Goal: Task Accomplishment & Management: Manage account settings

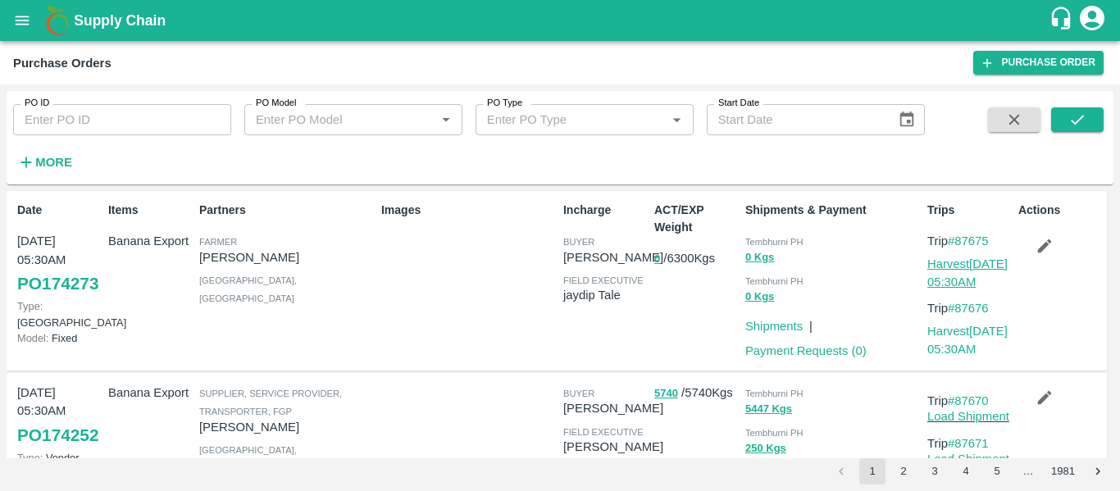
click at [960, 261] on link "Harvest 06 Sep, 05:30AM" at bounding box center [967, 272] width 80 height 31
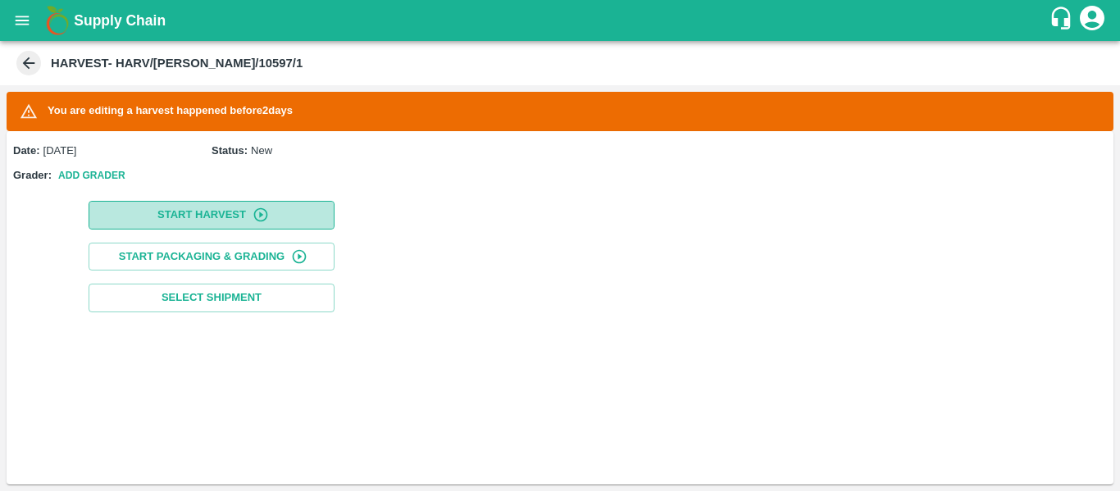
click at [132, 228] on button "Start Harvest" at bounding box center [212, 215] width 246 height 29
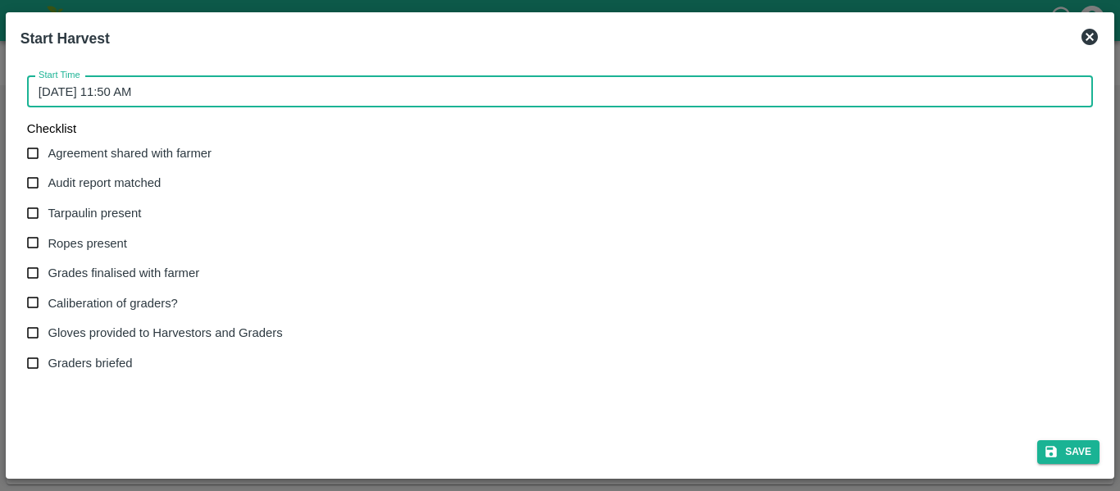
click at [385, 98] on input "[DATE] 11:50 AM" at bounding box center [554, 91] width 1054 height 31
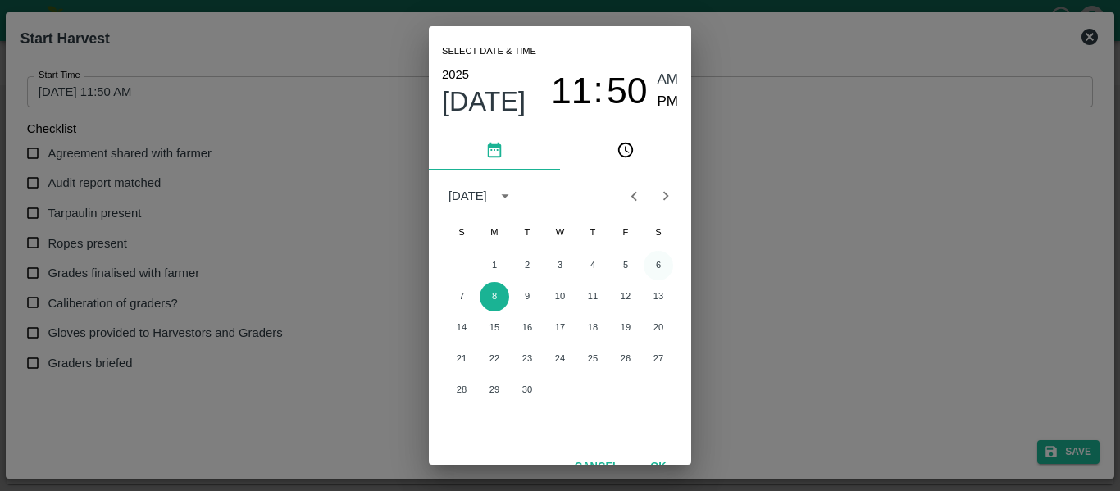
click at [652, 275] on button "6" at bounding box center [659, 266] width 30 height 30
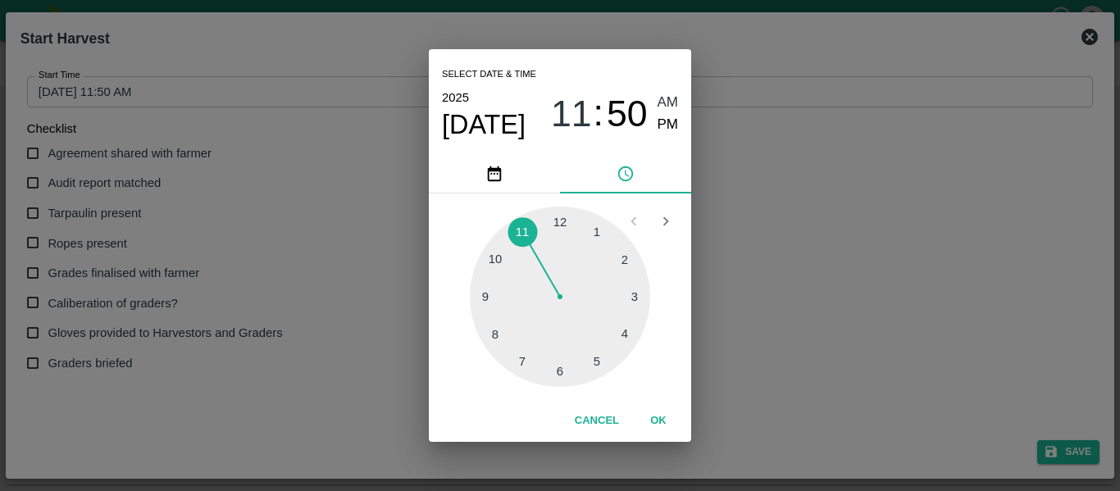
click at [498, 263] on div at bounding box center [560, 297] width 180 height 180
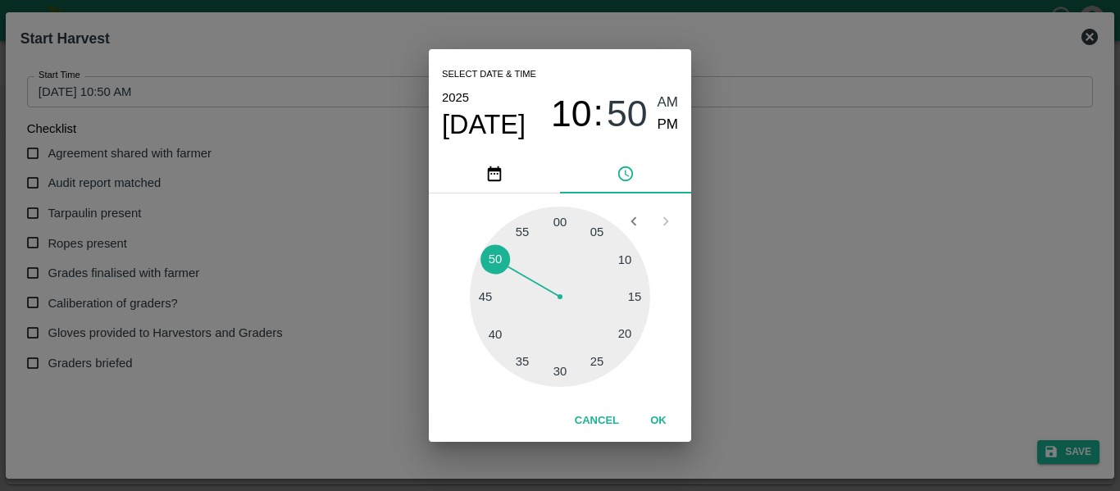
click at [672, 98] on span "AM" at bounding box center [667, 103] width 21 height 22
click at [564, 227] on div at bounding box center [560, 297] width 180 height 180
type input "[DATE] 10:01 AM"
click at [109, 150] on div "Select date & time [DATE] 10 : 01 AM PM 05 10 15 20 25 30 35 40 45 50 55 00 Can…" at bounding box center [560, 245] width 1120 height 491
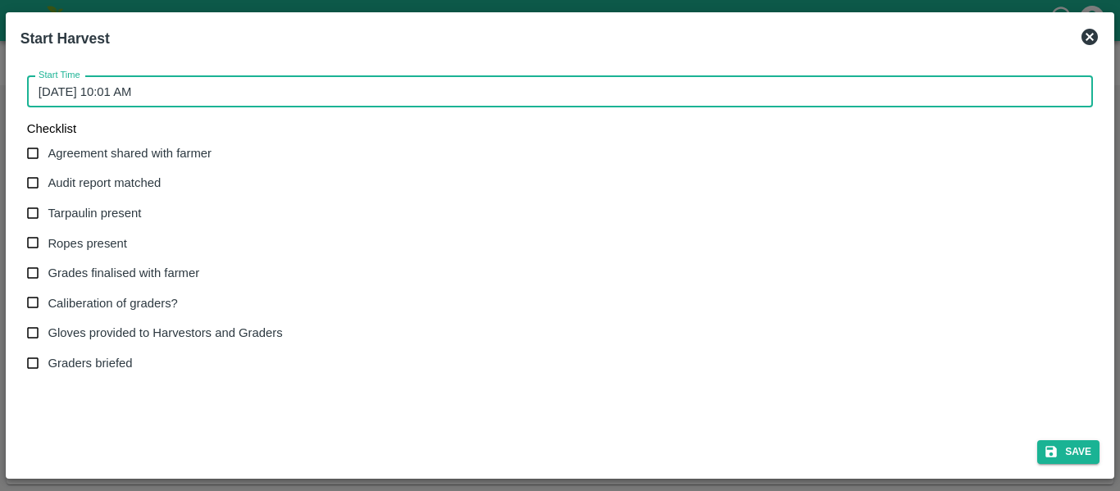
click at [76, 162] on span "Agreement shared with farmer" at bounding box center [130, 153] width 164 height 18
click at [48, 162] on input "Agreement shared with farmer" at bounding box center [33, 154] width 30 height 30
checkbox input "true"
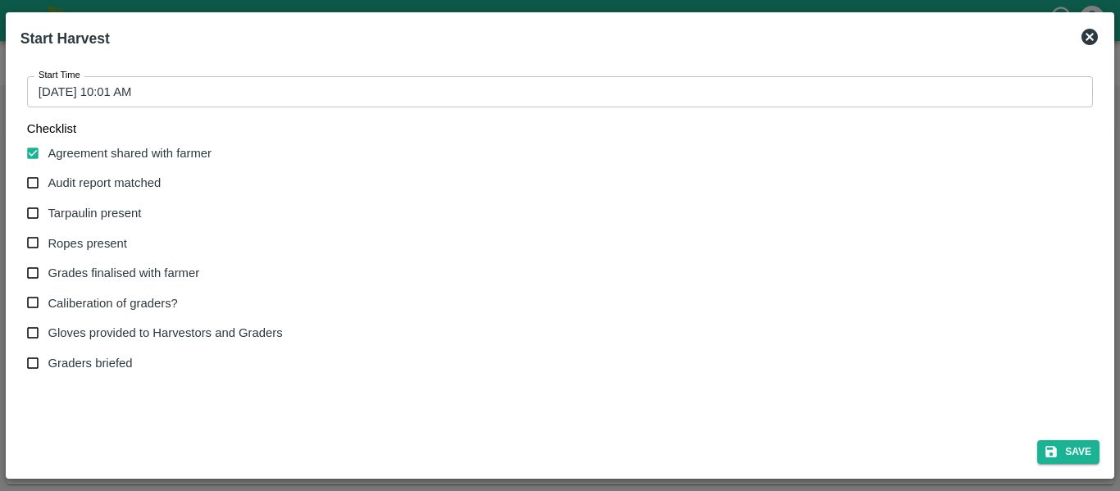
click at [84, 188] on span "Audit report matched" at bounding box center [104, 183] width 113 height 18
click at [48, 188] on input "Audit report matched" at bounding box center [33, 183] width 30 height 30
checkbox input "true"
click at [86, 230] on label "Ropes present" at bounding box center [150, 243] width 265 height 30
click at [48, 230] on input "Ropes present" at bounding box center [33, 243] width 30 height 30
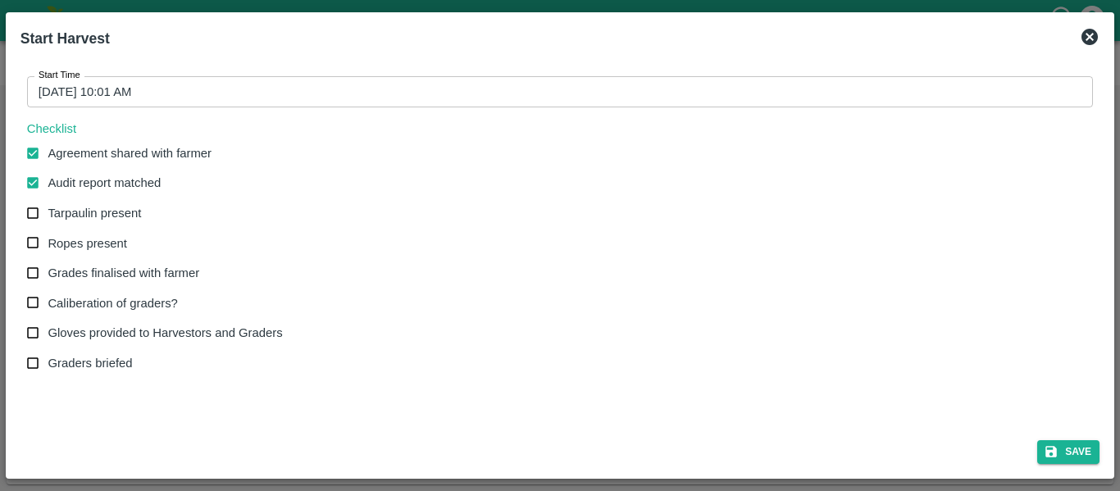
checkbox input "true"
click at [81, 204] on span "Tarpaulin present" at bounding box center [94, 213] width 93 height 18
click at [48, 204] on input "Tarpaulin present" at bounding box center [33, 213] width 30 height 30
checkbox input "true"
click at [98, 269] on span "Grades finalised with farmer" at bounding box center [124, 273] width 152 height 18
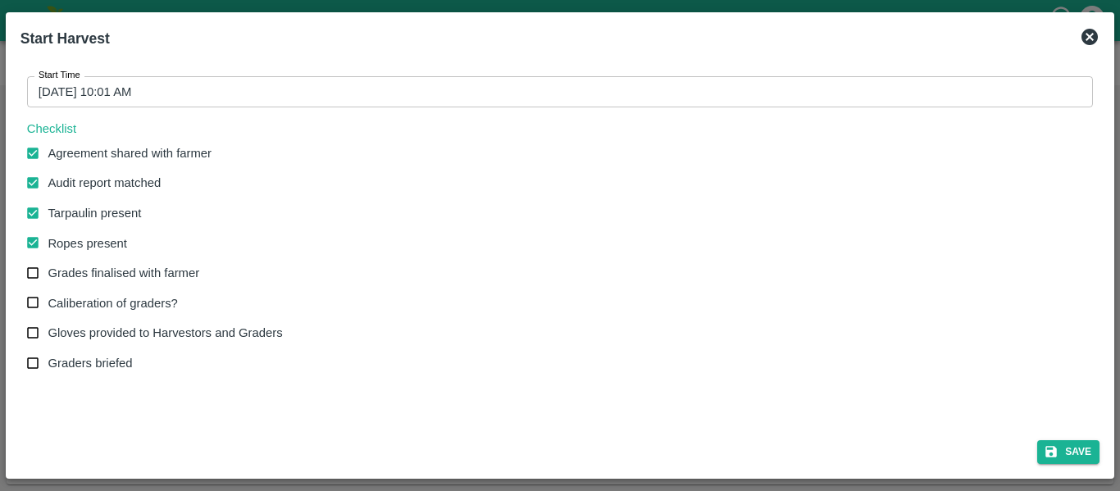
click at [48, 269] on input "Grades finalised with farmer" at bounding box center [33, 273] width 30 height 30
checkbox input "true"
click at [124, 328] on span "Gloves provided to Harvestors and Graders" at bounding box center [165, 333] width 234 height 18
click at [48, 328] on input "Gloves provided to Harvestors and Graders" at bounding box center [33, 333] width 30 height 30
checkbox input "true"
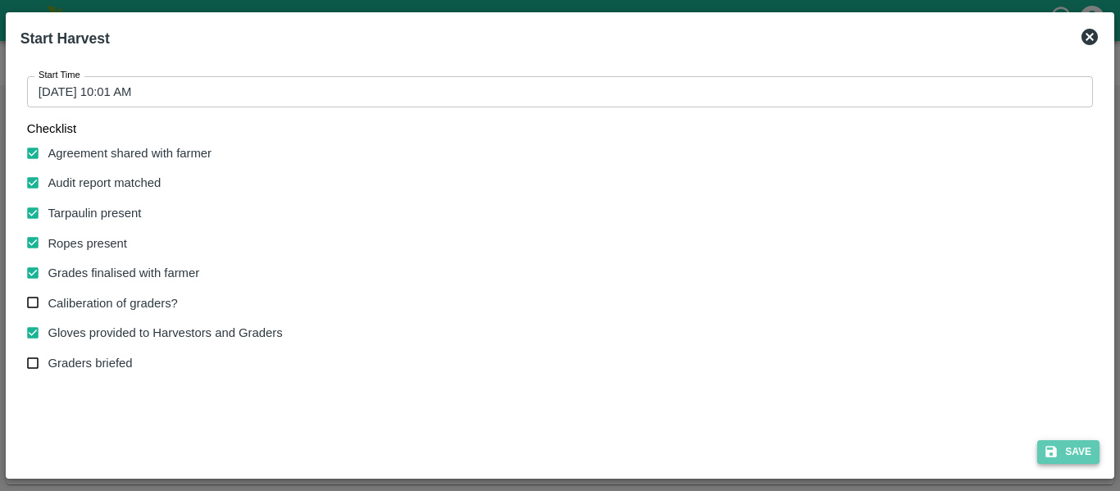
click at [1074, 443] on button "Save" at bounding box center [1068, 452] width 62 height 24
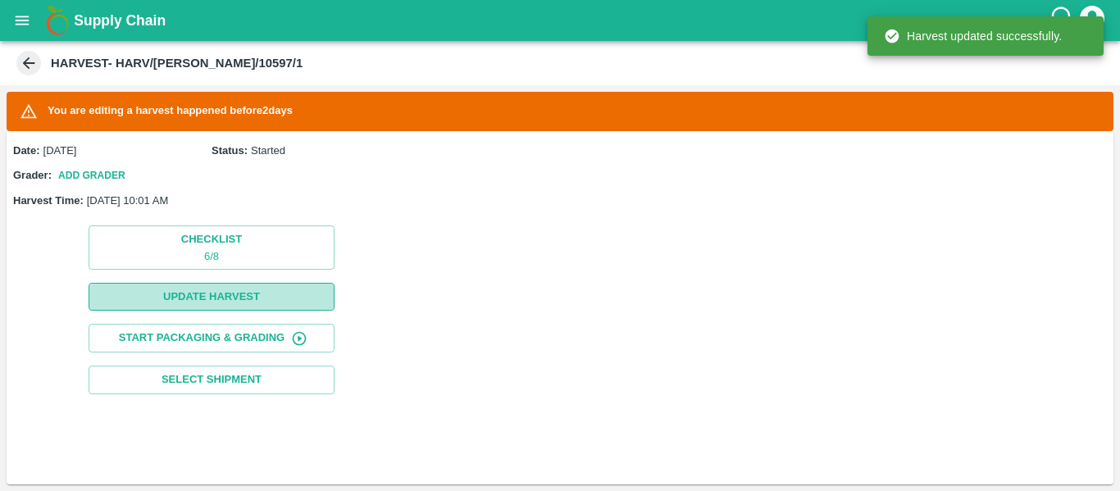
click at [248, 300] on button "Update Harvest" at bounding box center [212, 297] width 246 height 29
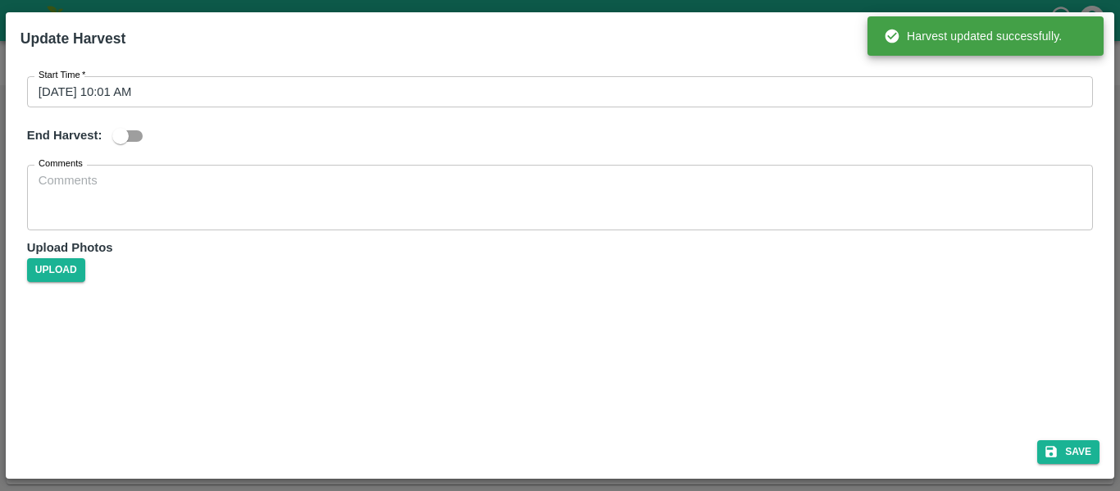
click at [134, 141] on input "checkbox" at bounding box center [120, 136] width 93 height 31
checkbox input "true"
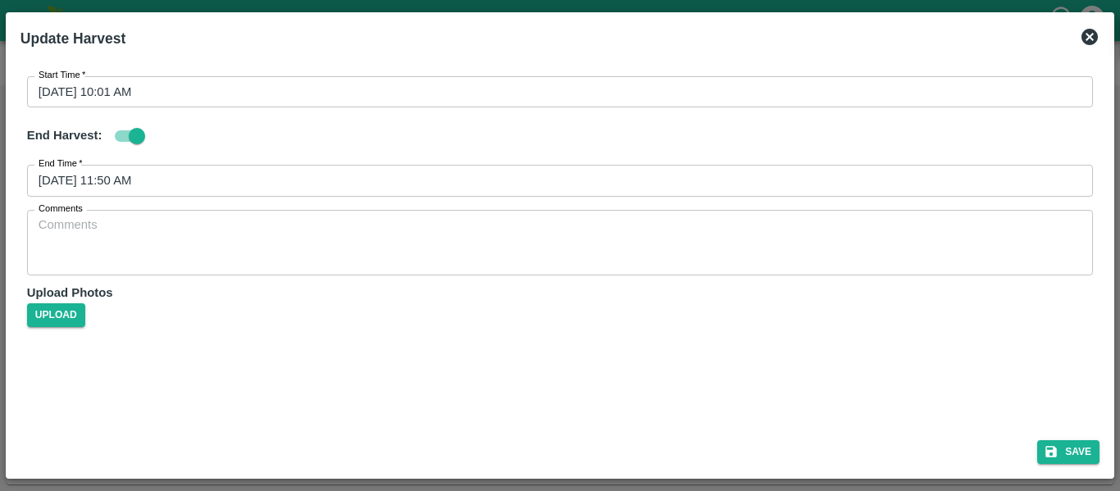
click at [234, 169] on input "[DATE] 11:50 AM" at bounding box center [554, 180] width 1054 height 31
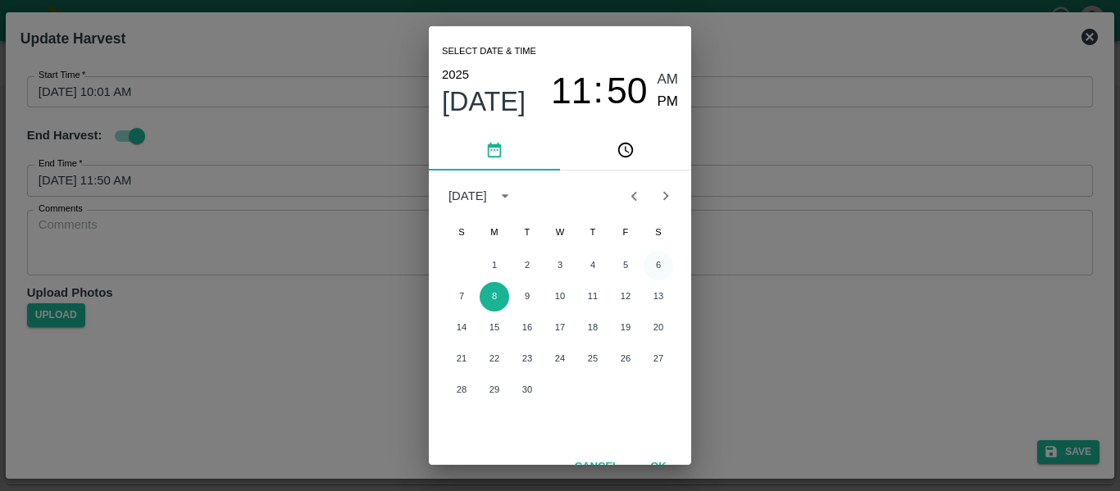
click at [654, 271] on button "6" at bounding box center [659, 266] width 30 height 30
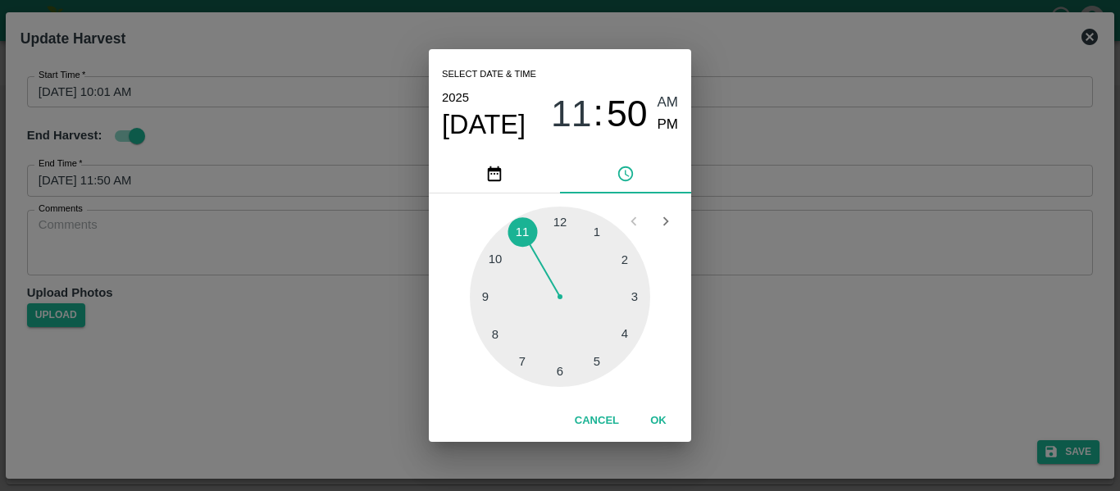
click at [590, 368] on div at bounding box center [560, 297] width 180 height 180
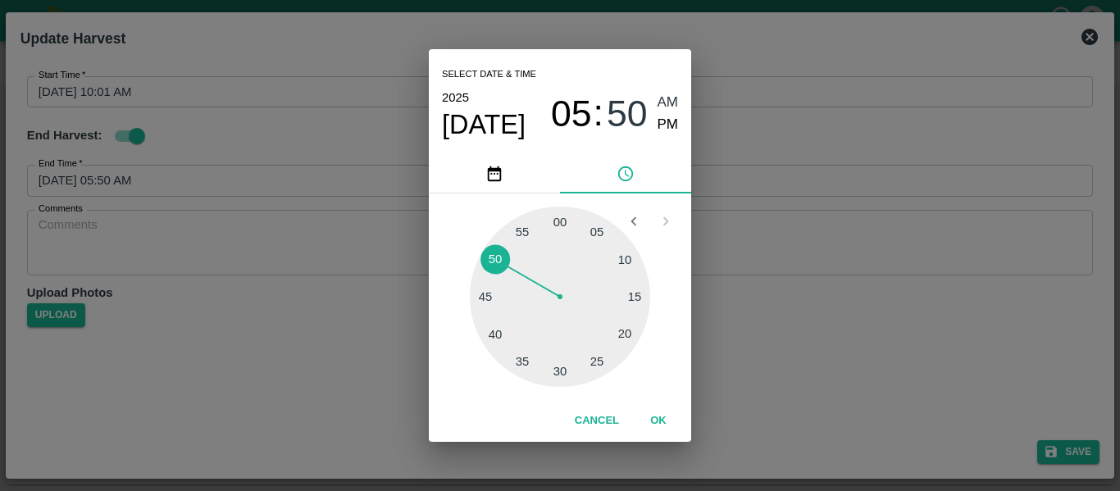
click at [558, 222] on div at bounding box center [560, 297] width 180 height 180
click at [665, 118] on span "PM" at bounding box center [667, 125] width 21 height 22
type input "[DATE] 05:00 PM"
click at [661, 418] on button "OK" at bounding box center [658, 421] width 52 height 29
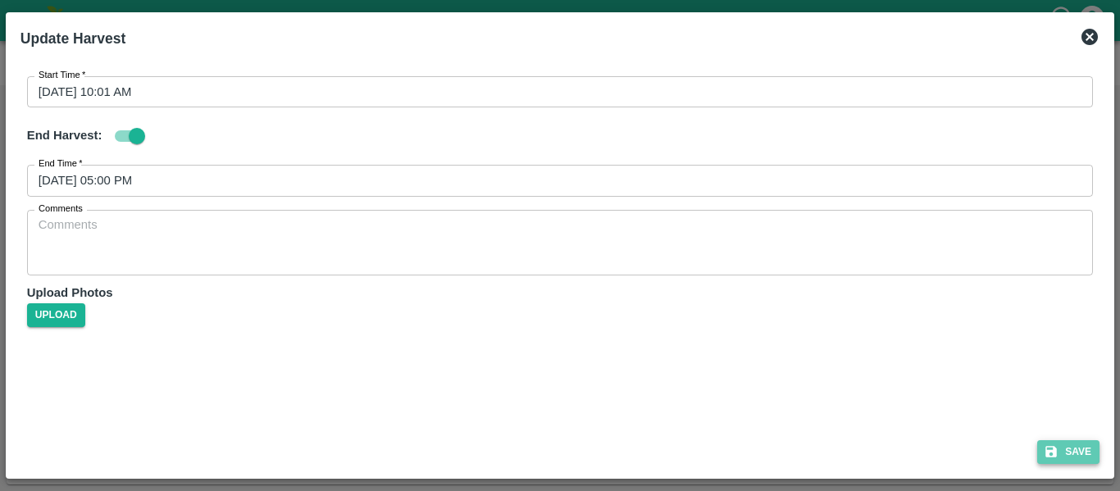
click at [1073, 455] on button "Save" at bounding box center [1068, 452] width 62 height 24
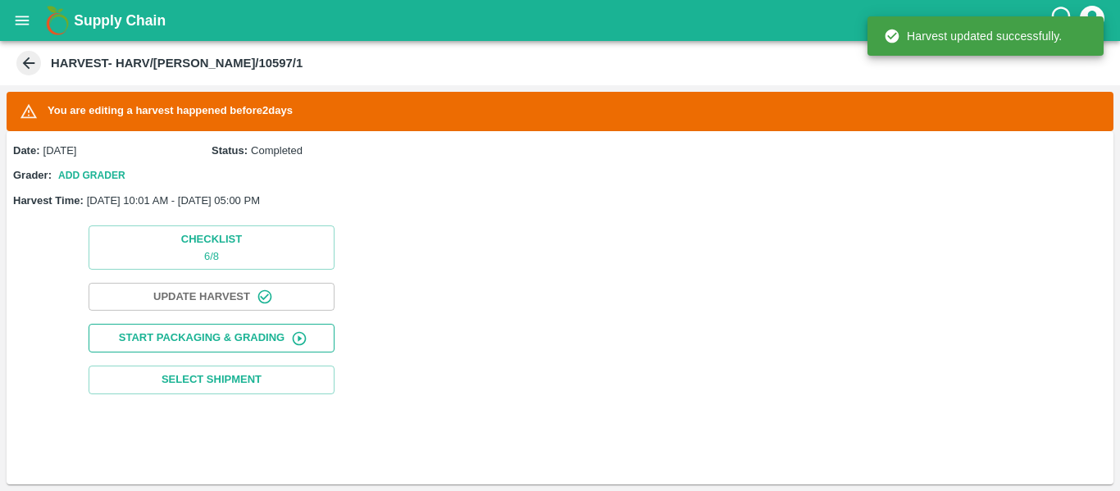
click at [191, 344] on button "Start Packaging & Grading" at bounding box center [212, 338] width 246 height 29
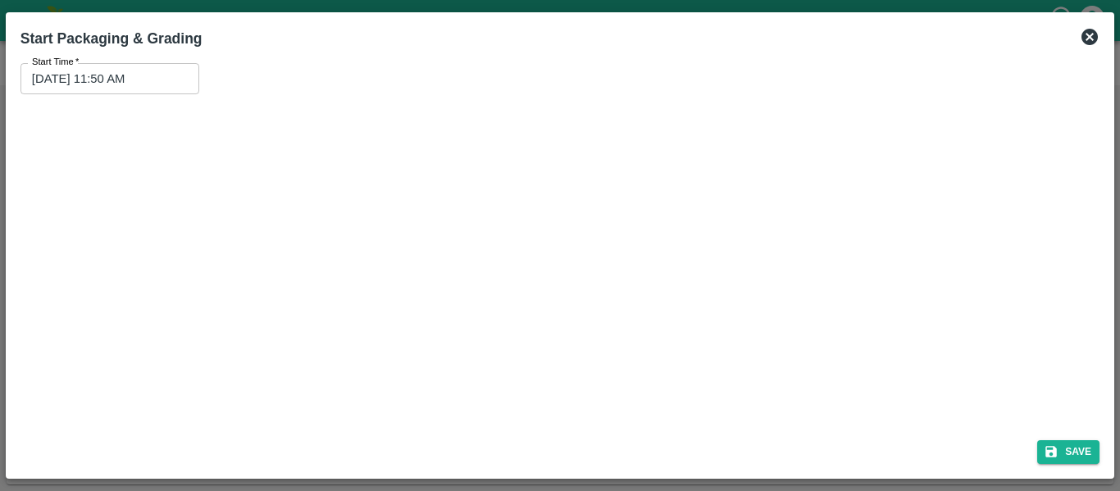
click at [148, 75] on input "[DATE] 11:50 AM" at bounding box center [103, 78] width 167 height 31
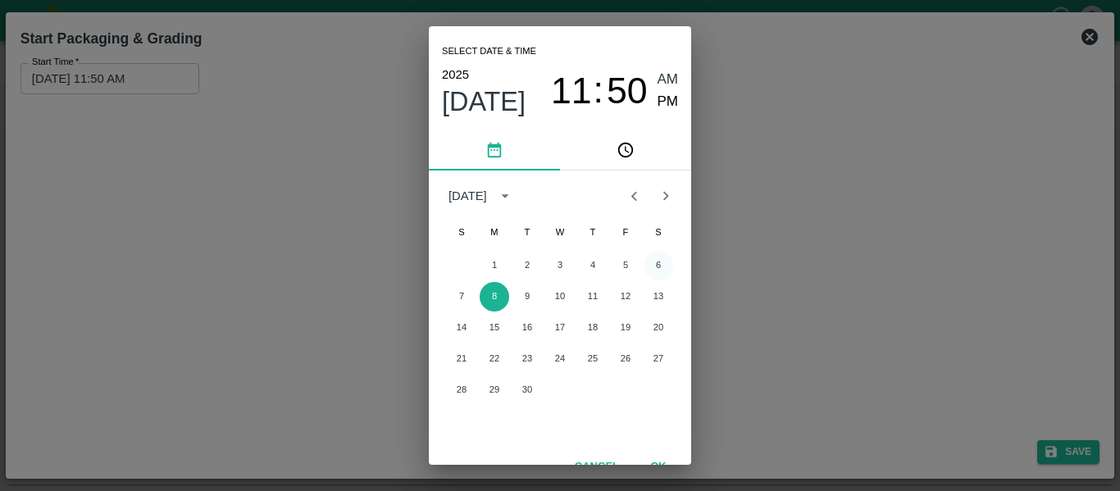
click at [657, 265] on button "6" at bounding box center [659, 266] width 30 height 30
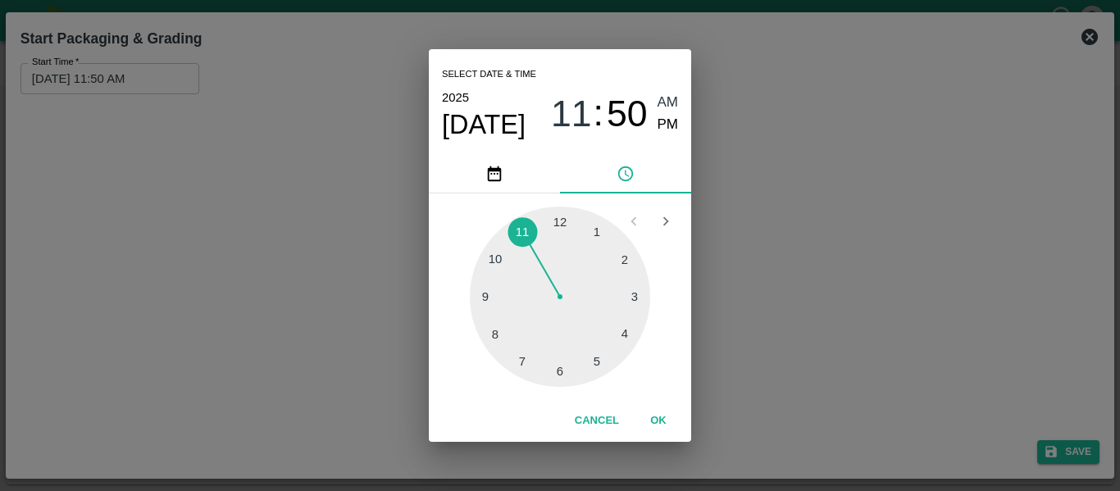
click at [497, 256] on div at bounding box center [560, 297] width 180 height 180
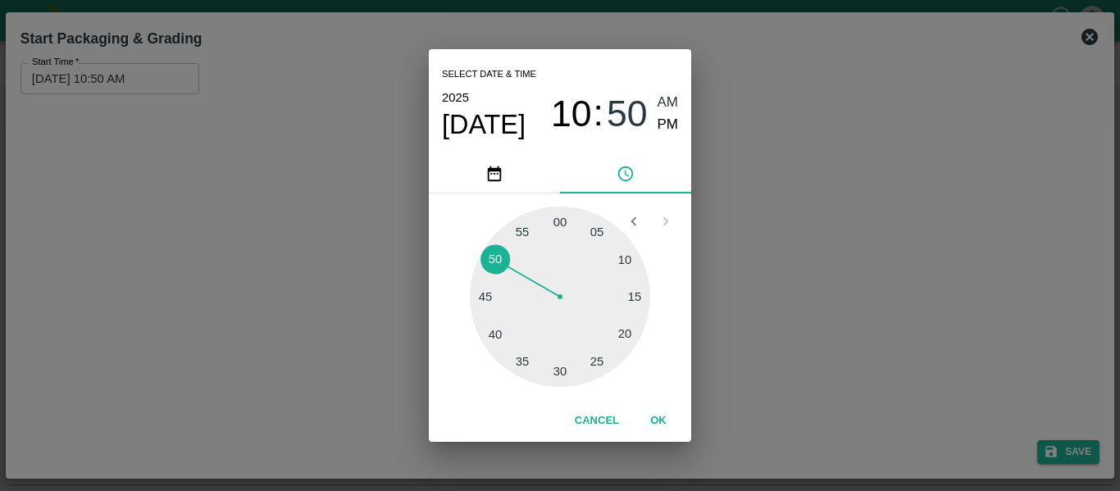
click at [668, 103] on span "AM" at bounding box center [667, 103] width 21 height 22
click at [562, 216] on div at bounding box center [560, 297] width 180 height 180
type input "[DATE] 10:00 AM"
click at [656, 431] on button "OK" at bounding box center [658, 421] width 52 height 29
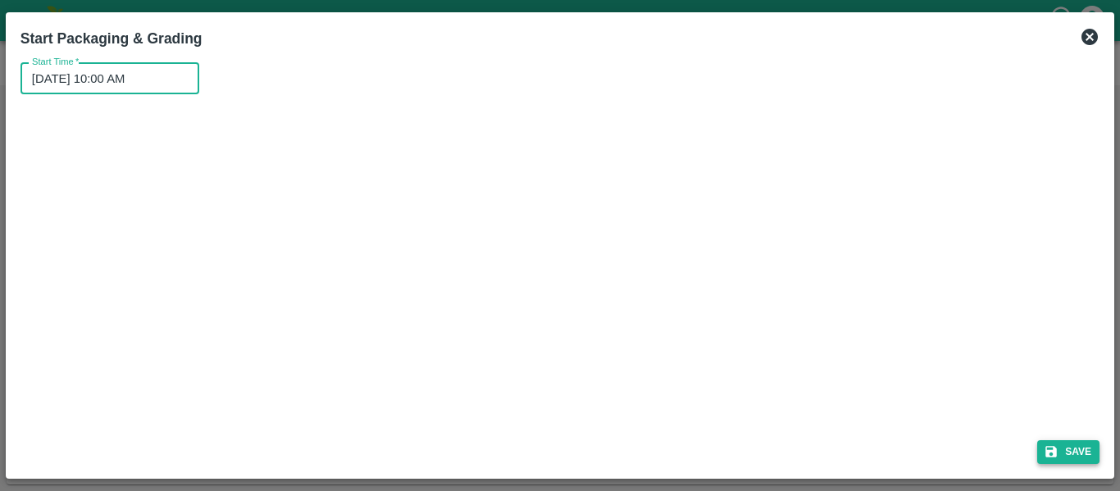
click at [1081, 446] on button "Save" at bounding box center [1068, 452] width 62 height 24
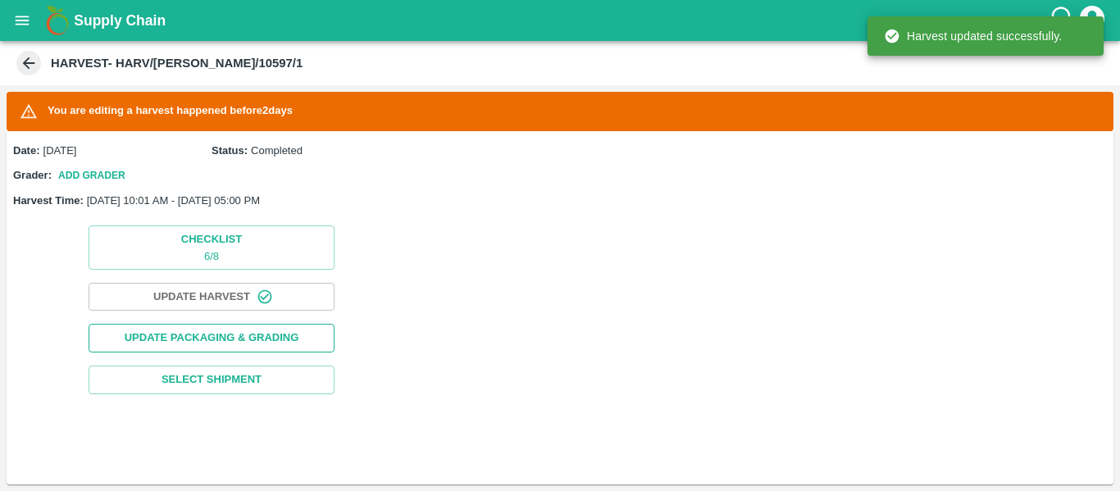
click at [244, 342] on button "Update Packaging & Grading" at bounding box center [212, 338] width 246 height 29
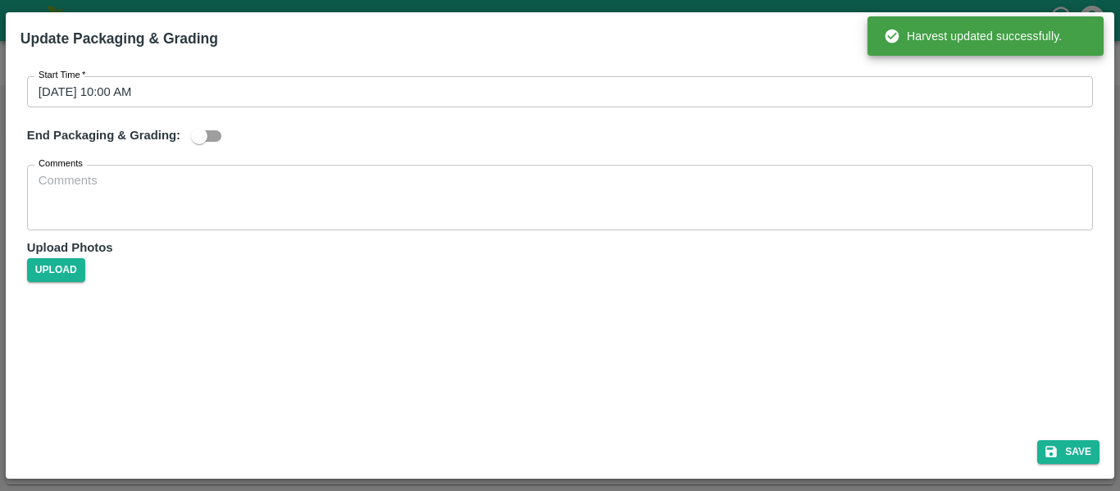
click at [181, 138] on div "End Packaging & Grading:" at bounding box center [560, 136] width 1066 height 31
click at [212, 139] on input "checkbox" at bounding box center [198, 136] width 93 height 31
checkbox input "true"
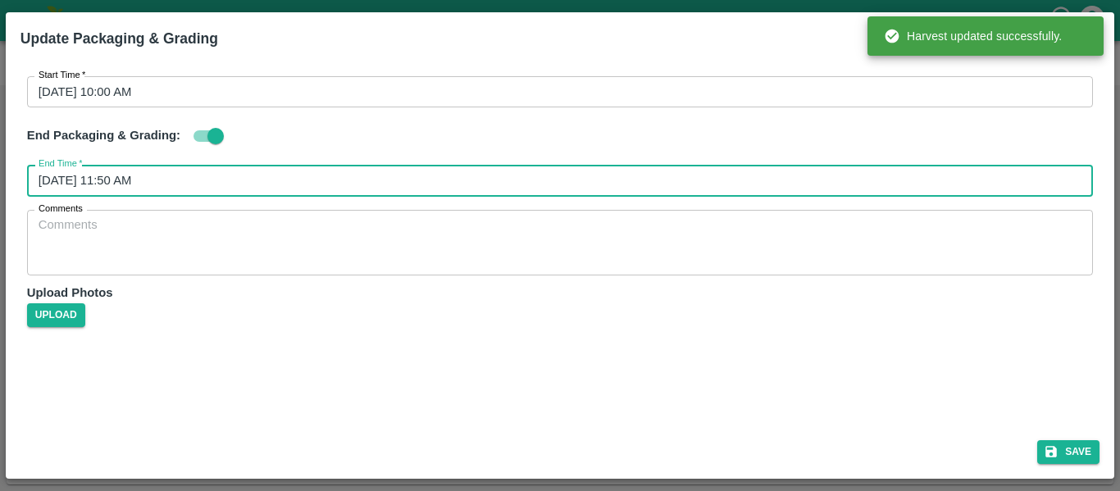
click at [163, 180] on input "[DATE] 11:50 AM" at bounding box center [554, 180] width 1054 height 31
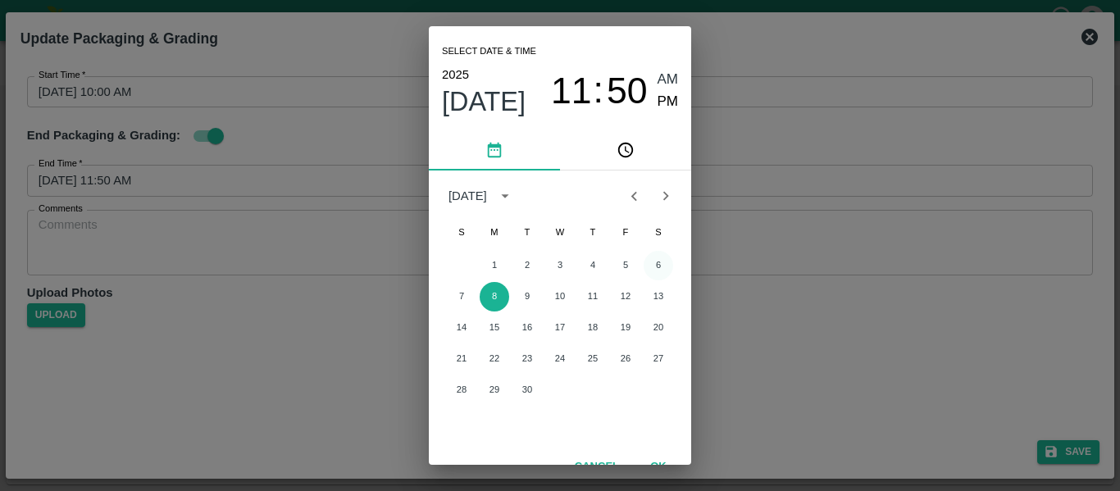
click at [651, 271] on button "6" at bounding box center [659, 266] width 30 height 30
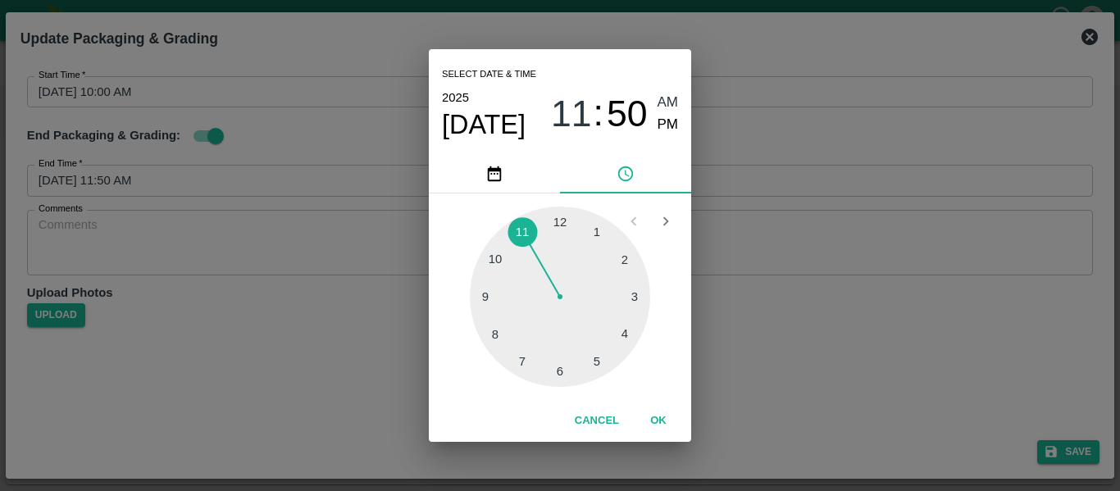
click at [601, 352] on div at bounding box center [560, 297] width 180 height 180
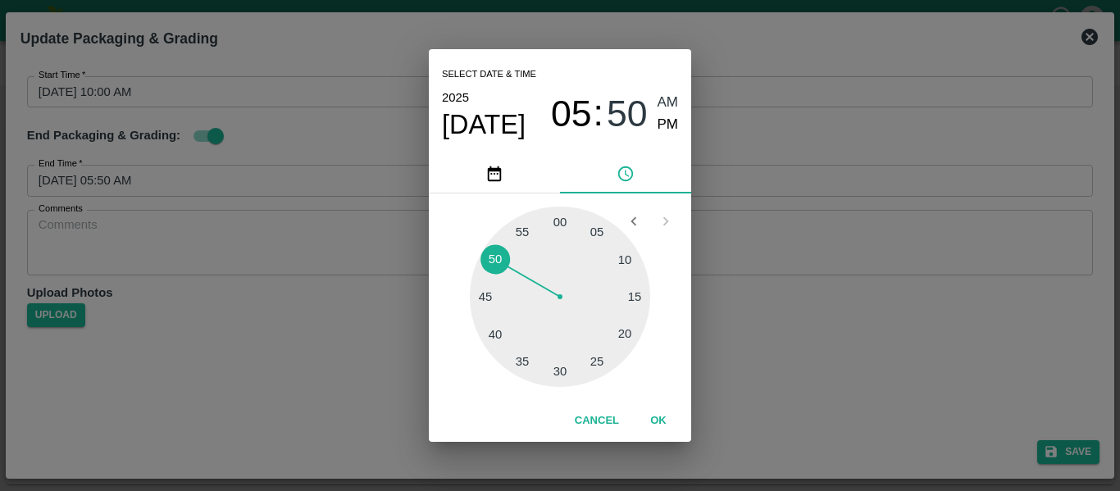
click at [563, 224] on div at bounding box center [560, 297] width 180 height 180
click at [669, 122] on span "PM" at bounding box center [667, 125] width 21 height 22
type input "[DATE] 05:00 PM"
click at [646, 416] on button "OK" at bounding box center [658, 421] width 52 height 29
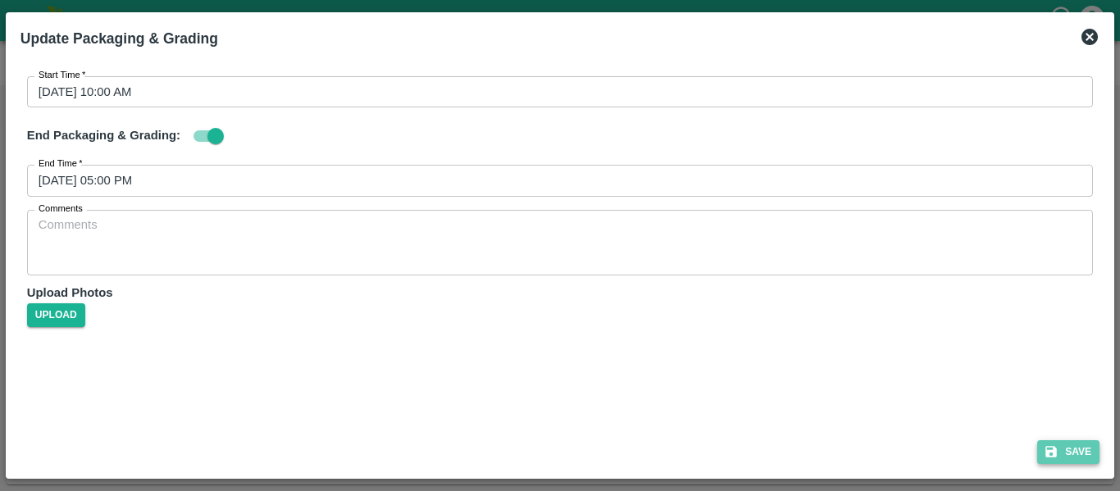
click at [1080, 451] on button "Save" at bounding box center [1068, 452] width 62 height 24
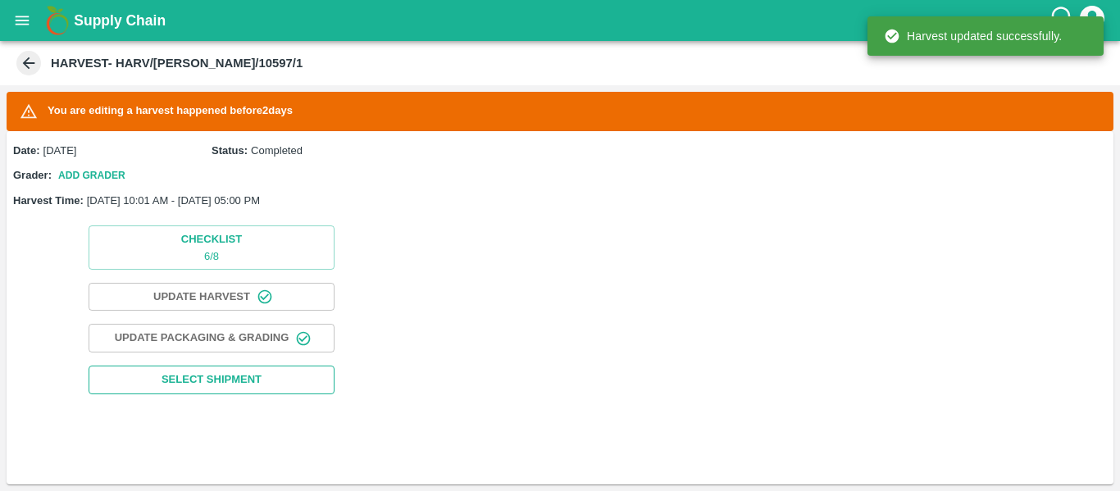
click at [274, 380] on button "Select Shipment" at bounding box center [212, 380] width 246 height 29
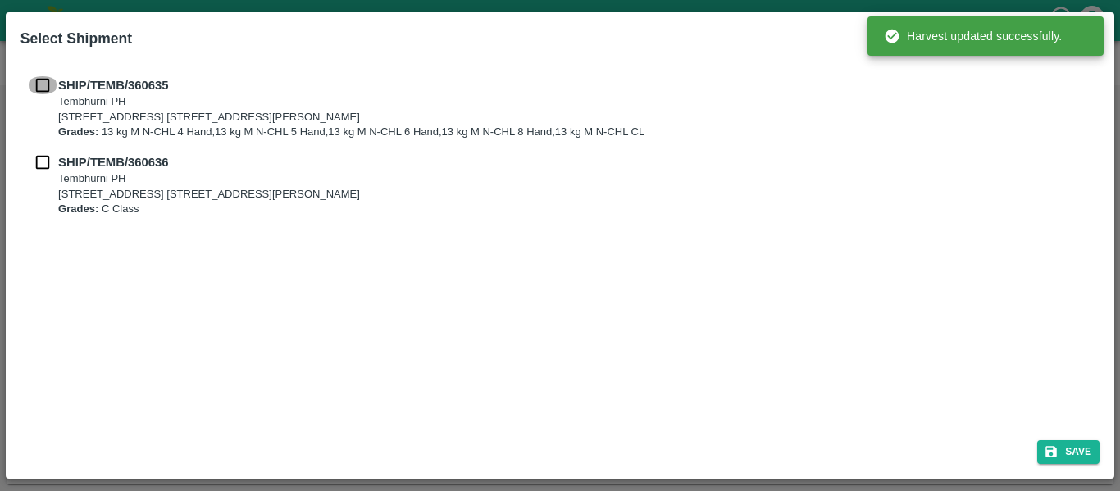
click at [43, 83] on input "checkbox" at bounding box center [42, 85] width 31 height 18
checkbox input "true"
click at [55, 158] on input "checkbox" at bounding box center [42, 162] width 31 height 18
checkbox input "true"
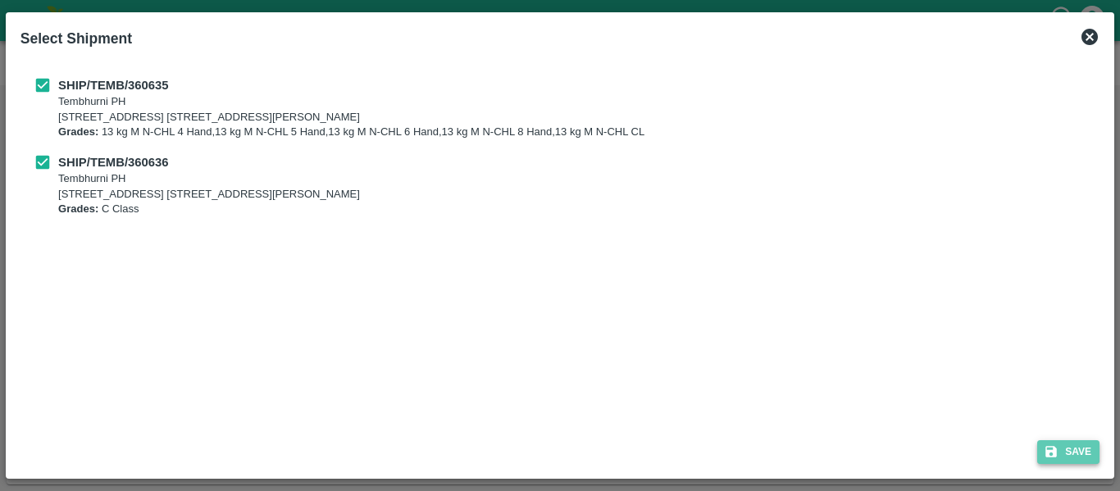
click at [1068, 451] on button "Save" at bounding box center [1068, 452] width 62 height 24
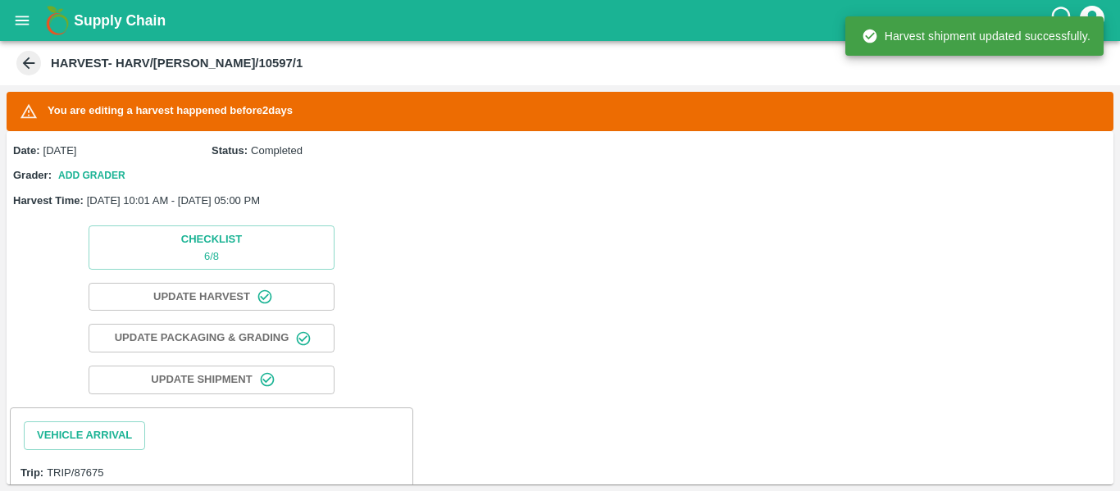
scroll to position [265, 0]
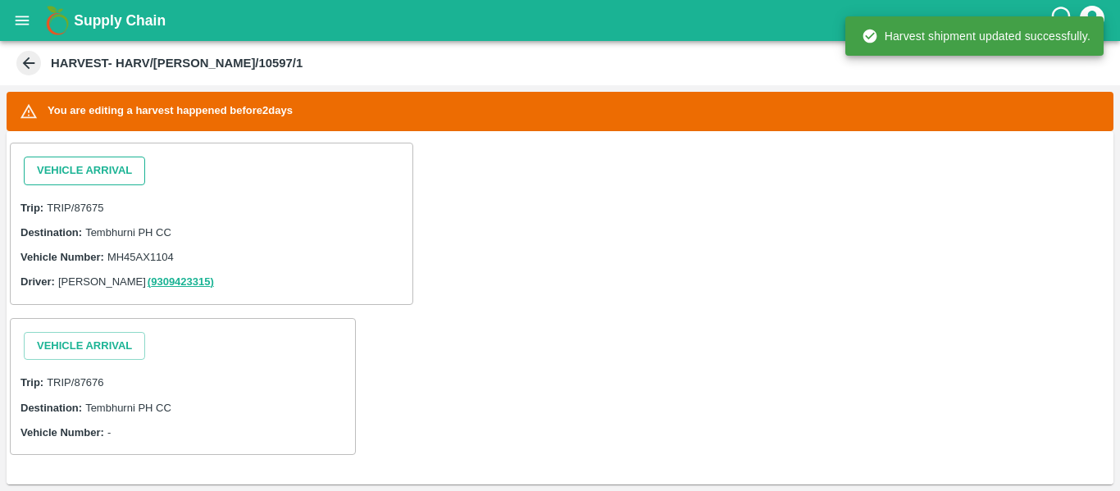
click at [89, 170] on button "Vehicle Arrival" at bounding box center [84, 171] width 121 height 29
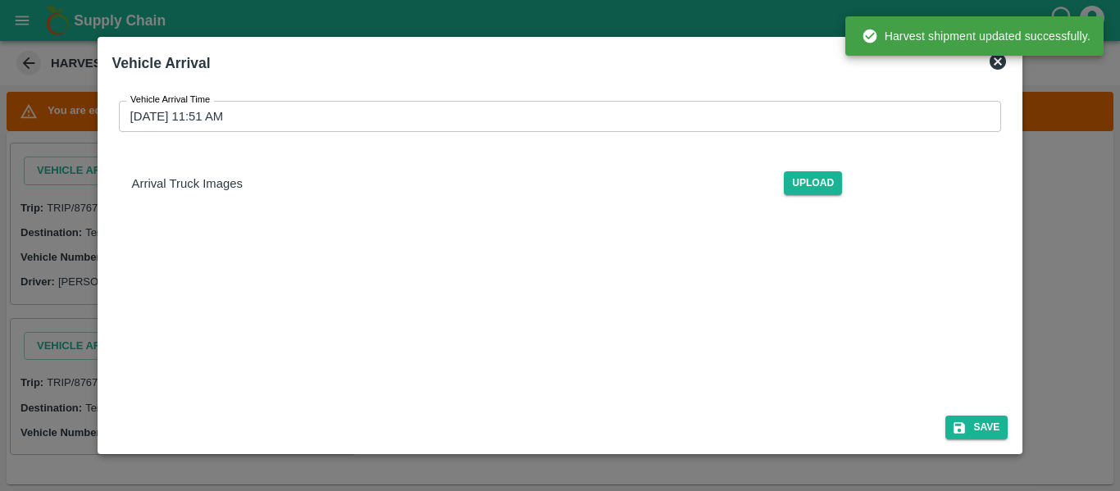
click at [442, 138] on div "Vehicle Arrival Time [DATE] 11:51 AM Vehicle Arrival Time Arrival Truck Images …" at bounding box center [560, 155] width 896 height 134
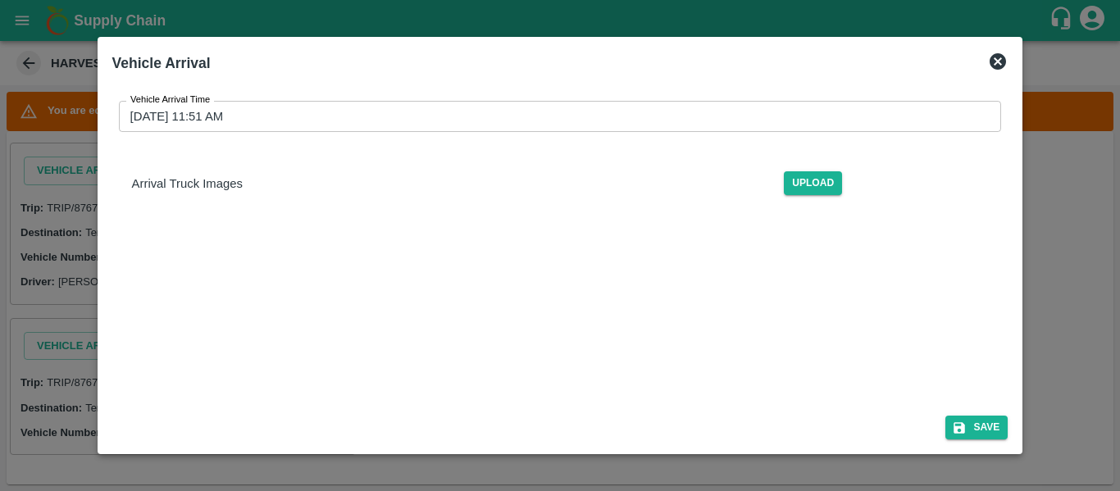
click at [385, 112] on input "[DATE] 11:51 AM" at bounding box center [554, 116] width 871 height 31
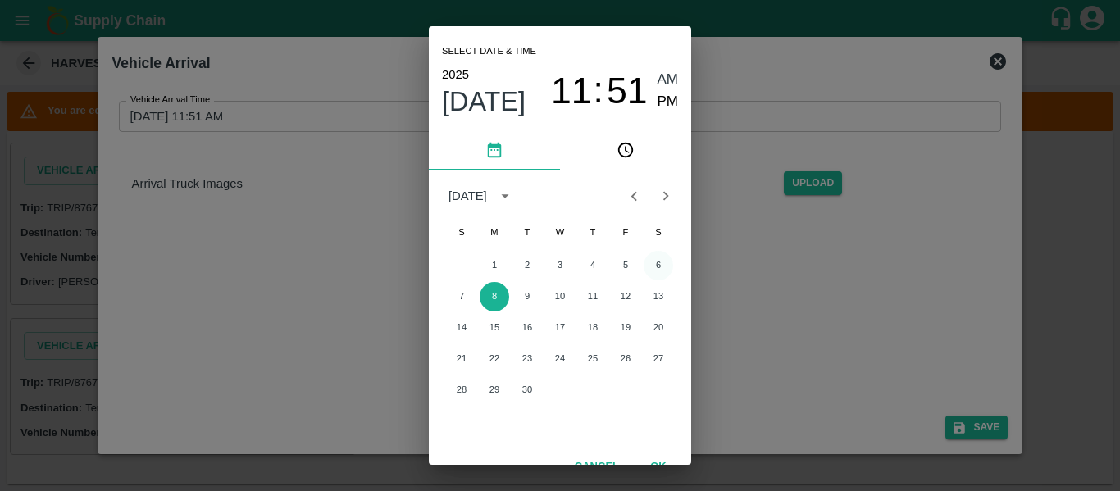
click at [662, 262] on button "6" at bounding box center [659, 266] width 30 height 30
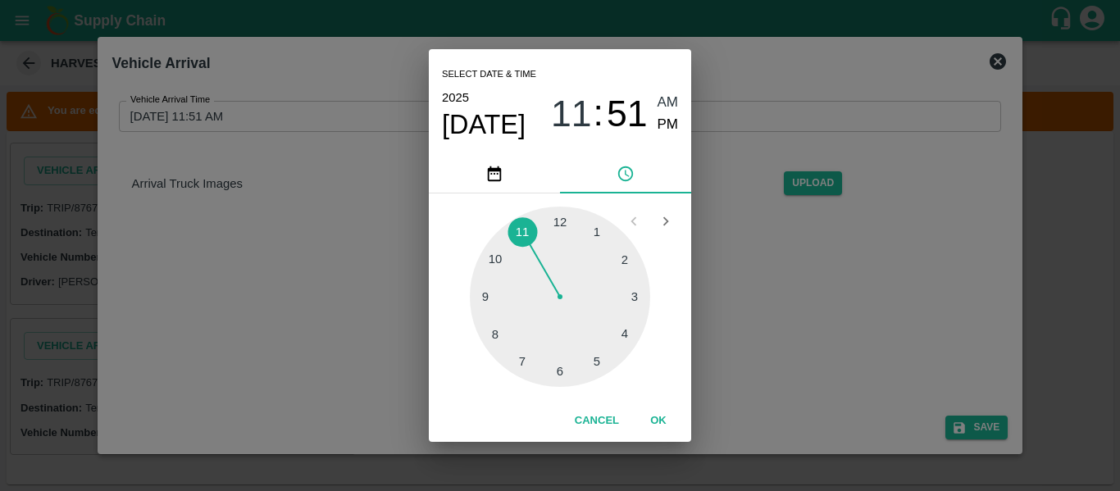
click at [493, 257] on div at bounding box center [560, 297] width 180 height 180
click at [667, 97] on span "AM" at bounding box center [667, 103] width 21 height 22
click at [562, 214] on div at bounding box center [560, 297] width 180 height 180
type input "[DATE] 10:00 AM"
click at [660, 424] on button "OK" at bounding box center [658, 421] width 52 height 29
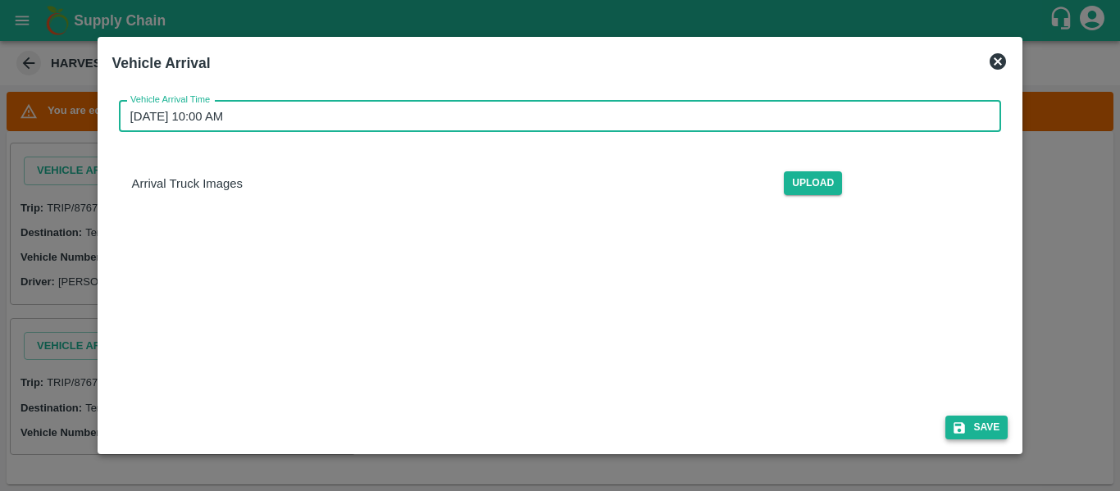
click at [987, 418] on button "Save" at bounding box center [976, 428] width 62 height 24
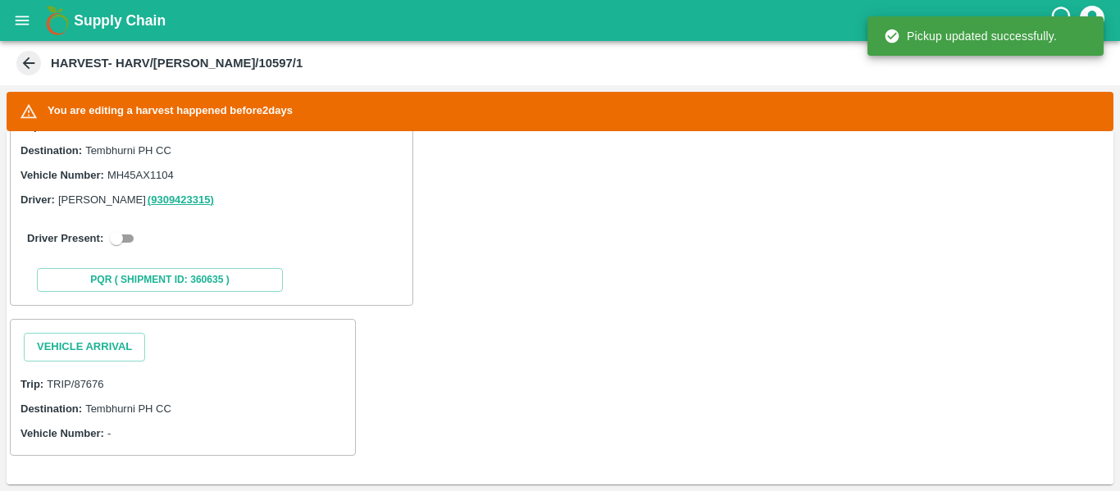
scroll to position [348, 0]
click at [125, 238] on input "checkbox" at bounding box center [116, 238] width 59 height 20
checkbox input "true"
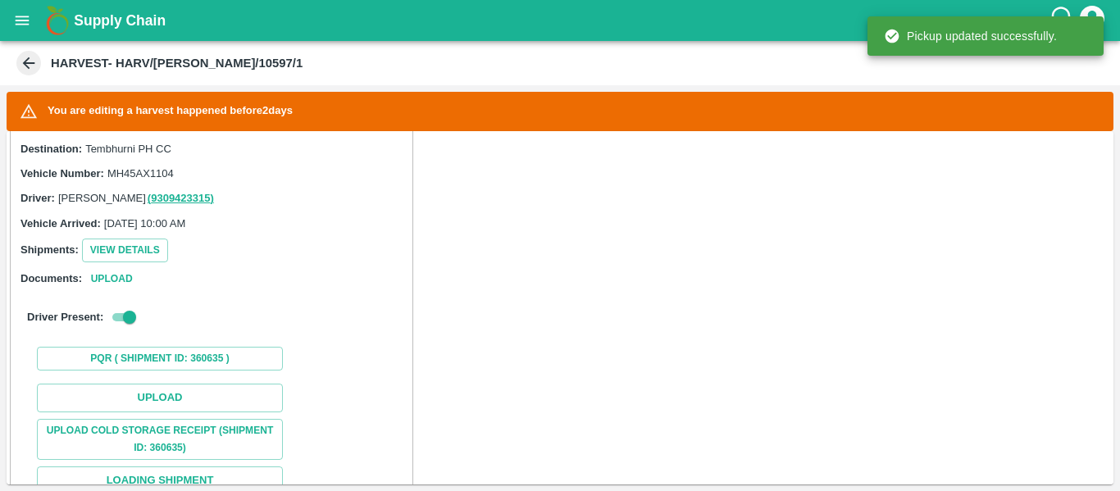
scroll to position [472, 0]
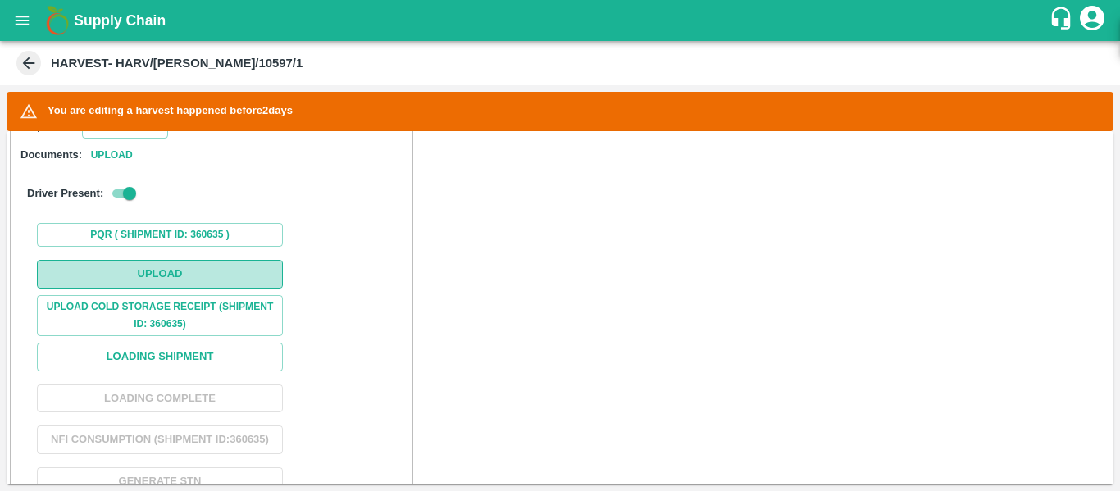
click at [183, 265] on button "Upload" at bounding box center [160, 274] width 246 height 29
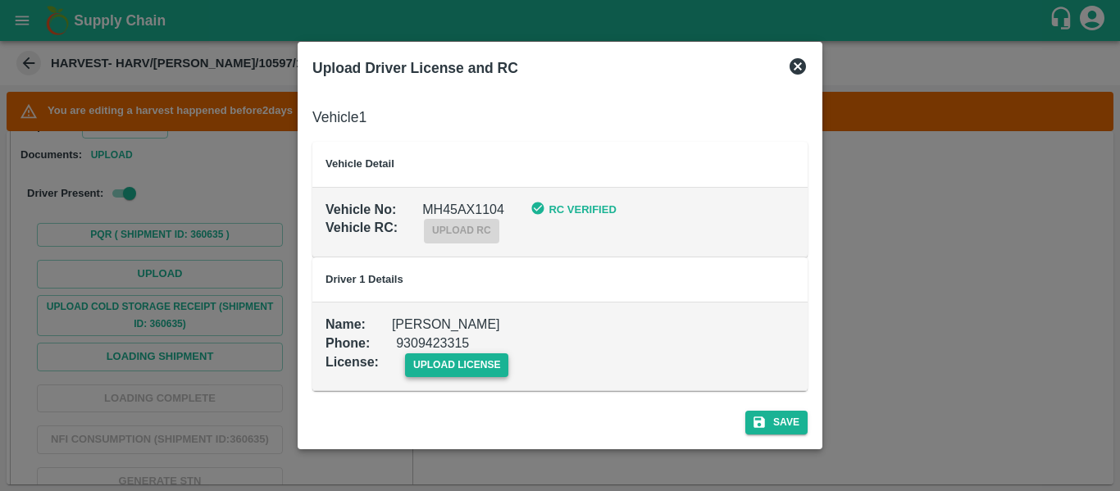
click at [489, 376] on span "upload license" at bounding box center [457, 365] width 104 height 24
click at [0, 0] on input "upload license" at bounding box center [0, 0] width 0 height 0
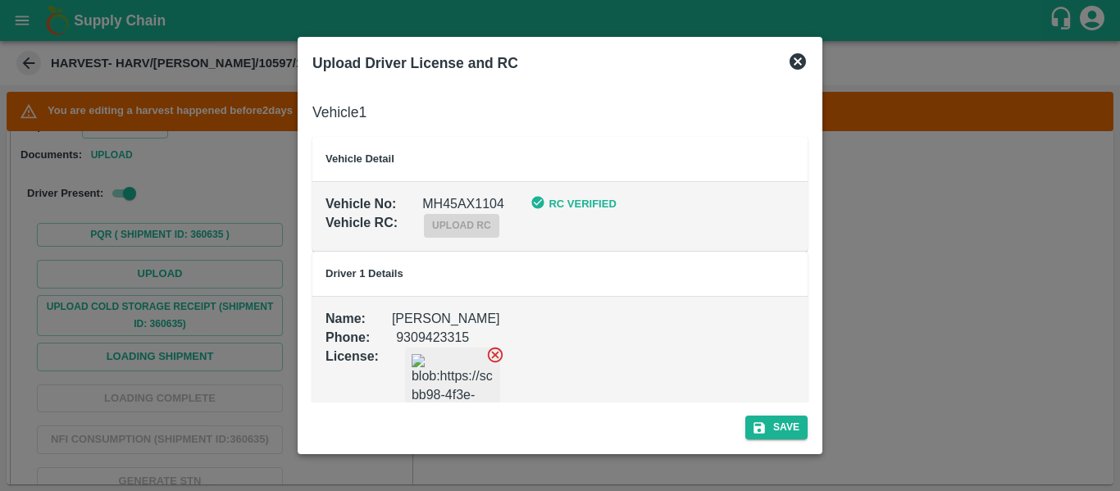
click at [782, 450] on div "Upload Driver License and RC Vehicle 1 Vehicle Detail Vehicle No : MH45AX1104 R…" at bounding box center [560, 245] width 525 height 417
click at [778, 431] on button "Save" at bounding box center [776, 428] width 62 height 24
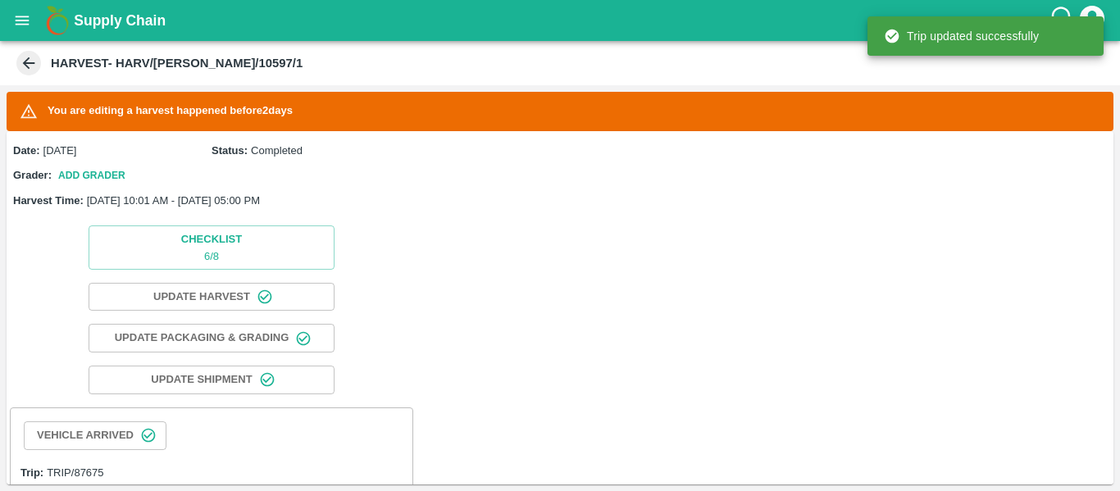
scroll to position [348, 0]
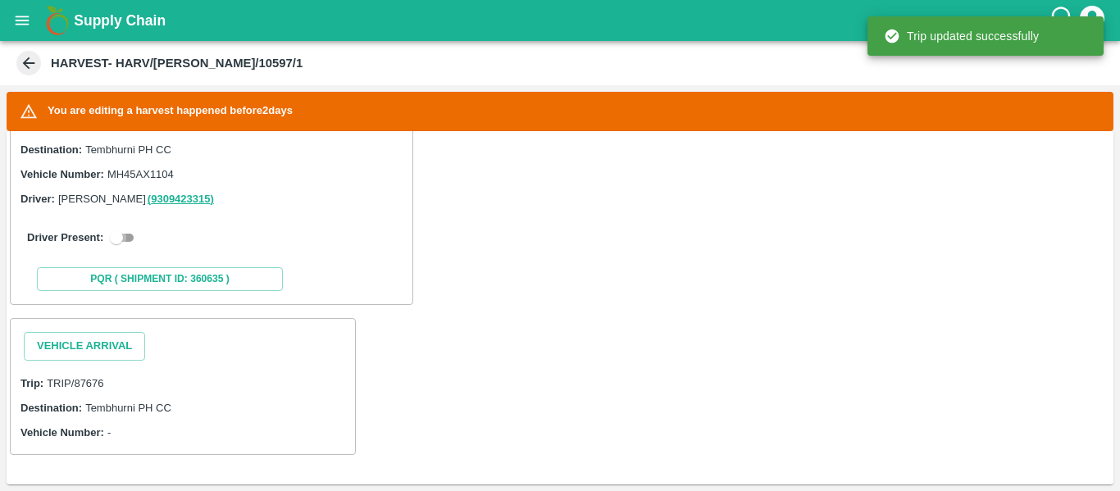
click at [131, 230] on input "checkbox" at bounding box center [116, 238] width 59 height 20
checkbox input "true"
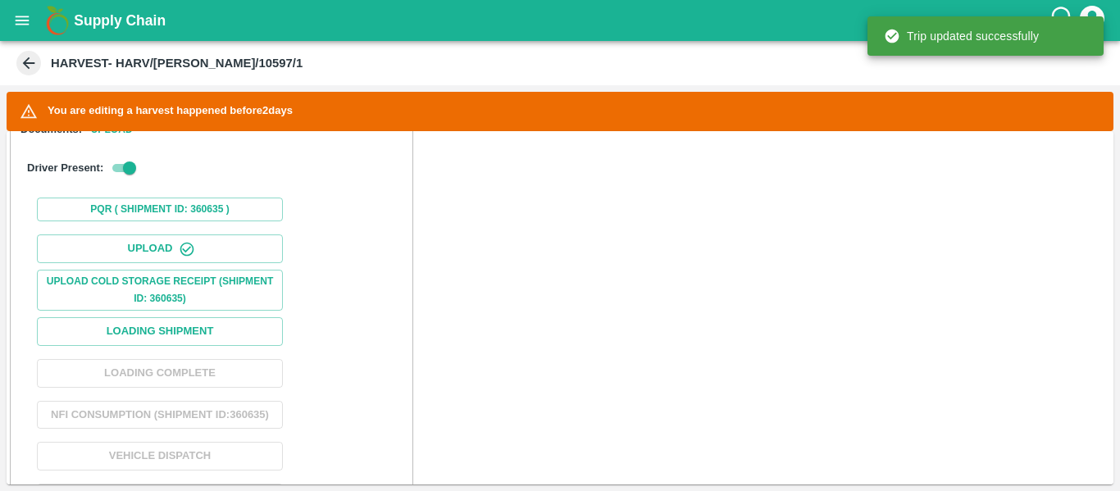
scroll to position [524, 0]
click at [174, 332] on button "Loading Shipment" at bounding box center [160, 330] width 246 height 29
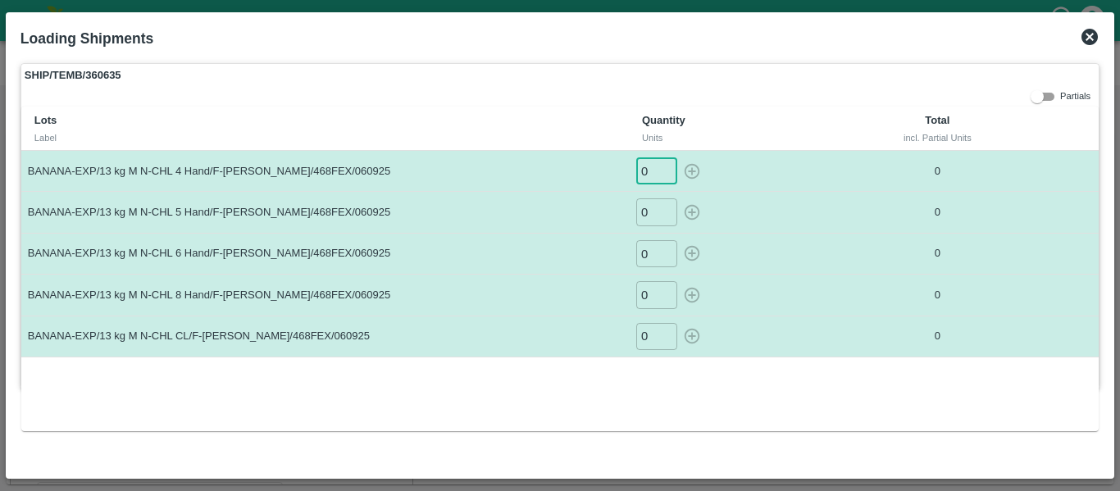
click at [654, 176] on input "0" at bounding box center [656, 170] width 41 height 27
type input "01"
click at [652, 217] on input "0" at bounding box center [656, 211] width 41 height 27
type input "07"
click at [652, 248] on input "0" at bounding box center [656, 253] width 41 height 27
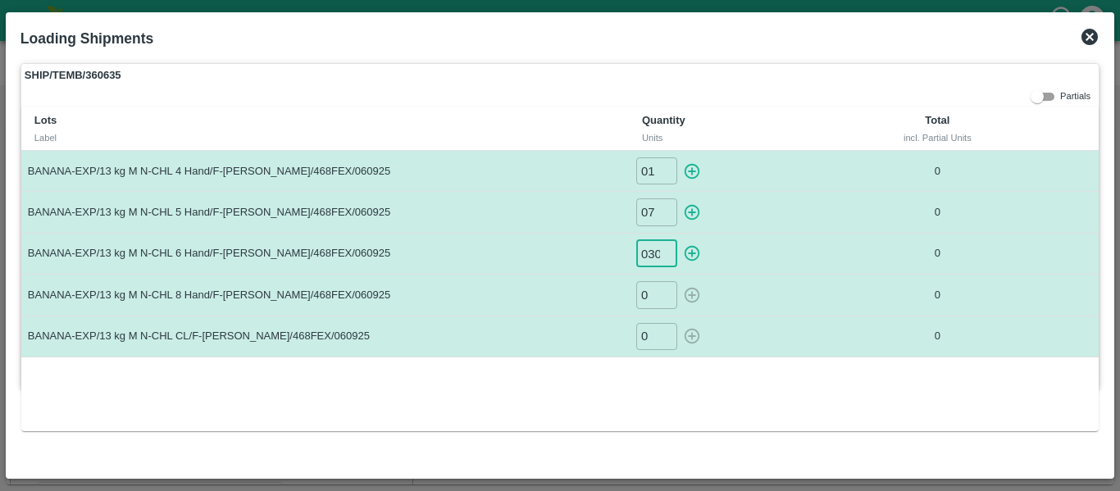
scroll to position [0, 8]
type input "0303"
click at [648, 293] on input "0" at bounding box center [656, 294] width 41 height 27
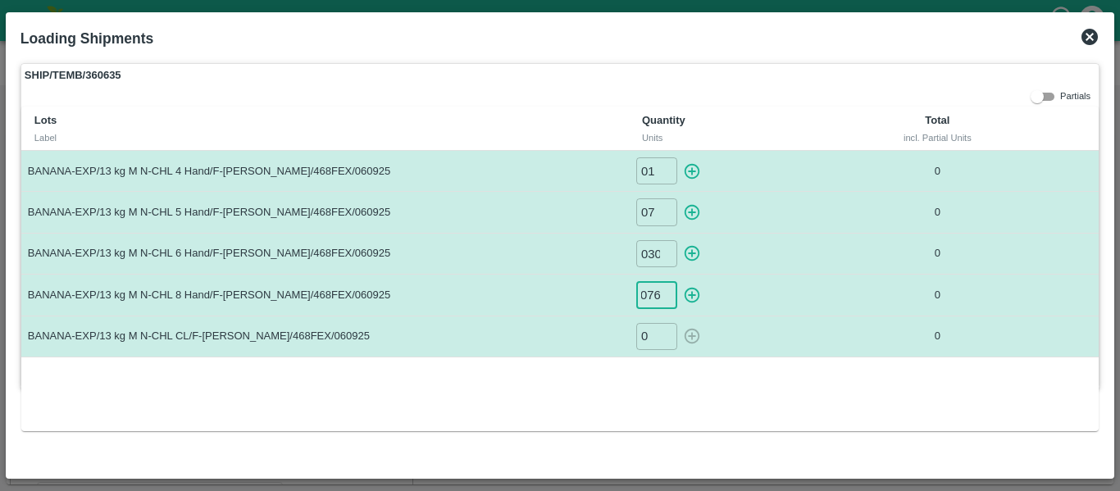
type input "076"
click at [651, 339] on input "0" at bounding box center [656, 336] width 41 height 27
type input "031"
click at [690, 168] on icon "button" at bounding box center [692, 171] width 18 height 18
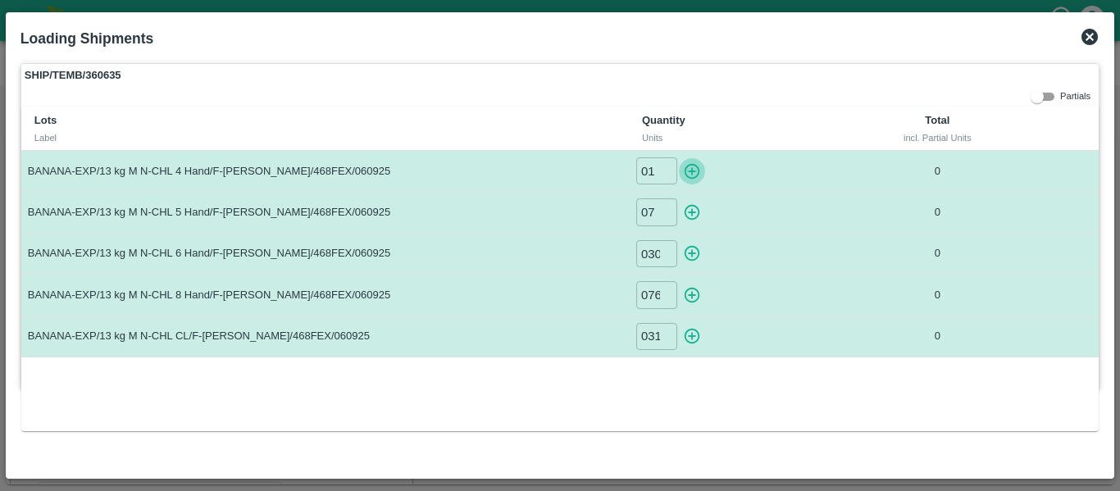
type input "0"
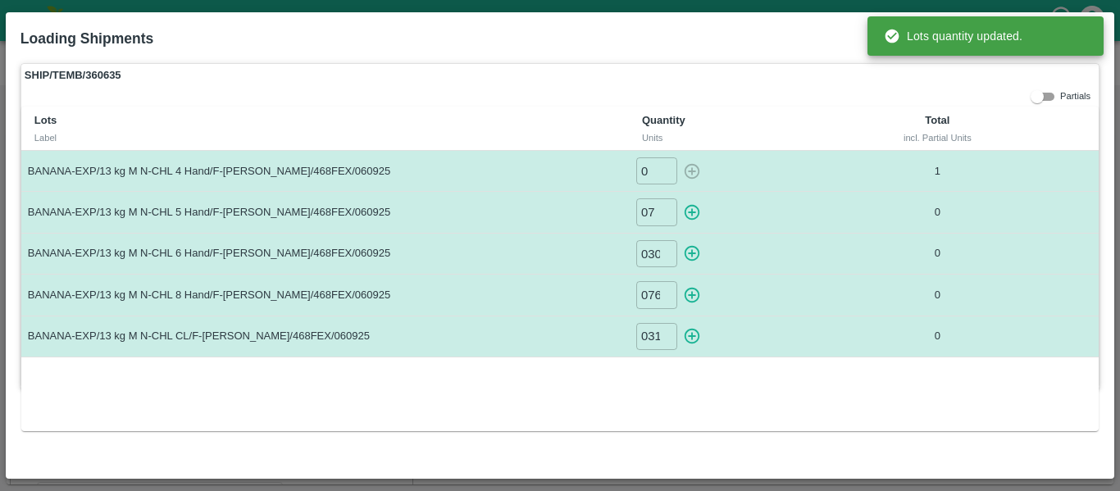
click at [691, 207] on icon "button" at bounding box center [692, 212] width 18 height 18
type input "0"
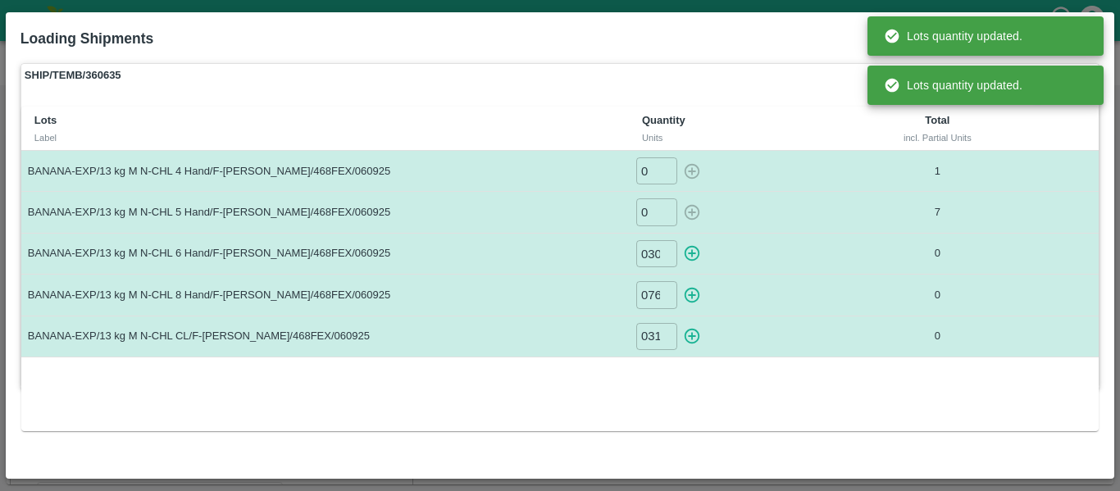
click at [694, 246] on icon "button" at bounding box center [692, 253] width 18 height 18
type input "0"
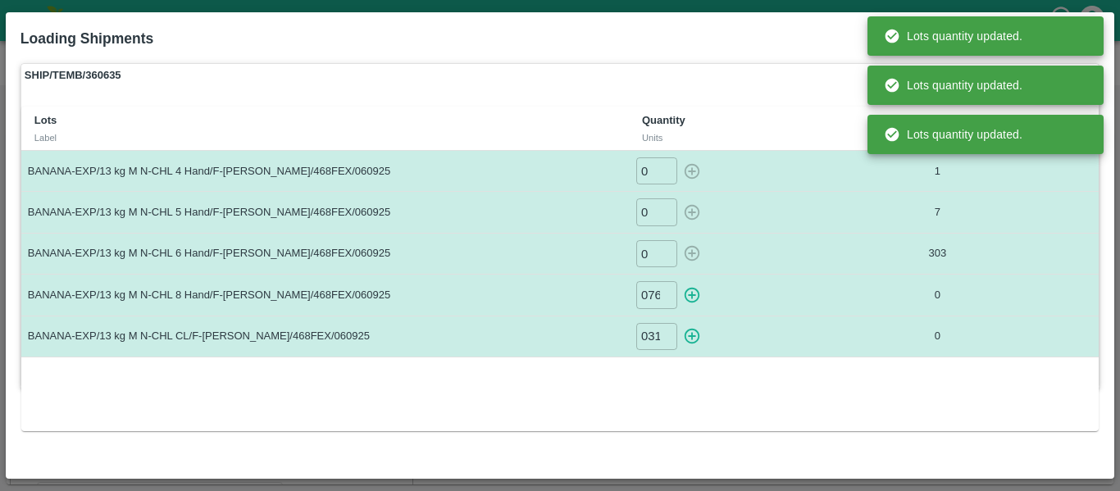
click at [695, 275] on td "076 ​" at bounding box center [736, 295] width 214 height 41
click at [695, 290] on icon "button" at bounding box center [692, 295] width 18 height 18
type input "0"
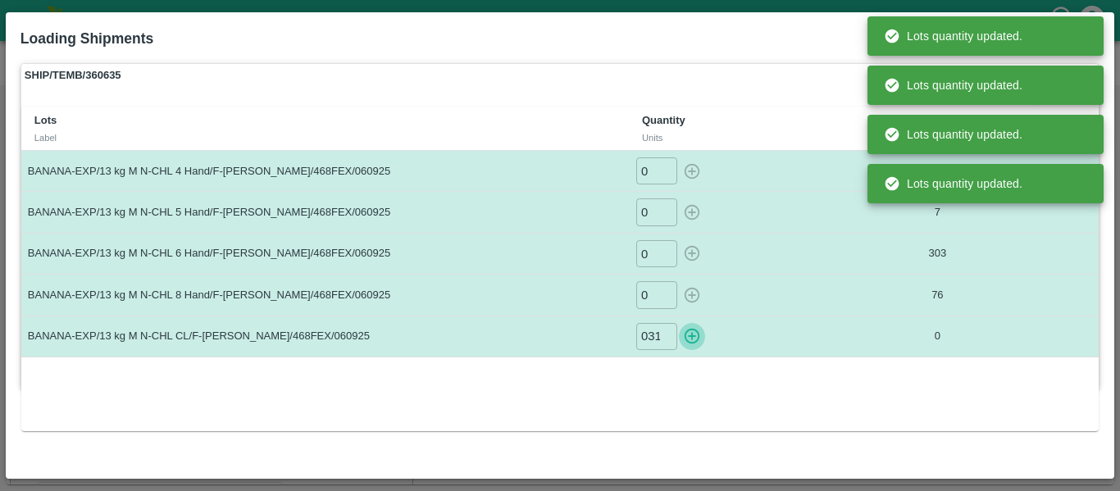
click at [695, 334] on icon "button" at bounding box center [692, 336] width 18 height 18
type input "0"
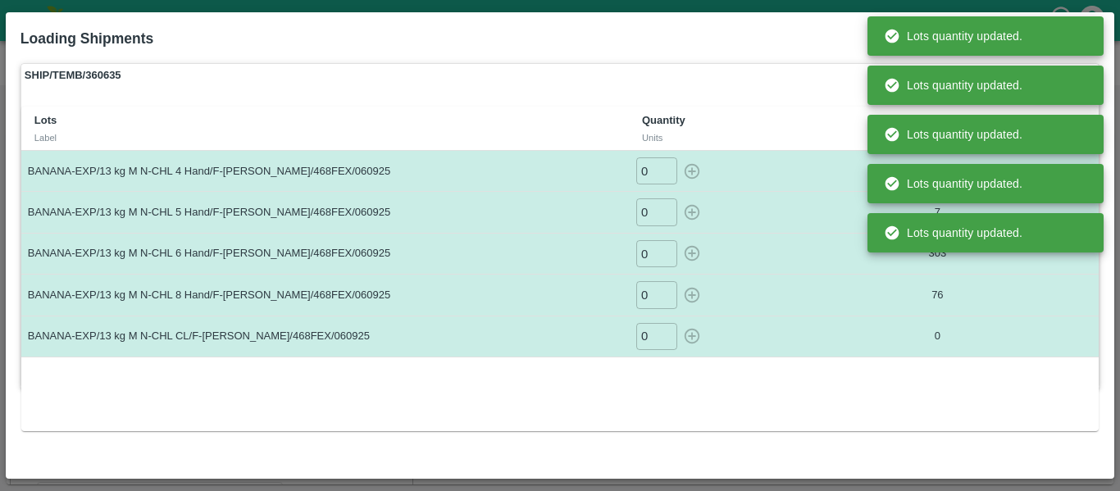
click at [823, 375] on div "Lots Label Quantity Units Total incl. Partial Units BANANA-EXP/13 kg M N-CHL 4 …" at bounding box center [559, 269] width 1077 height 324
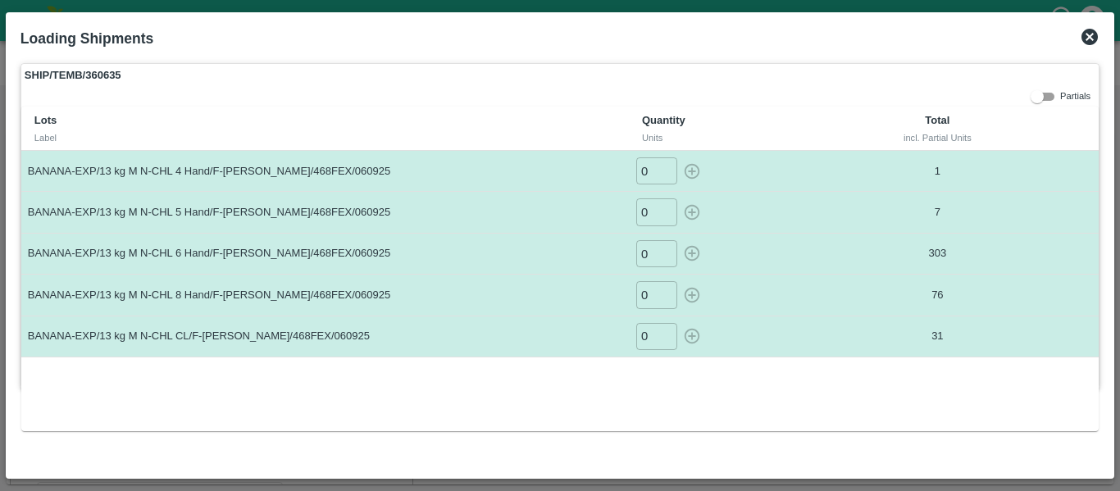
click at [1087, 32] on icon at bounding box center [1089, 37] width 16 height 16
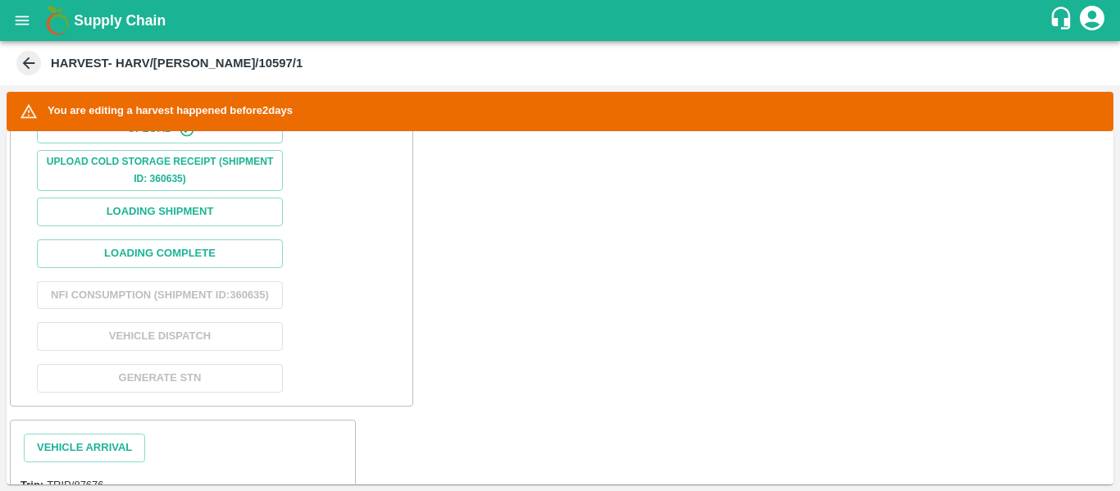
scroll to position [643, 0]
click at [179, 248] on button "Loading Complete" at bounding box center [160, 253] width 246 height 29
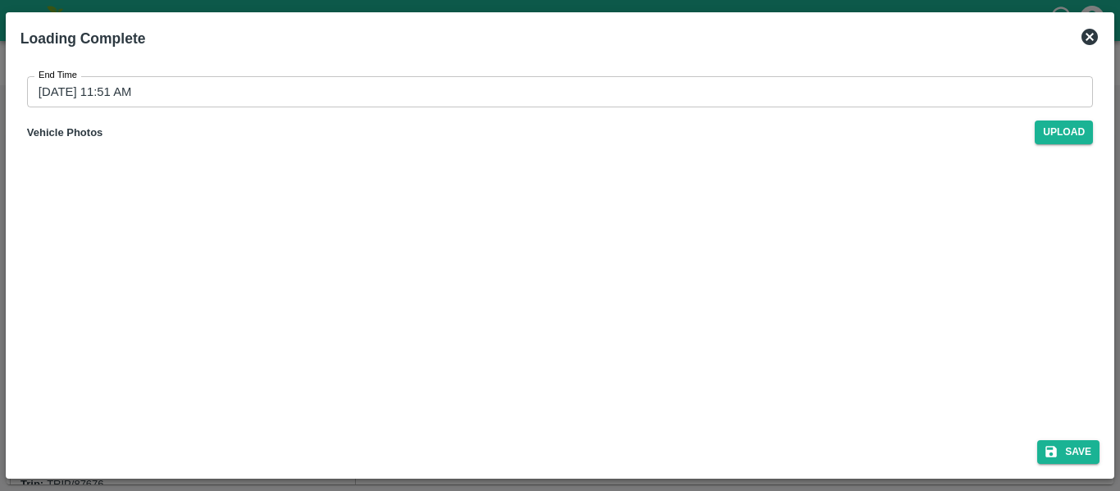
click at [269, 87] on input "[DATE] 11:51 AM" at bounding box center [554, 91] width 1054 height 31
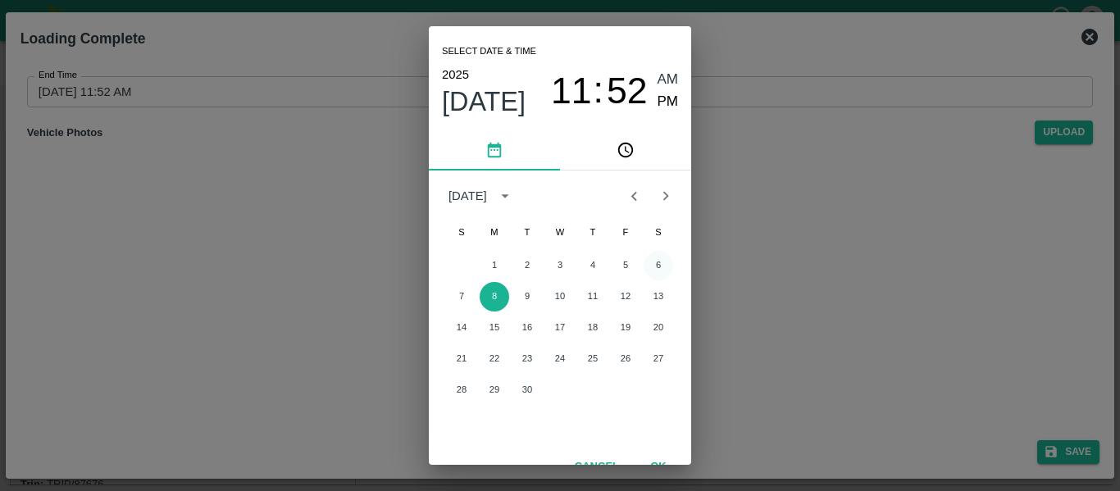
click at [647, 268] on button "6" at bounding box center [659, 266] width 30 height 30
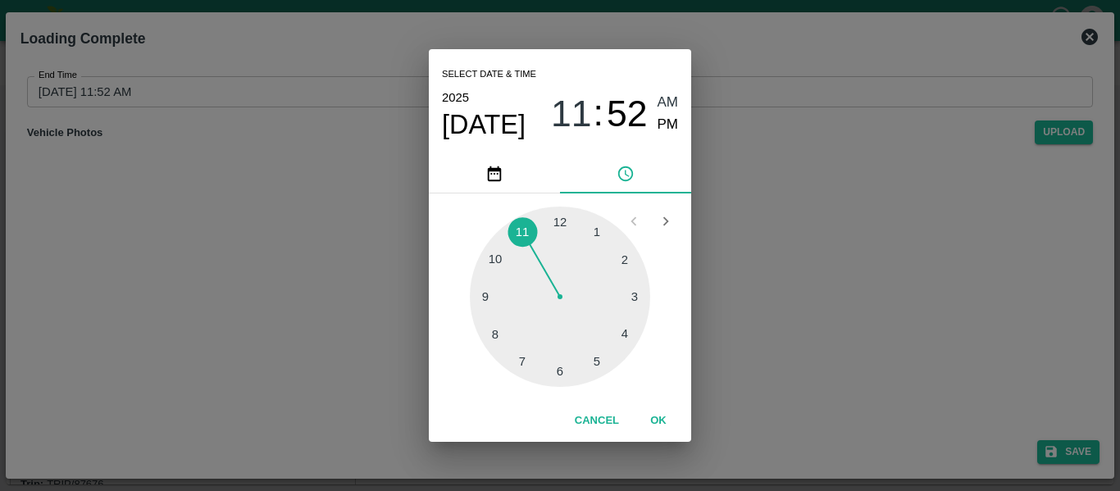
click at [594, 365] on div at bounding box center [560, 297] width 180 height 180
click at [562, 232] on div at bounding box center [560, 297] width 180 height 180
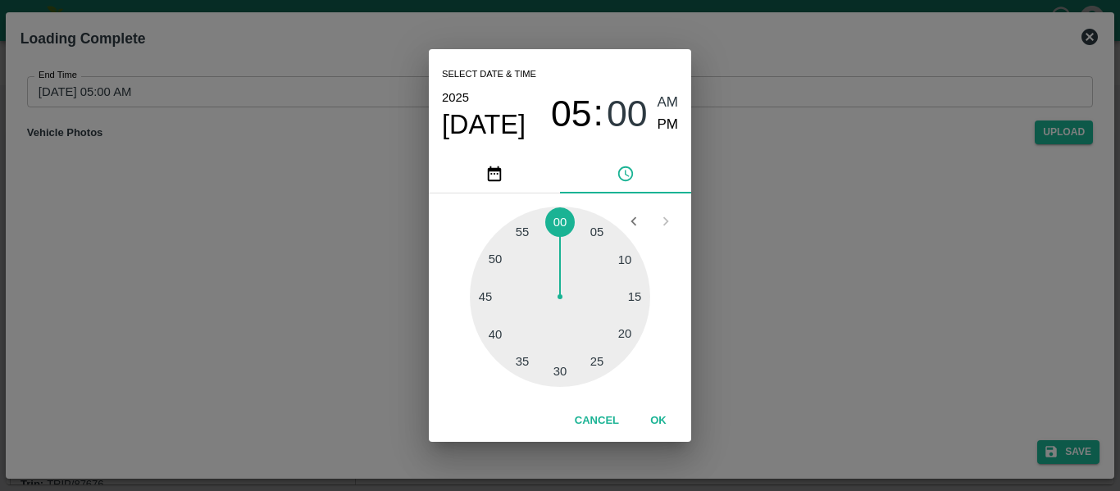
click at [664, 125] on span "PM" at bounding box center [667, 125] width 21 height 22
click at [665, 429] on button "OK" at bounding box center [658, 421] width 52 height 29
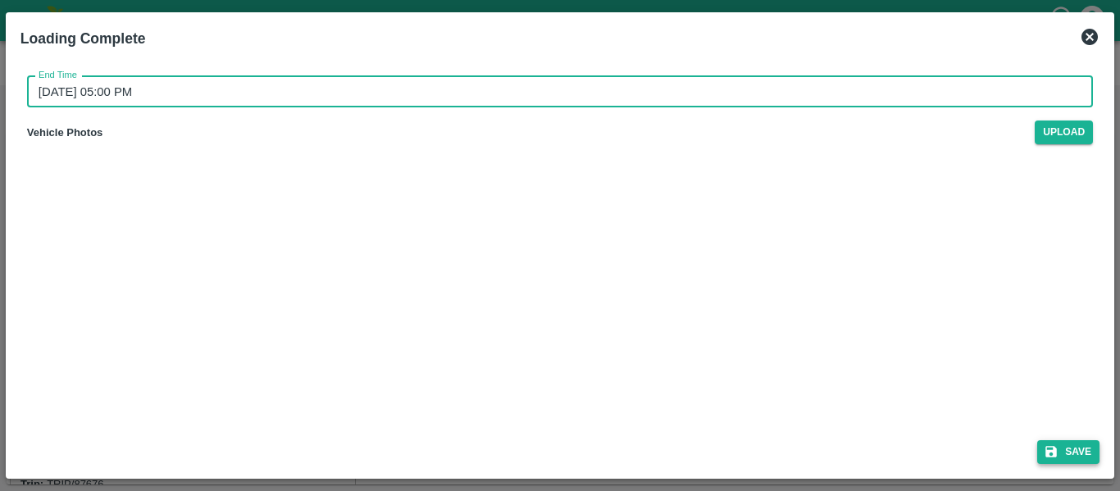
click at [1080, 451] on button "Save" at bounding box center [1068, 452] width 62 height 24
type input "[DATE] 11:52 AM"
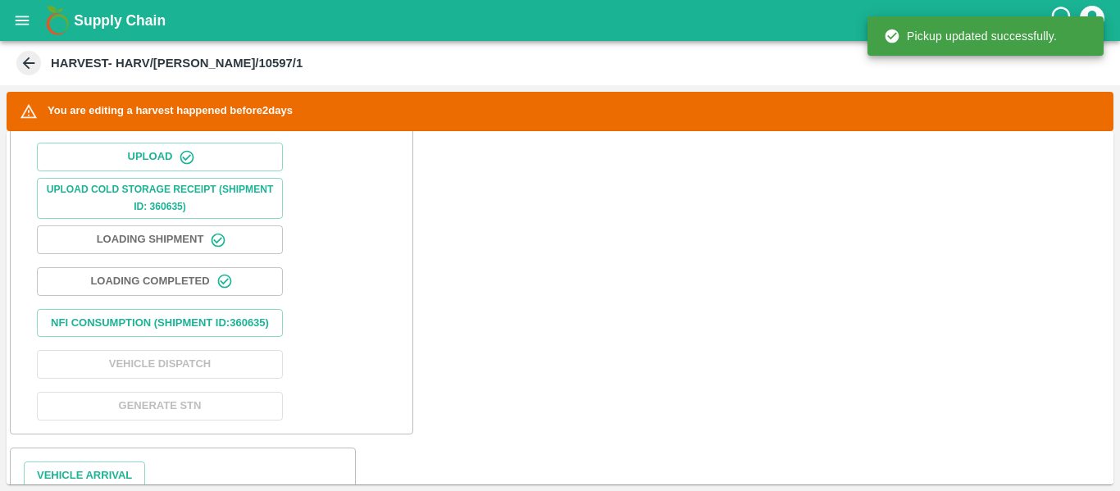
scroll to position [626, 0]
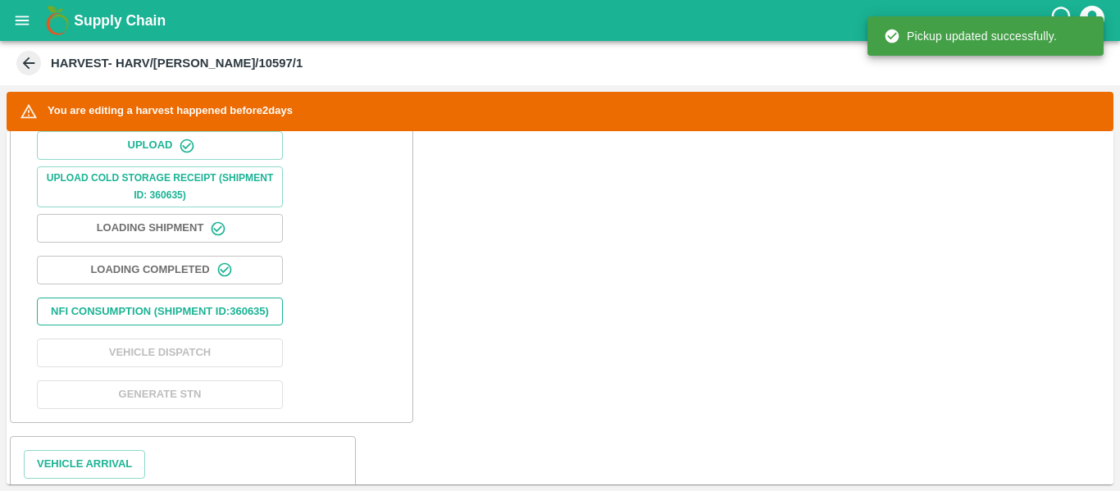
click at [202, 326] on button "Nfi Consumption (SHIPMENT ID: 360635 )" at bounding box center [160, 312] width 246 height 29
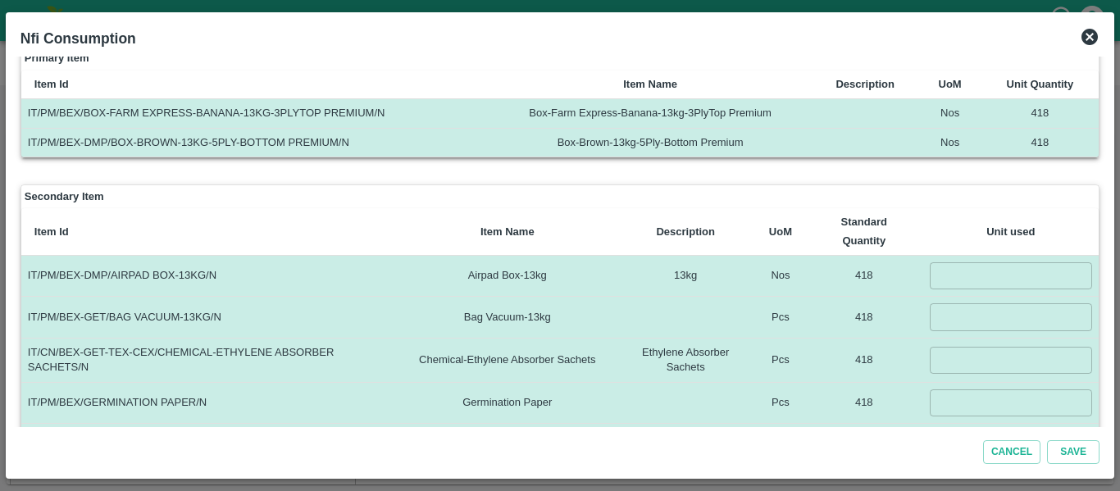
scroll to position [101, 0]
click at [1000, 280] on input "number" at bounding box center [1011, 275] width 163 height 27
drag, startPoint x: 986, startPoint y: 271, endPoint x: 926, endPoint y: 275, distance: 60.8
click at [926, 275] on td "418 ​" at bounding box center [1011, 275] width 176 height 41
type input "418"
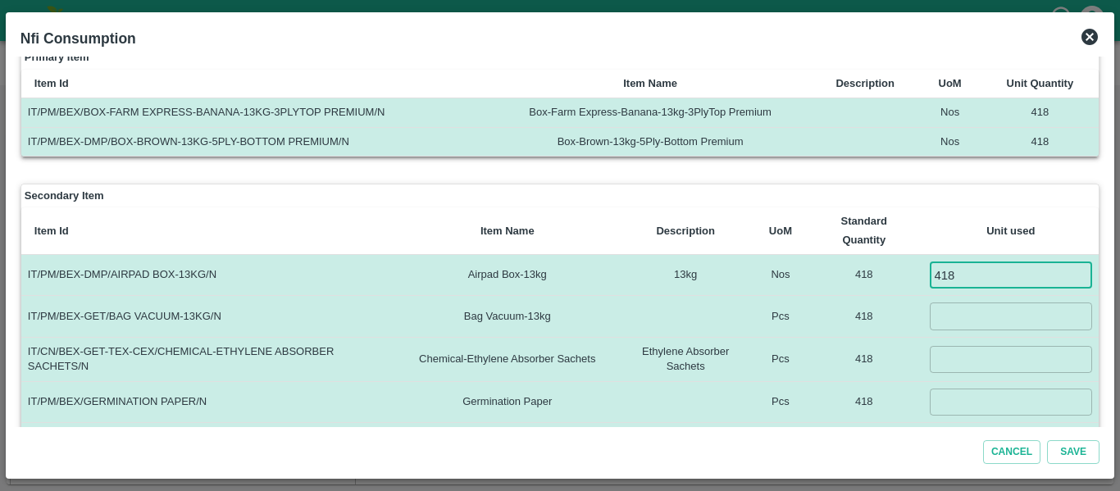
click at [936, 325] on input "number" at bounding box center [1011, 316] width 163 height 27
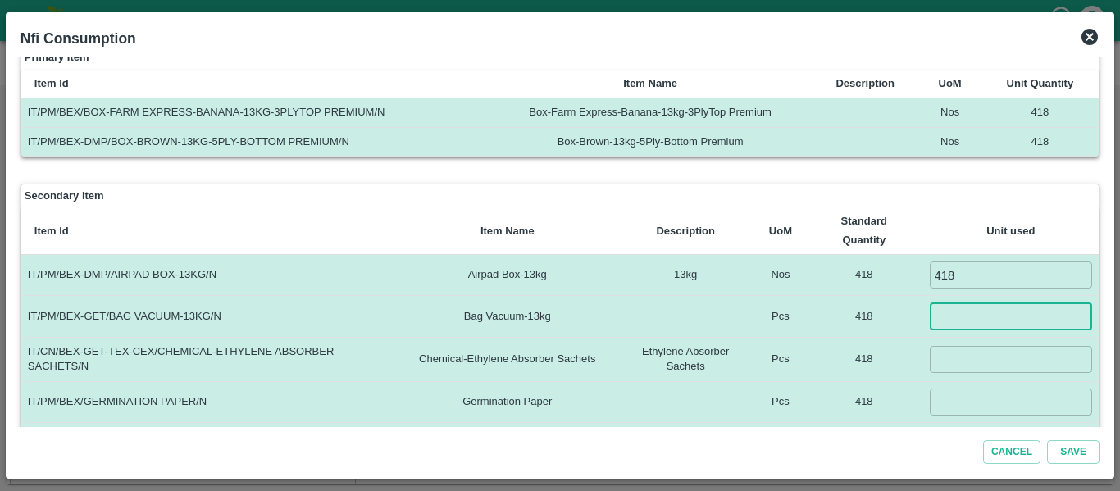
paste input "418"
type input "418"
click at [946, 363] on input "number" at bounding box center [1011, 359] width 163 height 27
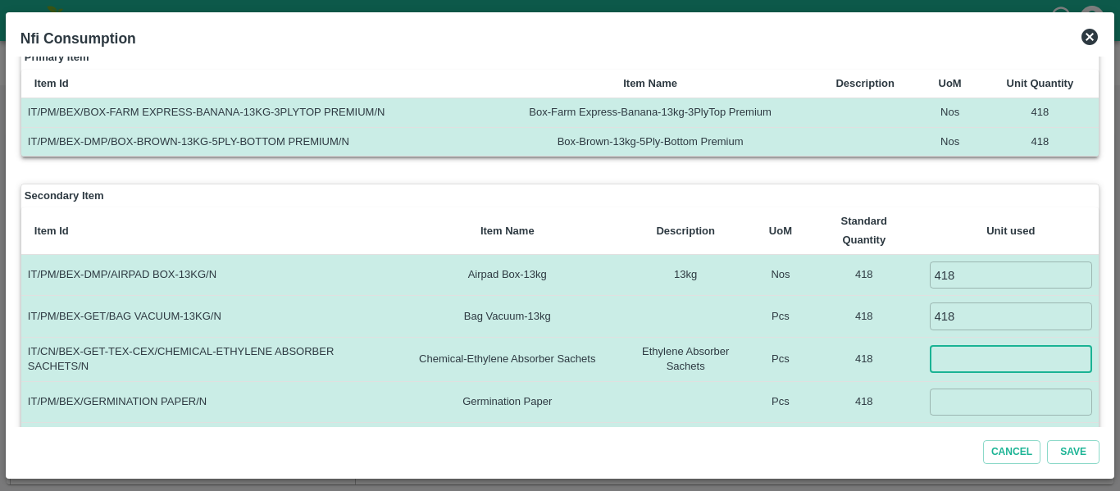
paste input "418"
type input "418"
click at [949, 405] on input "number" at bounding box center [1011, 402] width 163 height 27
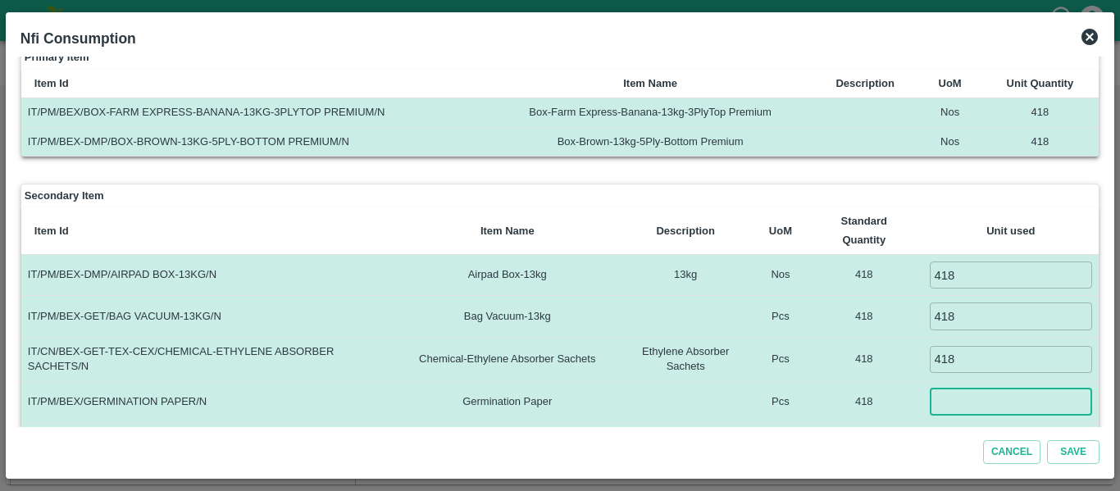
paste input "418"
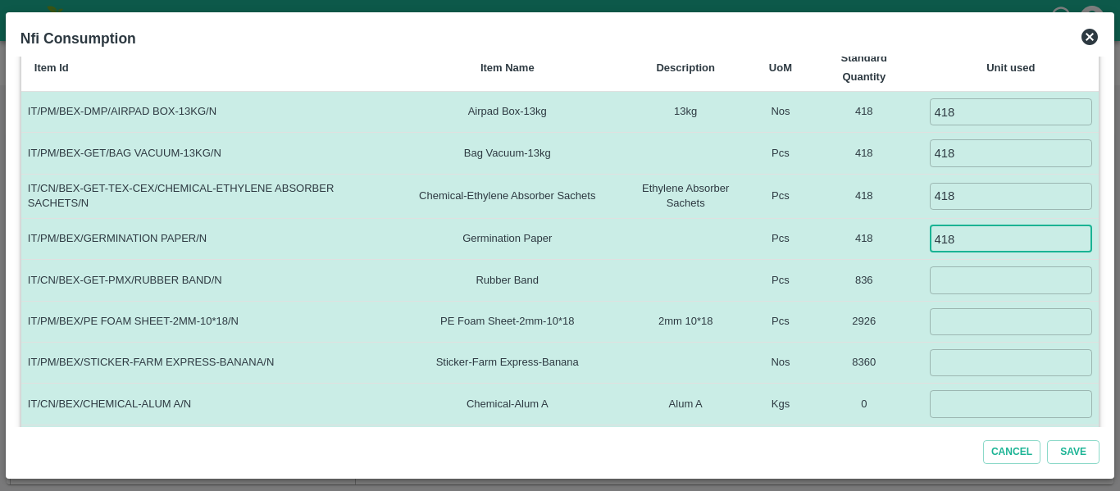
scroll to position [265, 0]
type input "418"
click at [968, 293] on td "​" at bounding box center [1011, 279] width 176 height 41
click at [956, 285] on input "number" at bounding box center [1011, 279] width 163 height 27
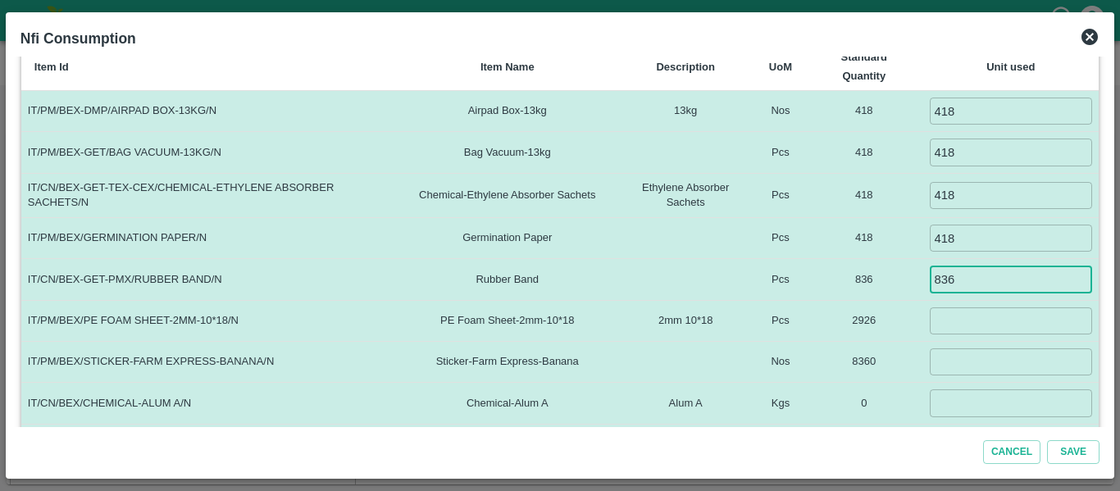
type input "836"
click at [954, 320] on input "number" at bounding box center [1011, 320] width 163 height 27
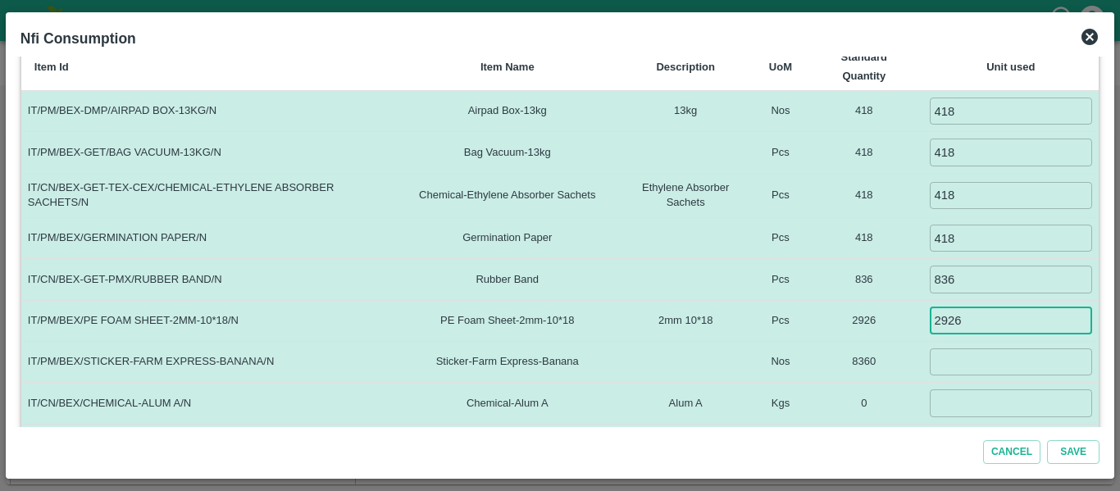
type input "2926"
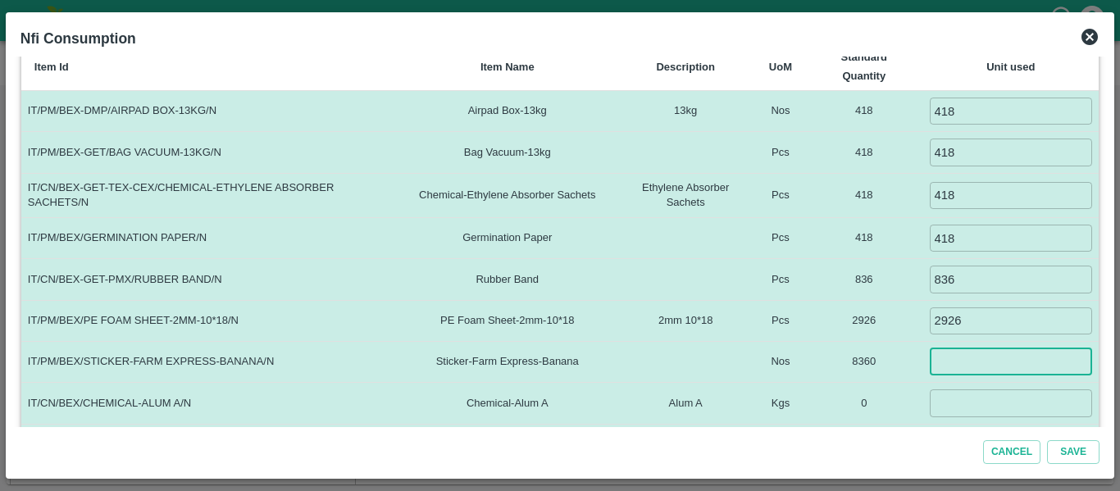
click at [953, 360] on input "number" at bounding box center [1011, 361] width 163 height 27
type input "8360"
click at [952, 396] on input "number" at bounding box center [1011, 402] width 163 height 27
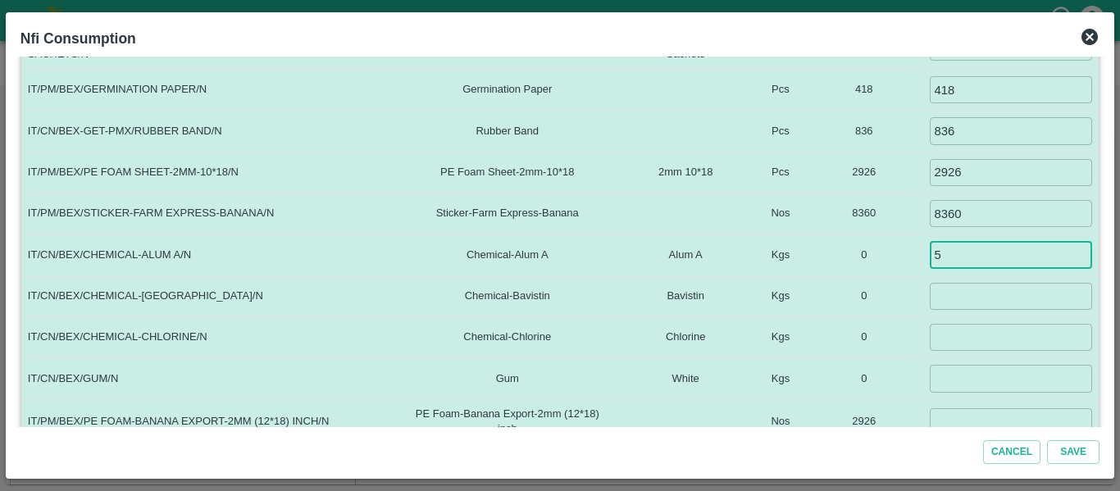
scroll to position [419, 0]
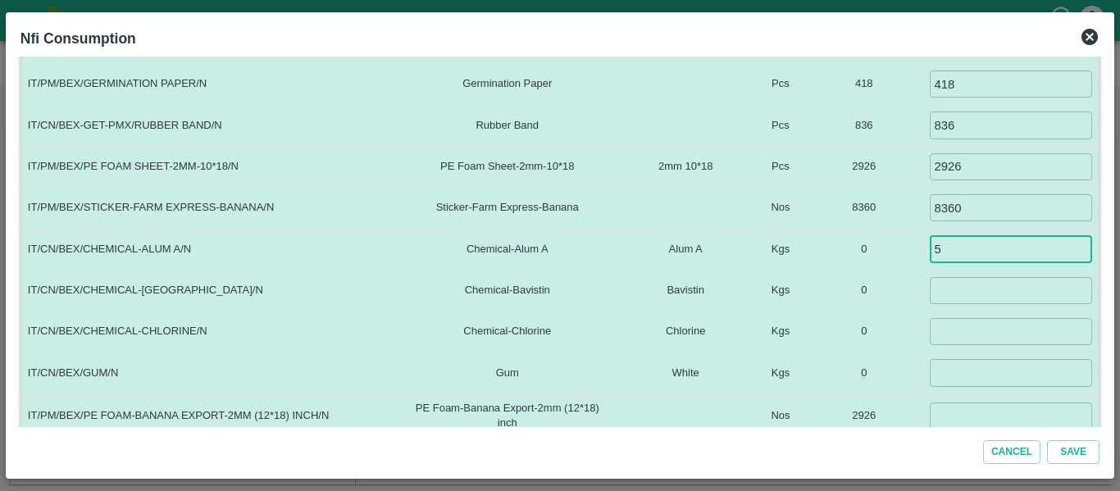
type input "5"
click at [955, 302] on input "number" at bounding box center [1011, 290] width 163 height 27
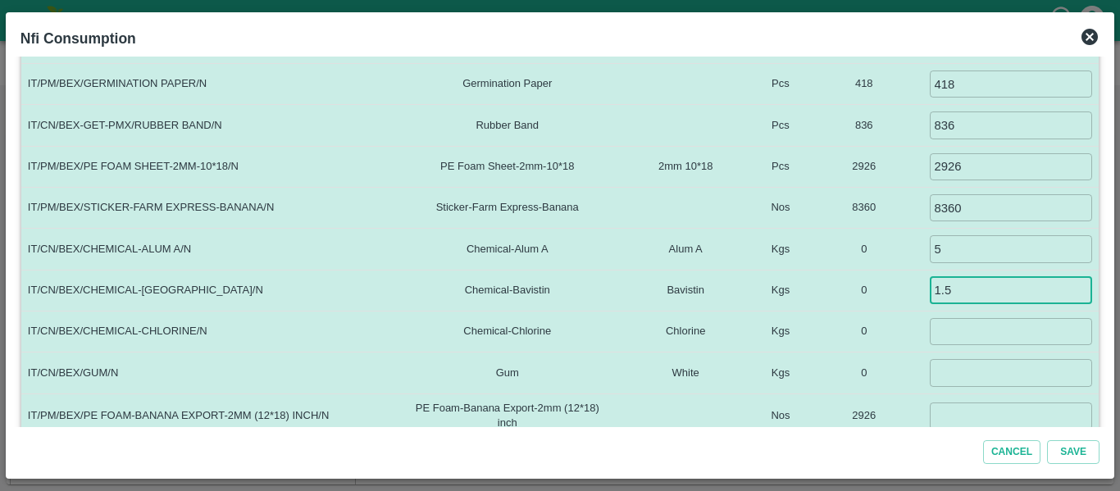
type input "1.5"
click at [955, 325] on input "number" at bounding box center [1011, 331] width 163 height 27
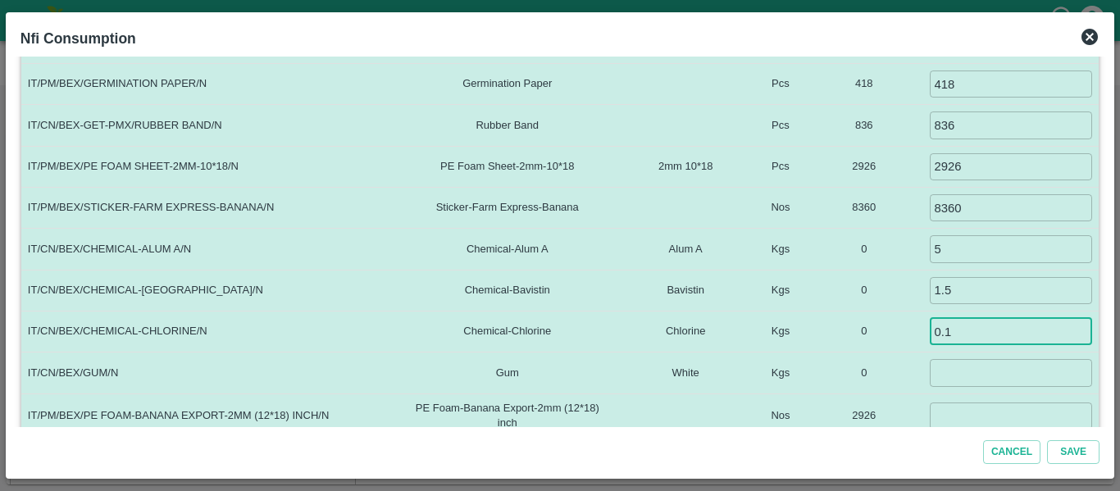
type input "0.1"
click at [956, 367] on input "number" at bounding box center [1011, 372] width 163 height 27
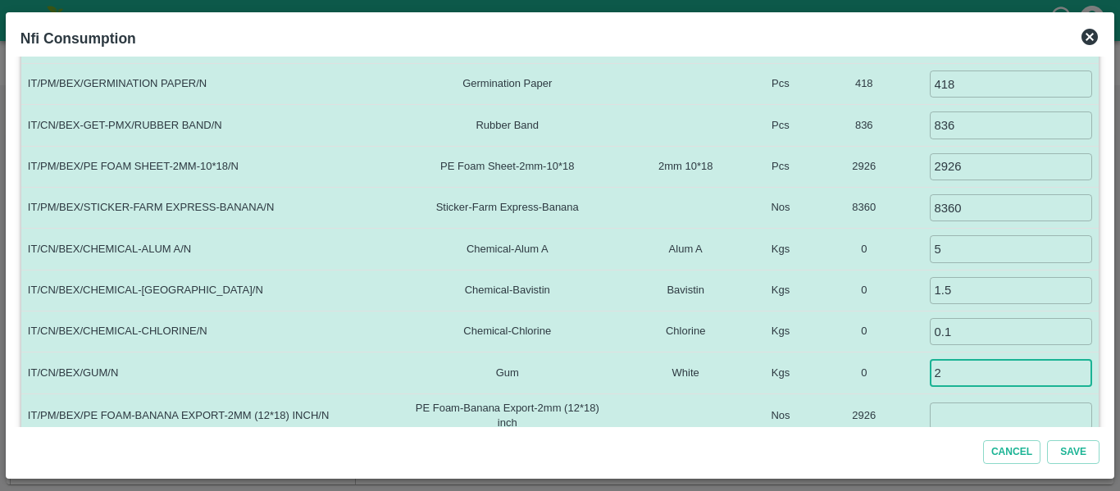
type input "2"
click at [951, 418] on input "number" at bounding box center [1011, 416] width 163 height 27
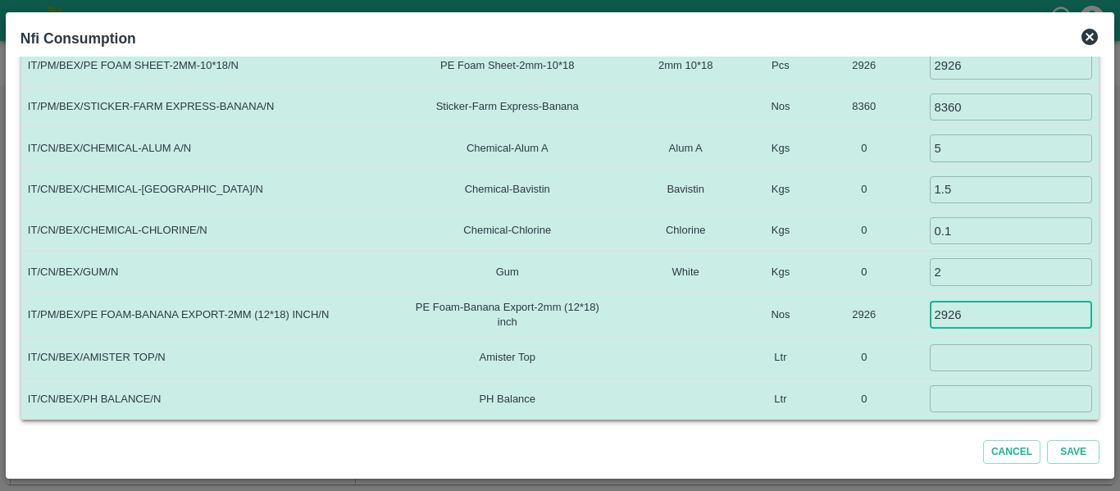
type input "2926"
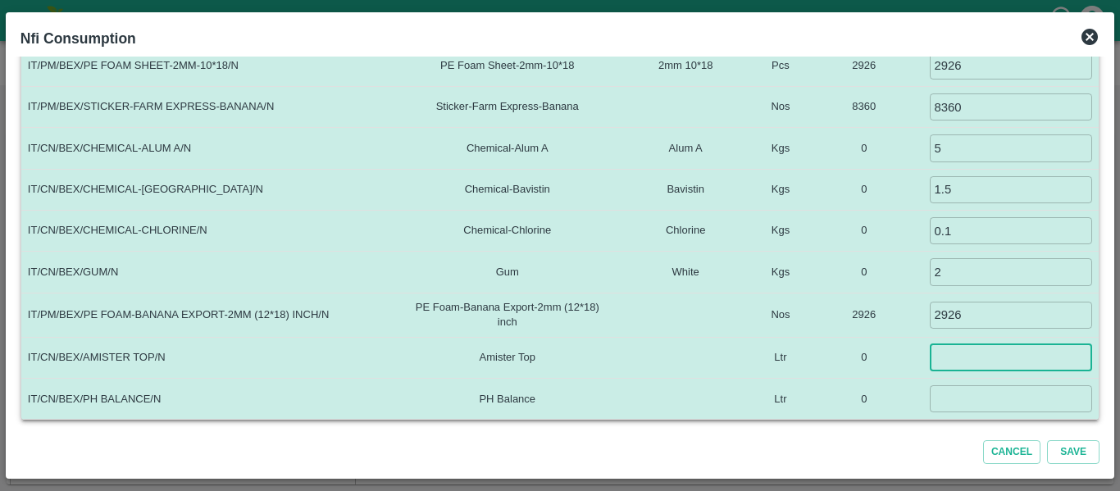
click at [945, 357] on input "number" at bounding box center [1011, 357] width 163 height 27
type input "0.06"
click at [945, 411] on input "number" at bounding box center [1011, 398] width 163 height 27
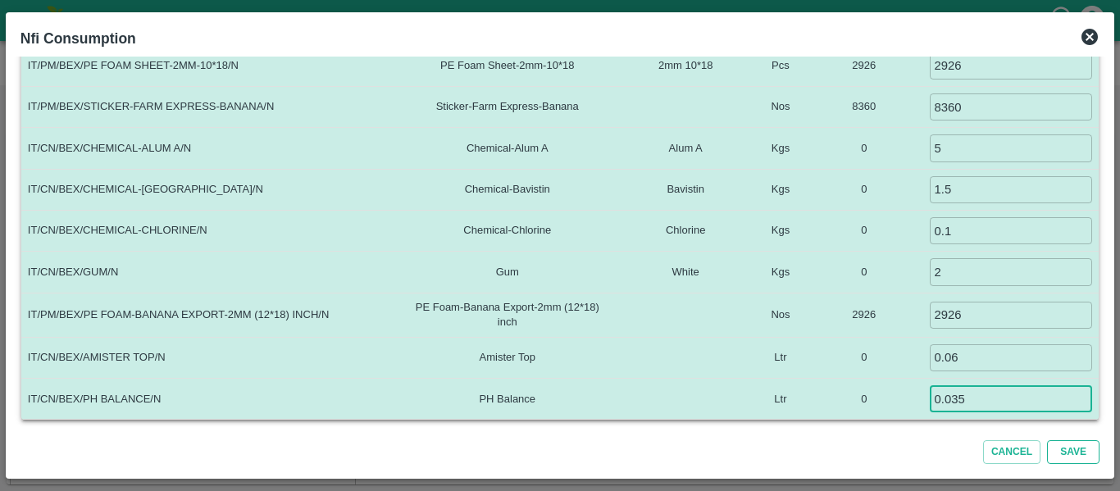
type input "0.035"
click at [1049, 446] on button "Save" at bounding box center [1073, 452] width 52 height 24
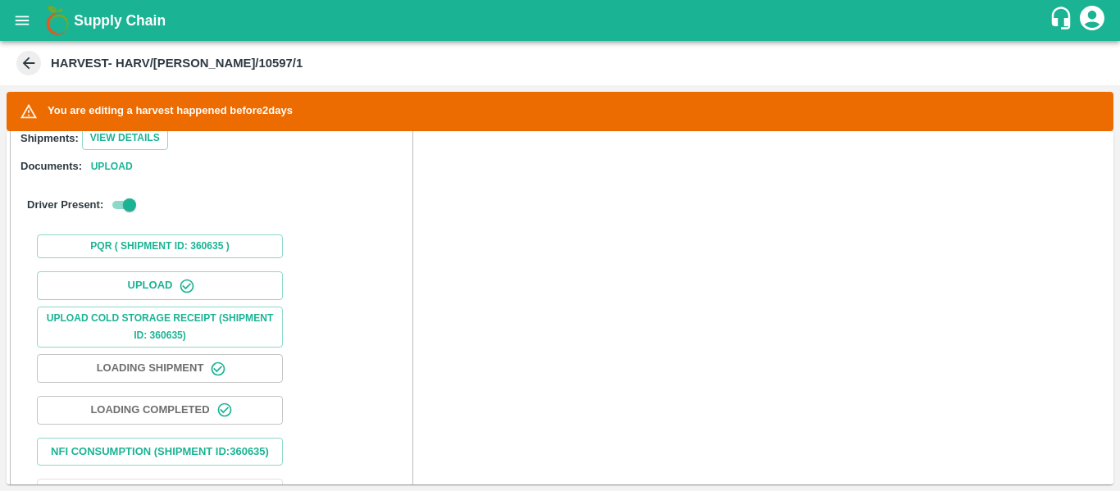
scroll to position [738, 0]
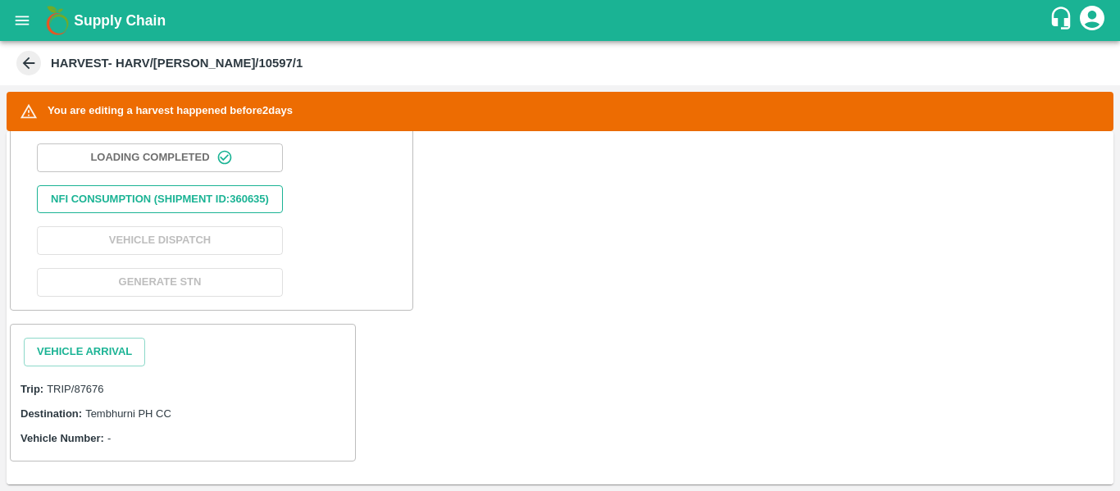
click at [170, 212] on button "Nfi Consumption (SHIPMENT ID: 360635 )" at bounding box center [160, 199] width 246 height 29
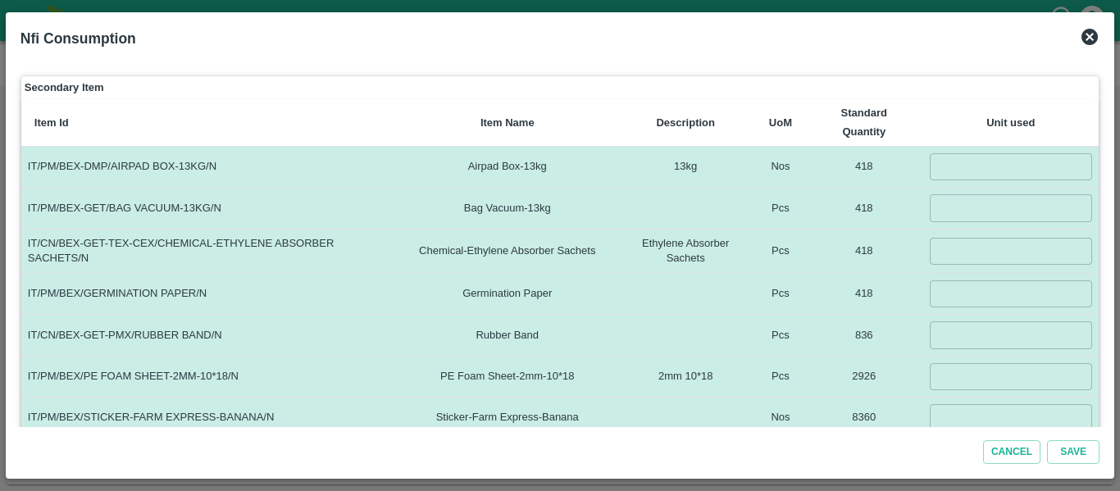
scroll to position [210, 0]
click at [971, 171] on input "number" at bounding box center [1011, 165] width 163 height 27
paste input "418"
type input "418"
click at [968, 215] on input "number" at bounding box center [1011, 206] width 163 height 27
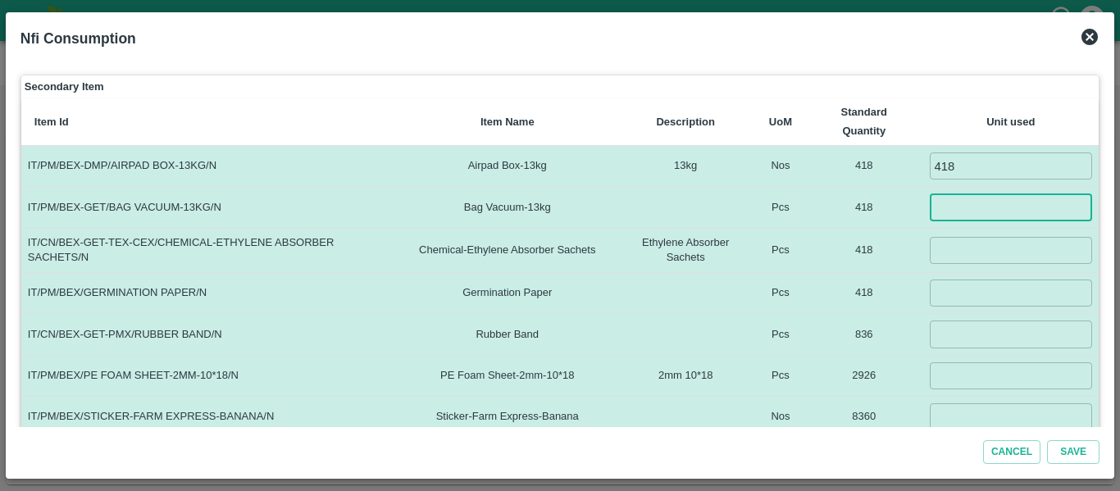
paste input "418"
type input "418"
click at [967, 255] on input "number" at bounding box center [1011, 250] width 163 height 27
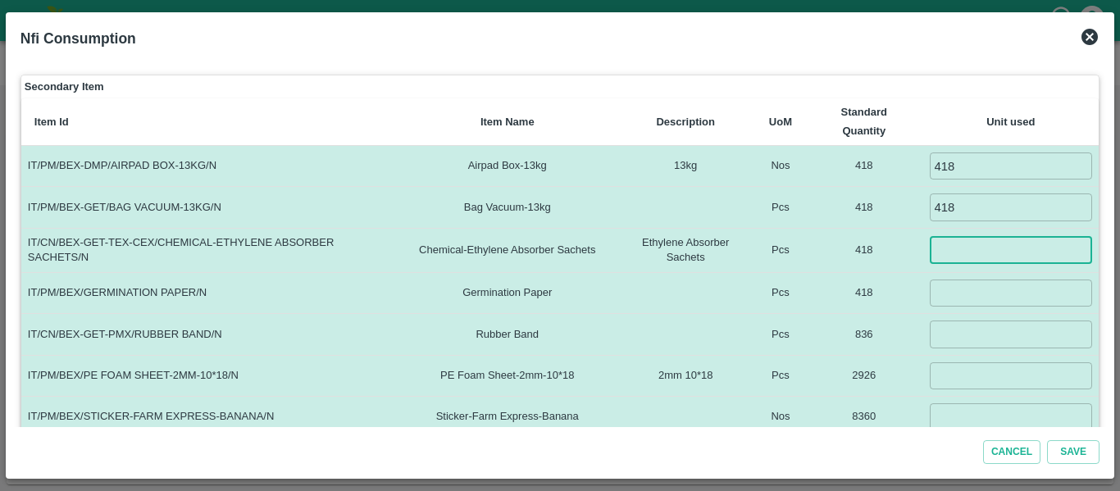
paste input "418"
type input "418"
click at [968, 296] on input "number" at bounding box center [1011, 293] width 163 height 27
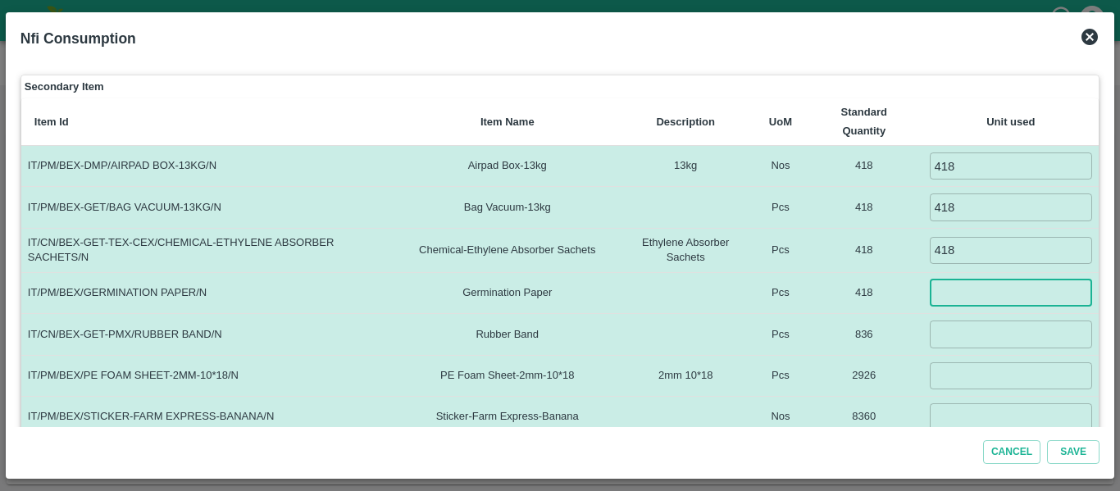
paste input "418"
type input "418"
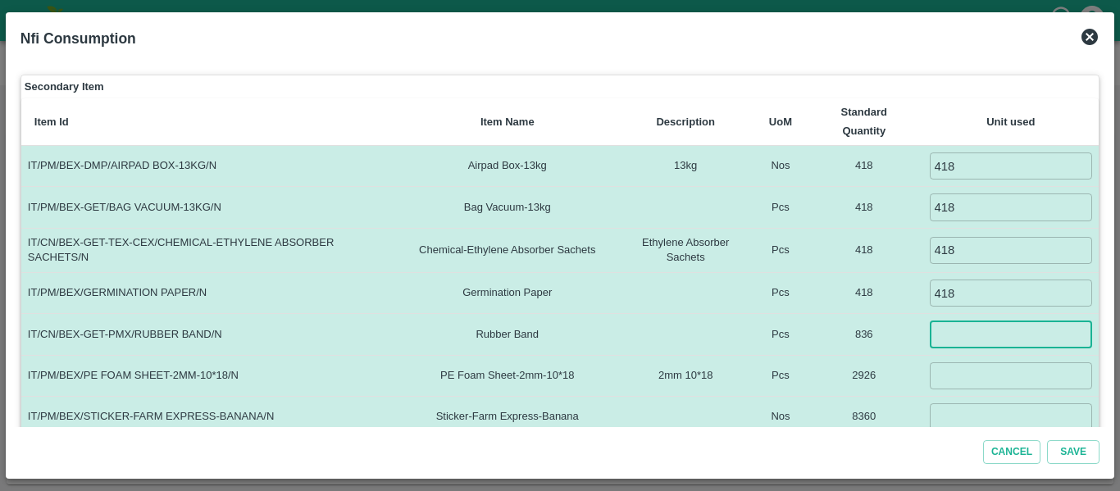
click at [962, 331] on input "number" at bounding box center [1011, 334] width 163 height 27
type input "836"
click at [961, 376] on input "number" at bounding box center [1011, 375] width 163 height 27
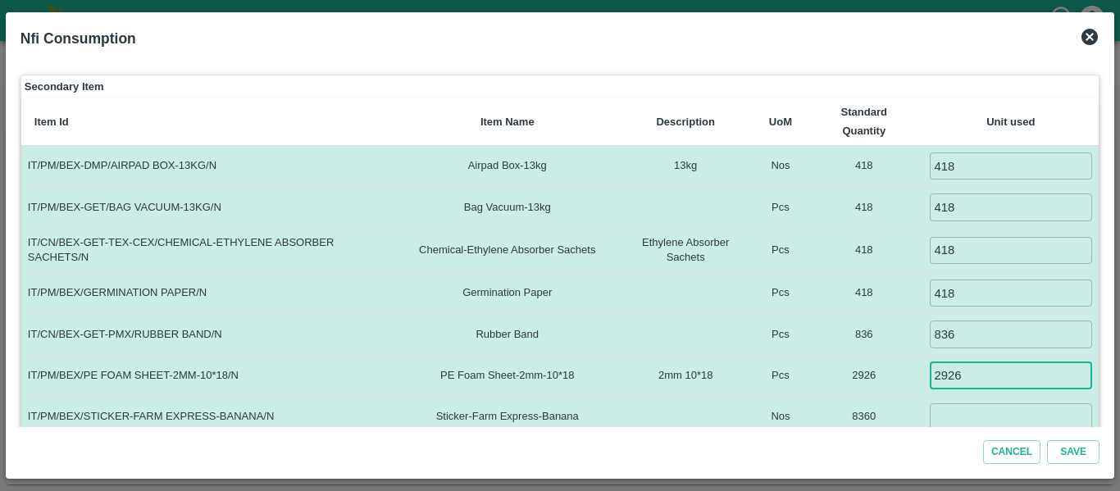
type input "2926"
click at [959, 424] on input "number" at bounding box center [1011, 416] width 163 height 27
type input "8360"
click at [841, 398] on td "8360" at bounding box center [863, 416] width 117 height 41
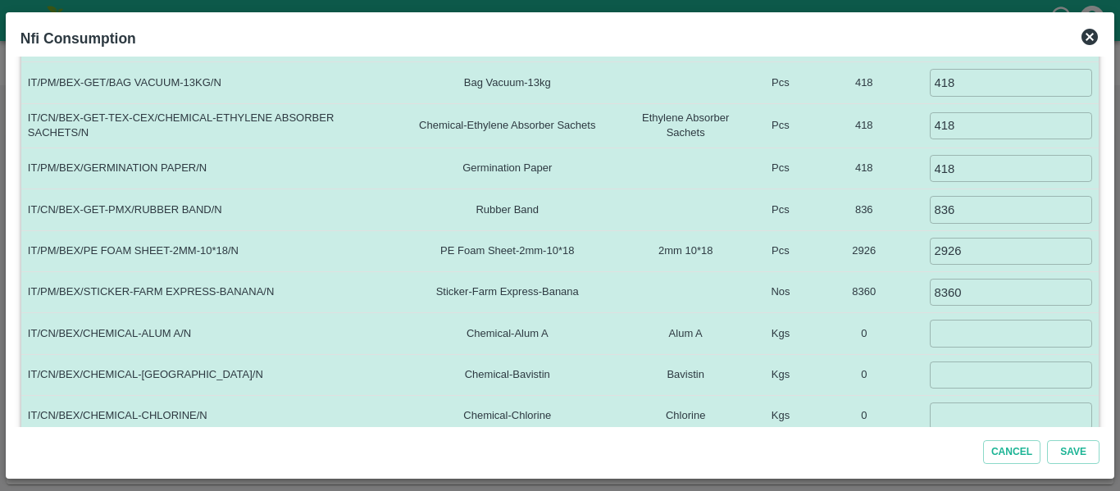
scroll to position [382, 0]
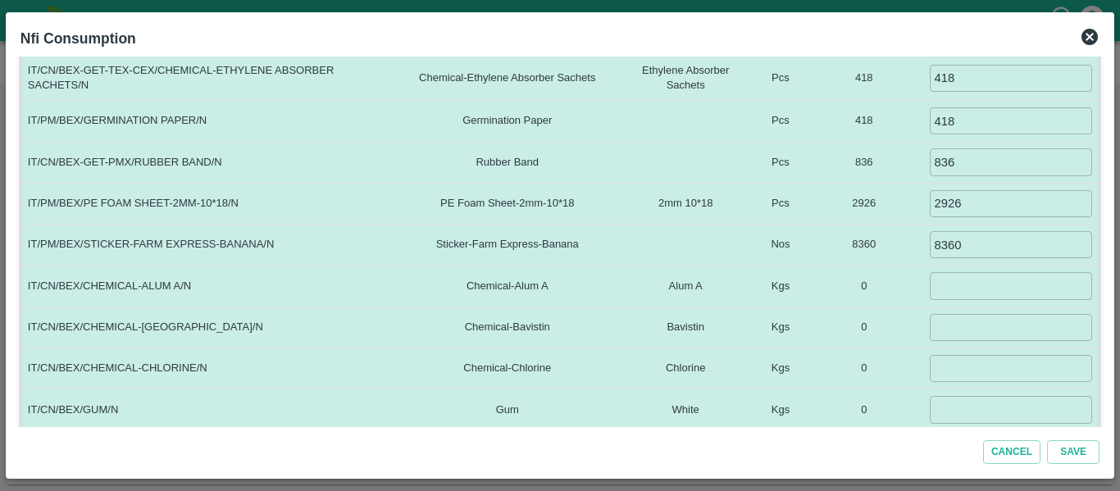
click at [986, 259] on td "8360 ​" at bounding box center [1011, 244] width 176 height 41
click at [985, 281] on input "number" at bounding box center [1011, 285] width 163 height 27
type input "5"
click at [986, 312] on td "​" at bounding box center [1011, 327] width 176 height 41
click at [988, 341] on td "​" at bounding box center [1011, 327] width 176 height 41
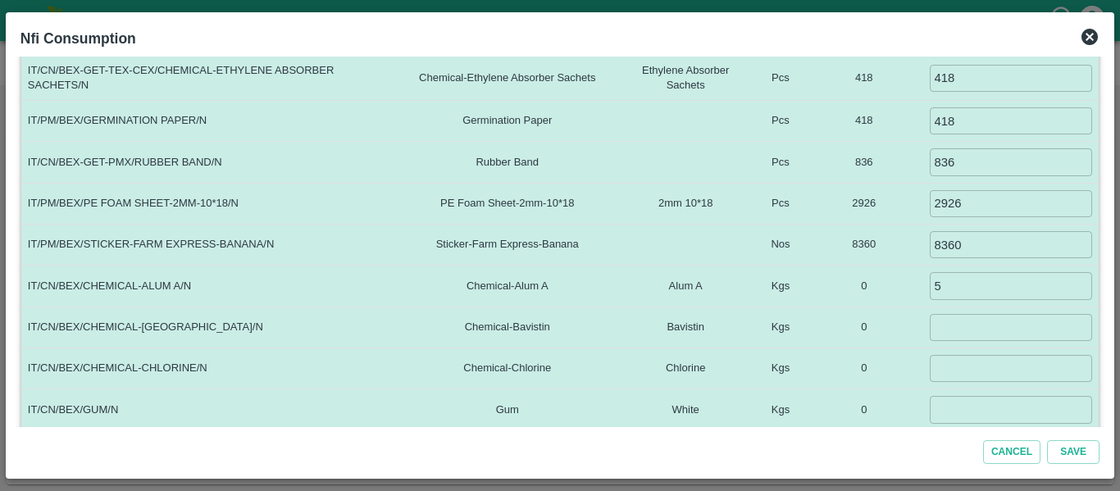
click at [962, 330] on input "number" at bounding box center [1011, 327] width 163 height 27
type input "1.5"
click at [962, 368] on input "number" at bounding box center [1011, 368] width 163 height 27
type input "0.1"
click at [953, 403] on input "number" at bounding box center [1011, 409] width 163 height 27
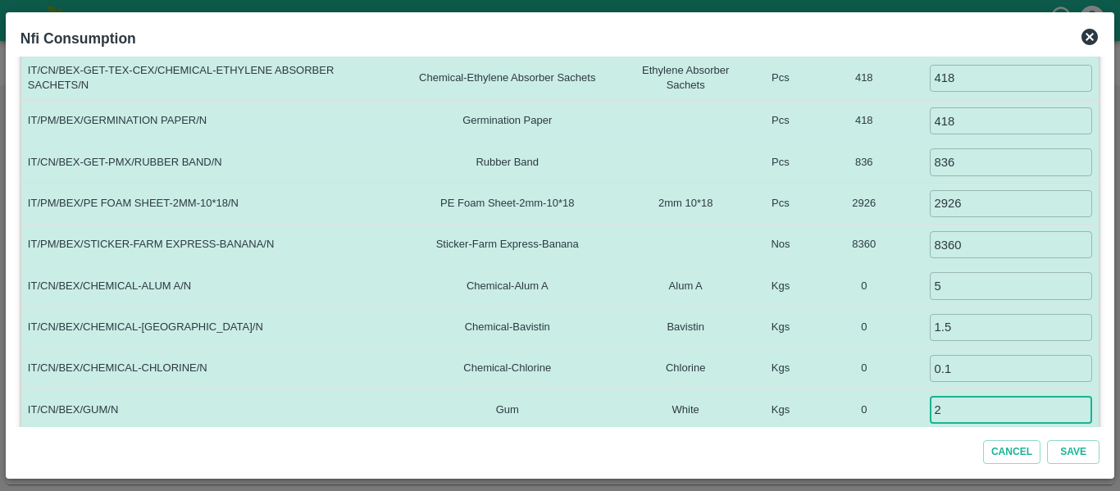
scroll to position [520, 0]
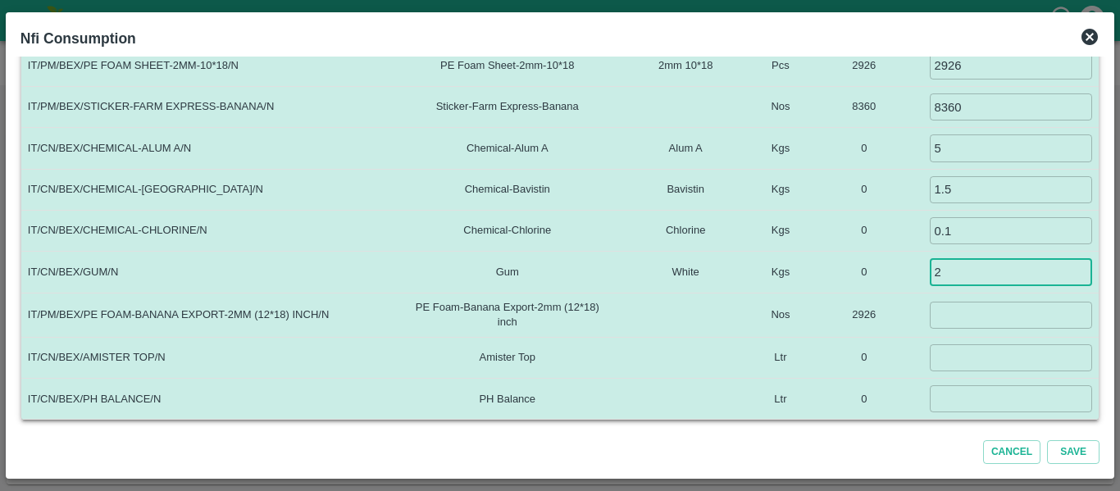
type input "2"
click at [948, 330] on td "​" at bounding box center [1011, 315] width 176 height 44
click at [944, 315] on input "number" at bounding box center [1011, 315] width 163 height 27
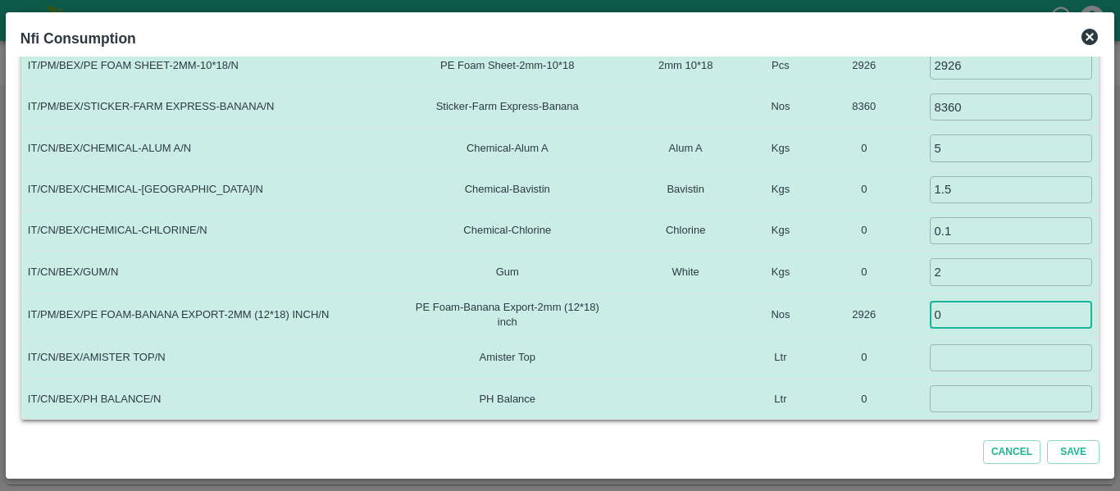
type input "0"
click at [944, 335] on td "0 ​" at bounding box center [1011, 315] width 176 height 44
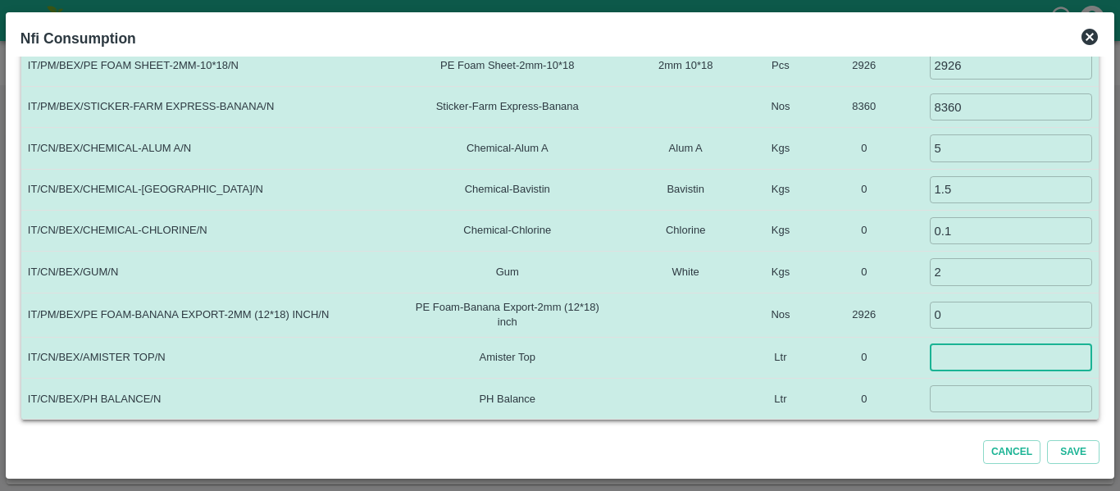
click at [945, 368] on input "number" at bounding box center [1011, 357] width 163 height 27
type input "0.06"
click at [946, 402] on input "number" at bounding box center [1011, 398] width 163 height 27
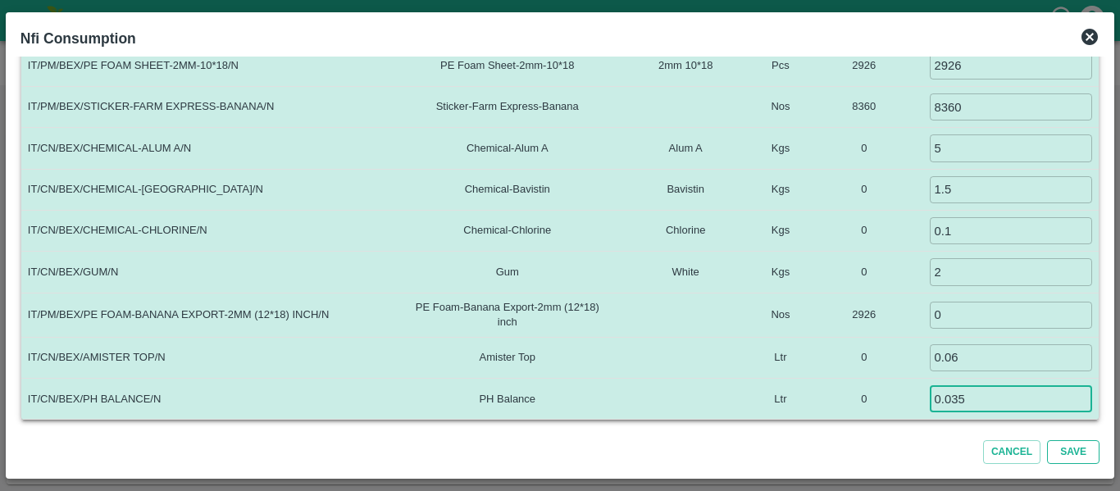
type input "0.035"
click at [1085, 448] on button "Save" at bounding box center [1073, 452] width 52 height 24
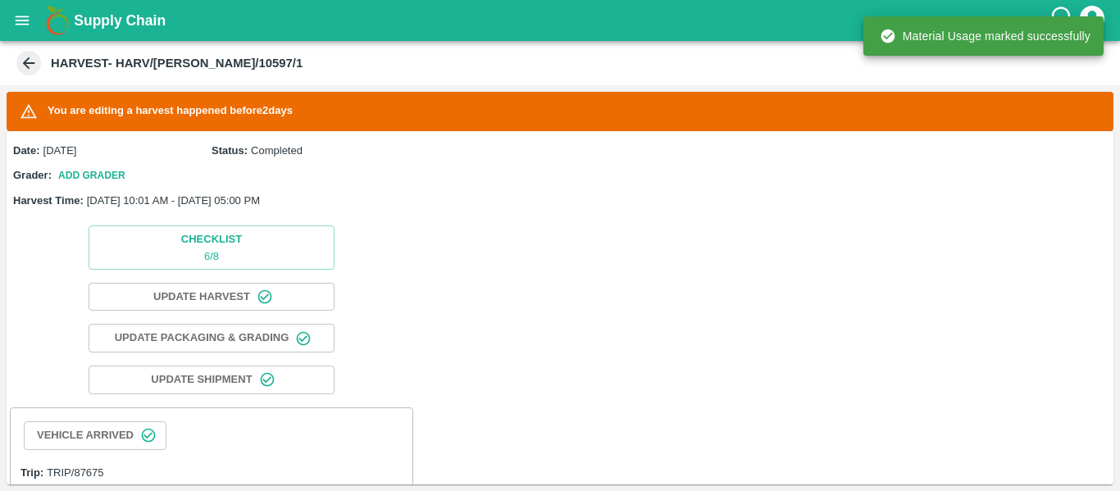
scroll to position [763, 0]
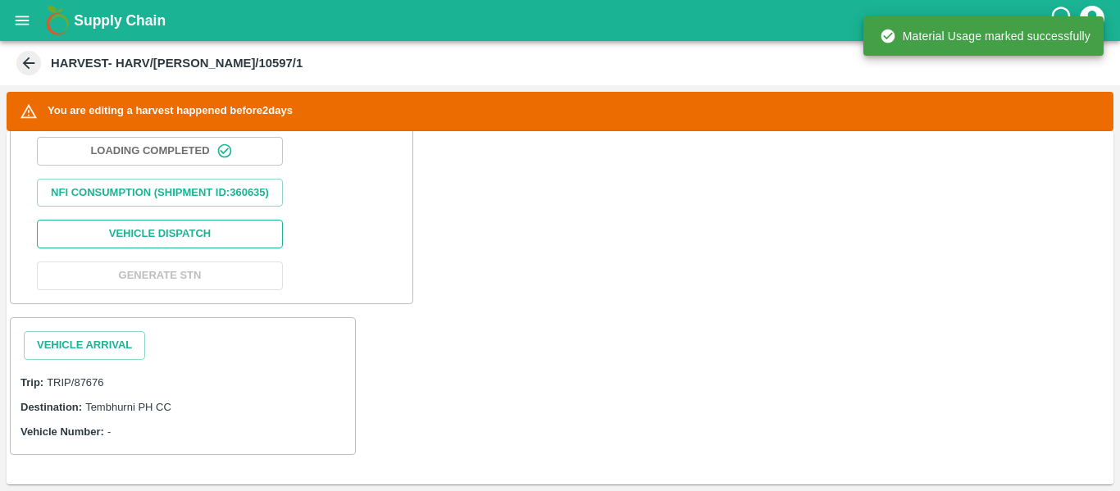
click at [211, 242] on button "Vehicle Dispatch" at bounding box center [160, 234] width 246 height 29
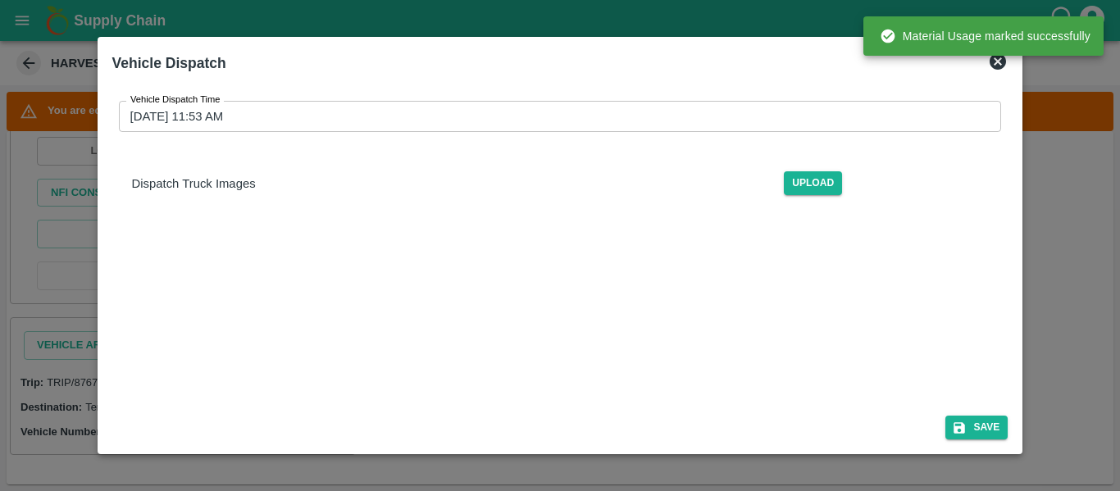
click at [307, 127] on input "[DATE] 11:53 AM" at bounding box center [554, 116] width 871 height 31
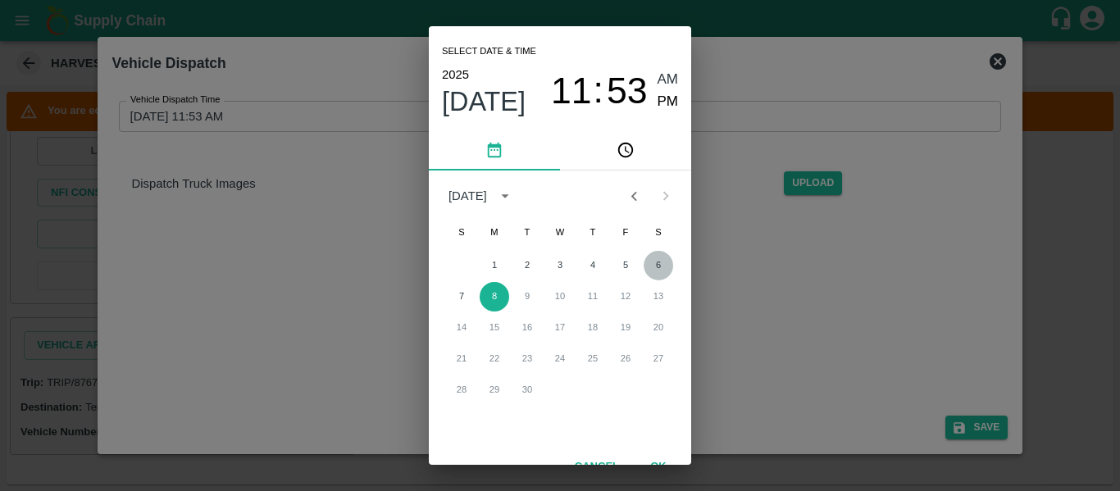
click at [653, 264] on button "6" at bounding box center [659, 266] width 30 height 30
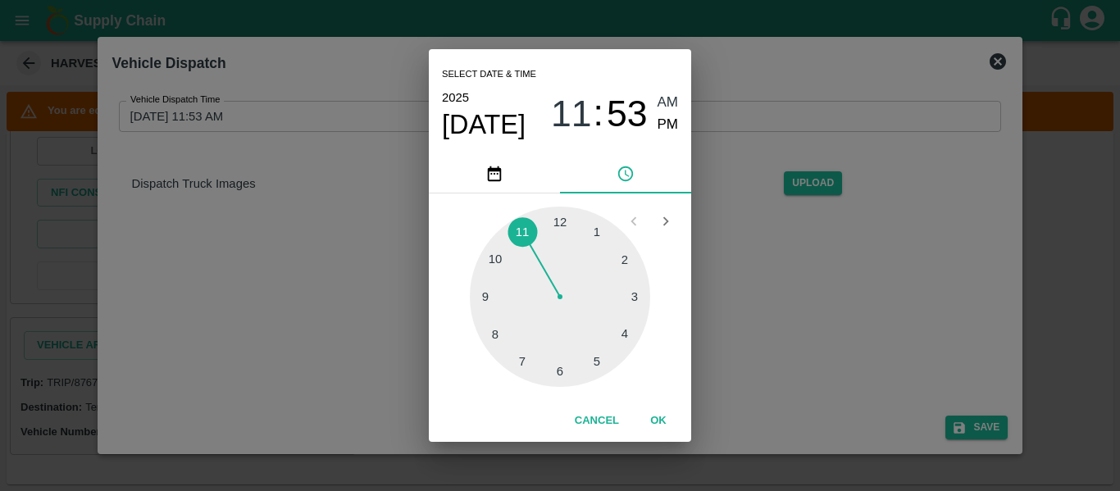
click at [600, 362] on div at bounding box center [560, 297] width 180 height 180
click at [639, 301] on div at bounding box center [560, 297] width 180 height 180
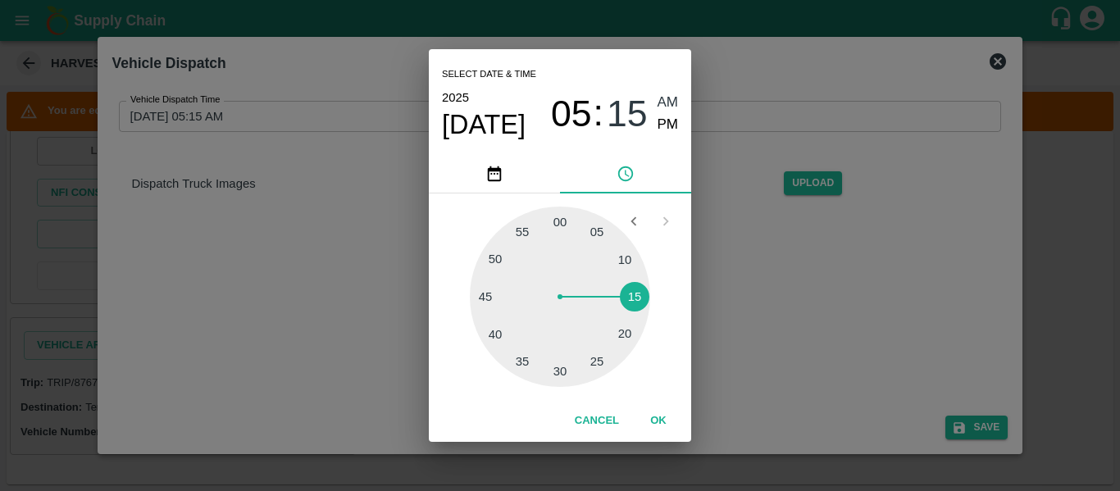
click at [668, 134] on span "PM" at bounding box center [667, 125] width 21 height 22
type input "[DATE] 05:15 PM"
click at [659, 416] on button "OK" at bounding box center [658, 421] width 52 height 29
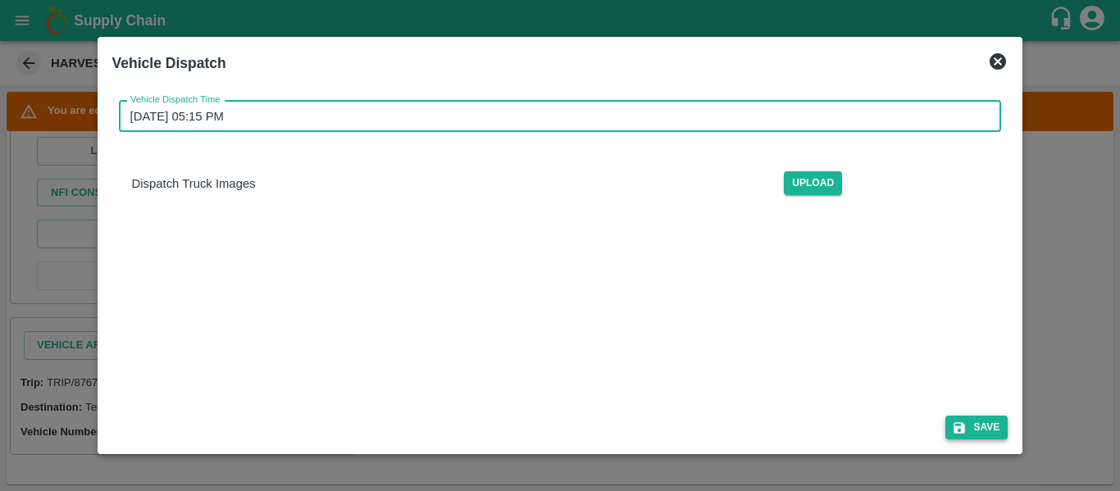
click at [998, 424] on button "Save" at bounding box center [976, 428] width 62 height 24
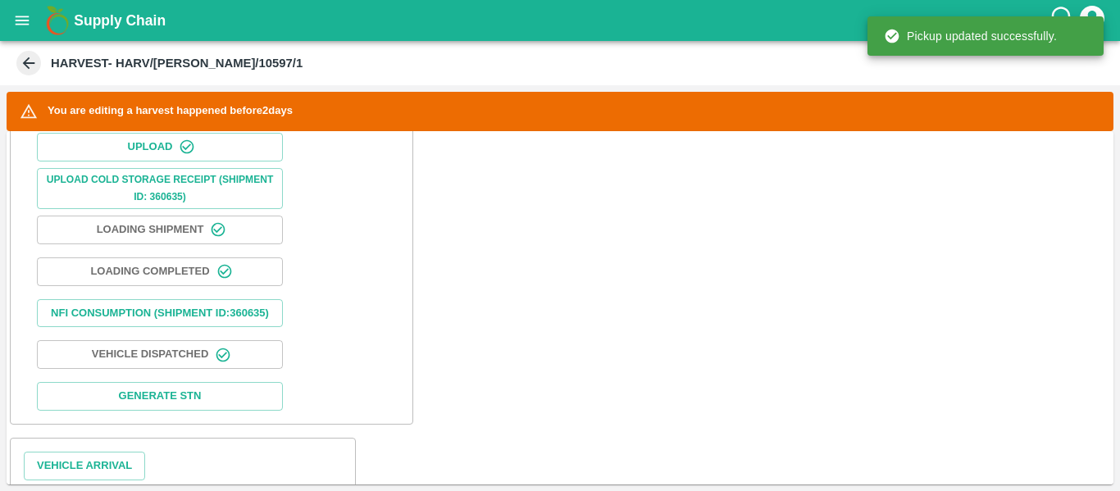
scroll to position [764, 0]
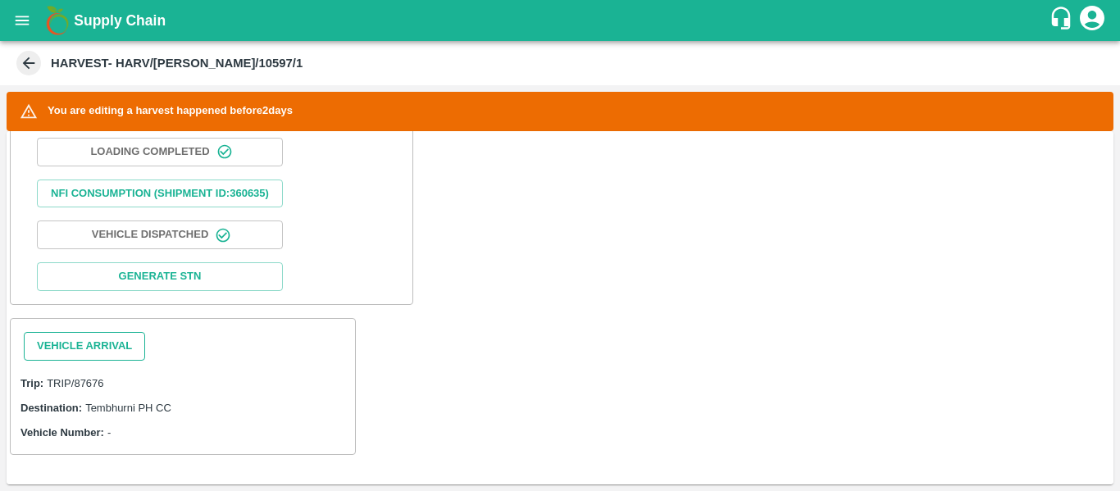
click at [115, 342] on button "Vehicle Arrival" at bounding box center [84, 346] width 121 height 29
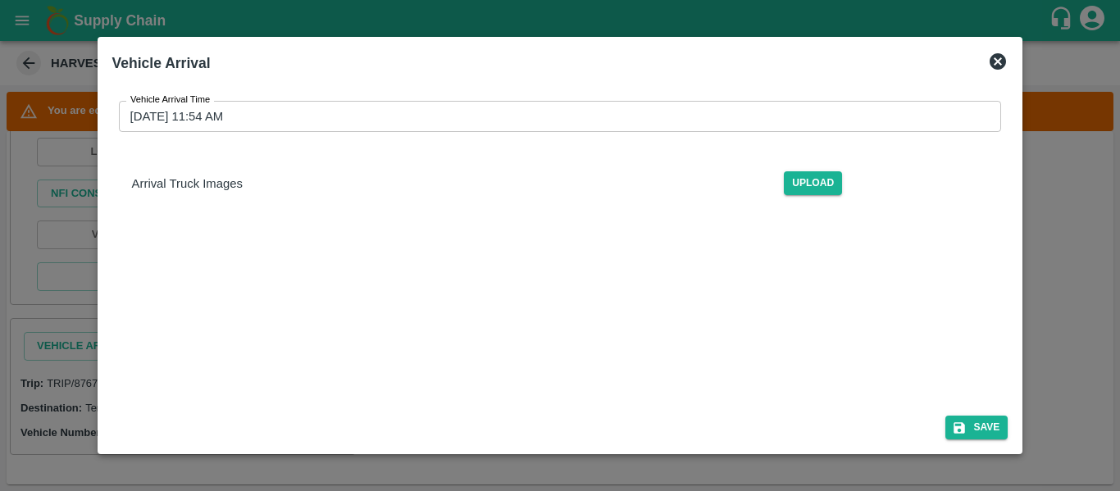
click at [355, 112] on input "[DATE] 11:54 AM" at bounding box center [554, 116] width 871 height 31
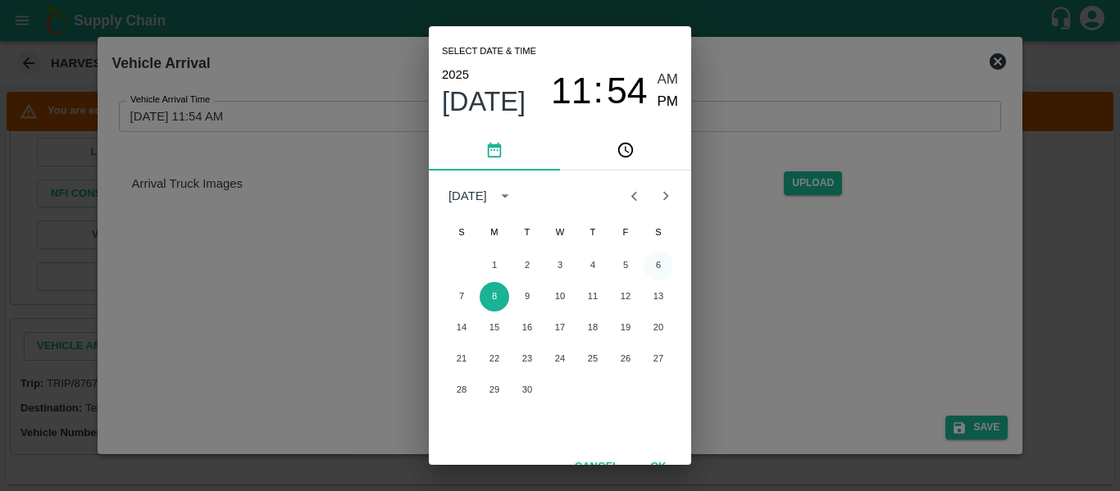
click at [657, 267] on button "6" at bounding box center [659, 266] width 30 height 30
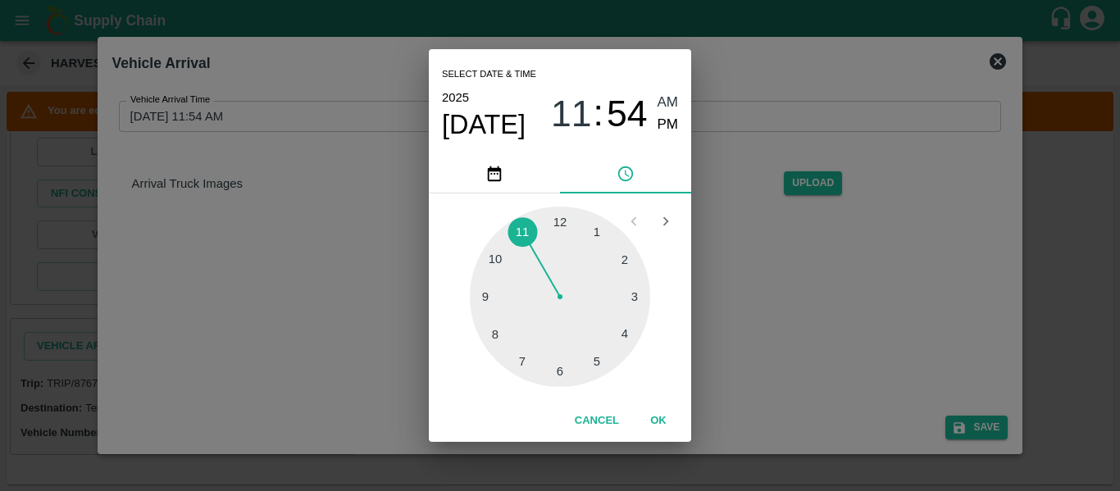
click at [495, 264] on div at bounding box center [560, 297] width 180 height 180
click at [668, 103] on span "AM" at bounding box center [667, 103] width 21 height 22
click at [560, 216] on div at bounding box center [560, 297] width 180 height 180
type input "[DATE] 10:00 AM"
click at [662, 423] on button "OK" at bounding box center [658, 421] width 52 height 29
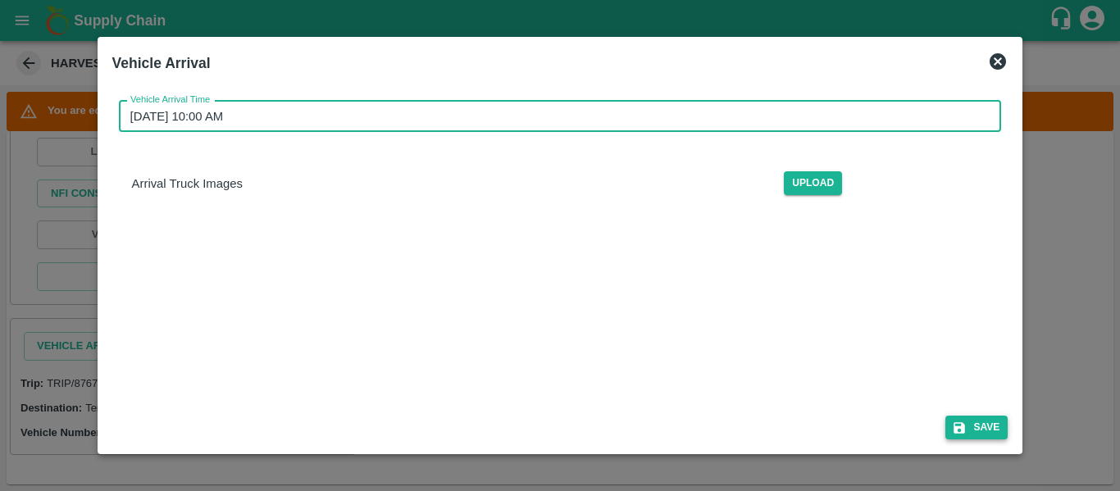
click at [983, 434] on button "Save" at bounding box center [976, 428] width 62 height 24
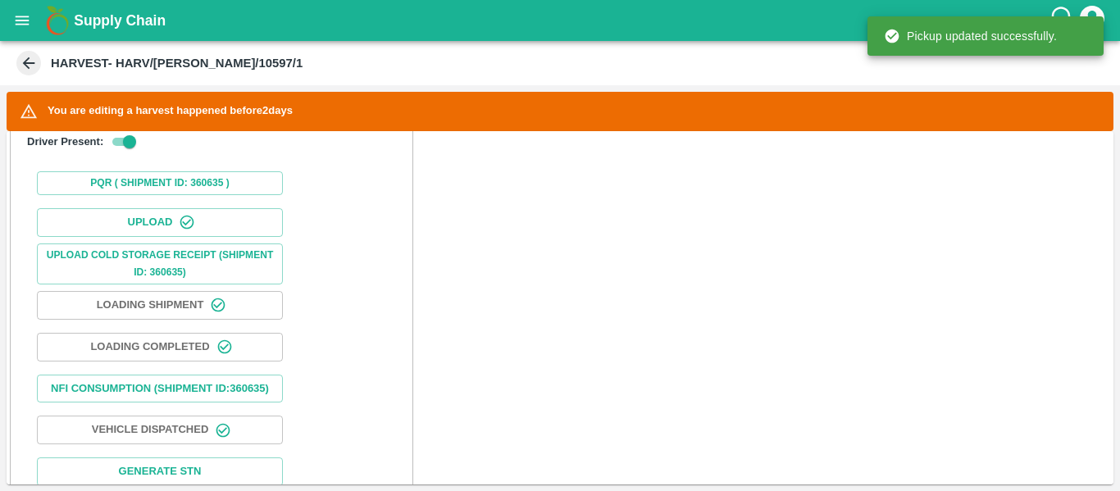
scroll to position [848, 0]
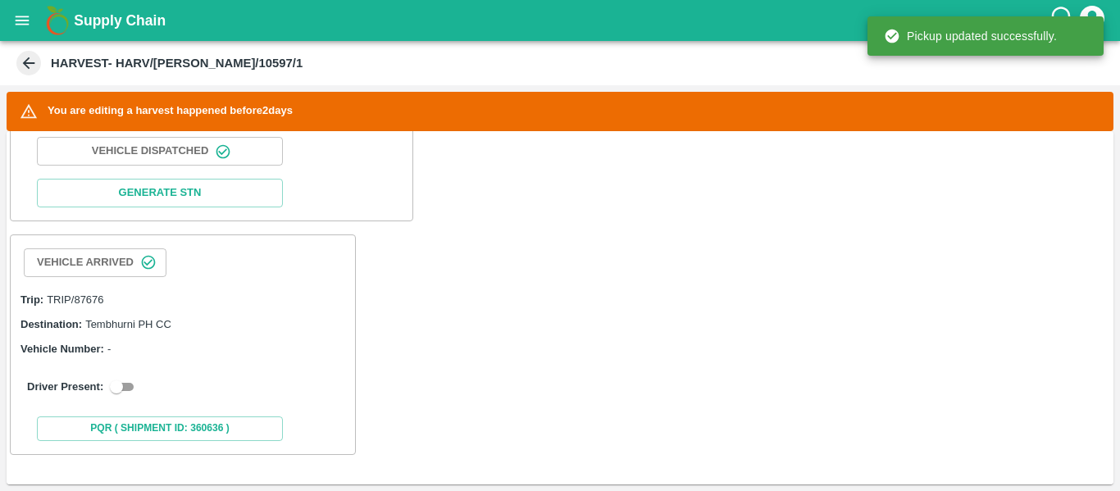
click at [129, 384] on input "checkbox" at bounding box center [116, 387] width 59 height 20
checkbox input "true"
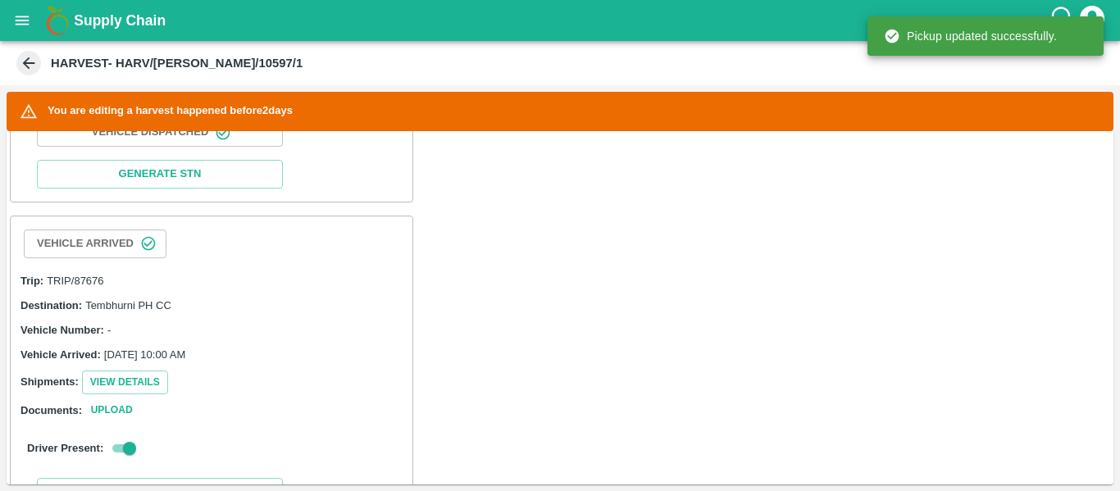
scroll to position [1135, 0]
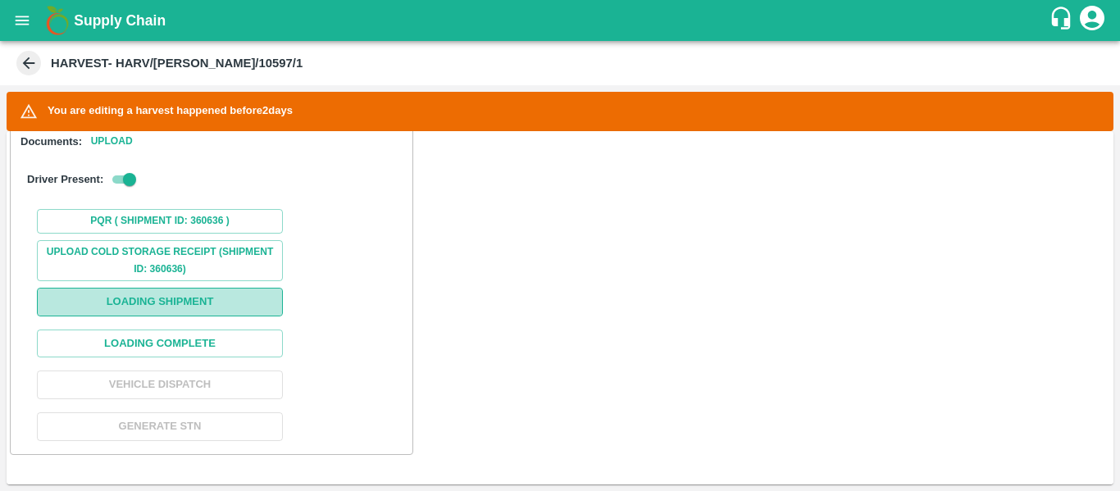
click at [161, 307] on button "Loading Shipment" at bounding box center [160, 302] width 246 height 29
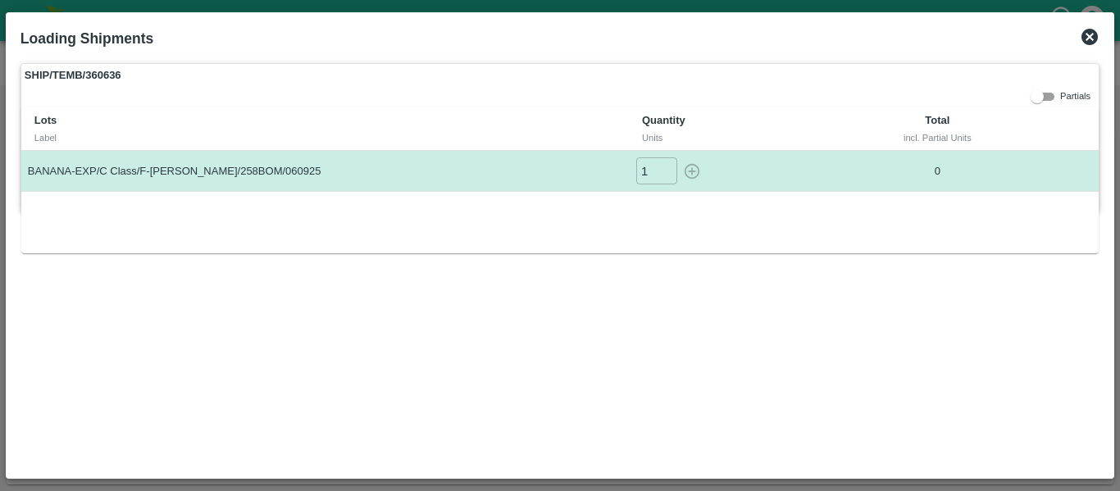
click at [661, 166] on input "1" at bounding box center [656, 170] width 41 height 27
click at [689, 171] on icon "button" at bounding box center [693, 172] width 16 height 16
type input "0"
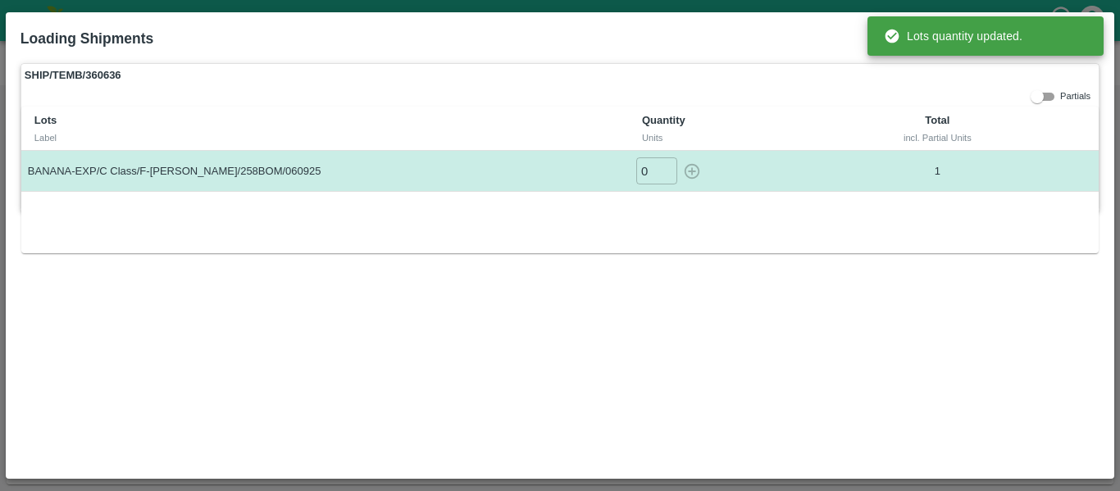
click at [1027, 213] on div "Lots Label Quantity Units Total incl. Partial Units BANANA-EXP/C Class/F-[PERSO…" at bounding box center [559, 180] width 1077 height 147
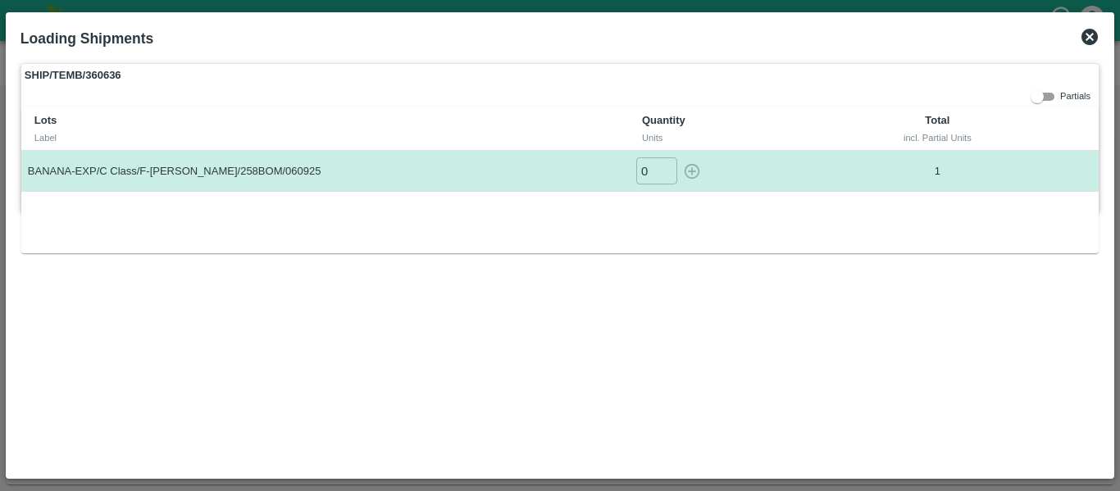
click at [1090, 44] on icon at bounding box center [1089, 37] width 16 height 16
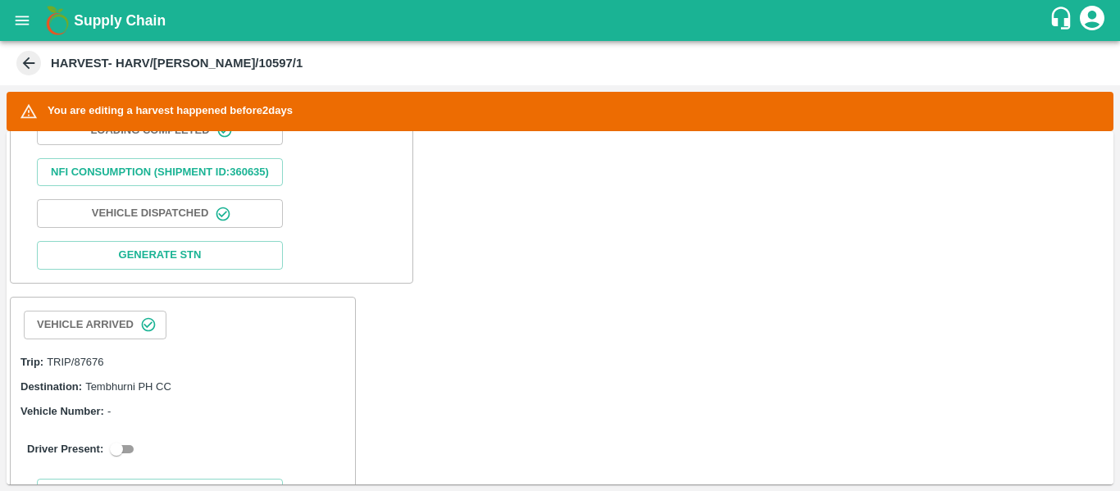
scroll to position [848, 0]
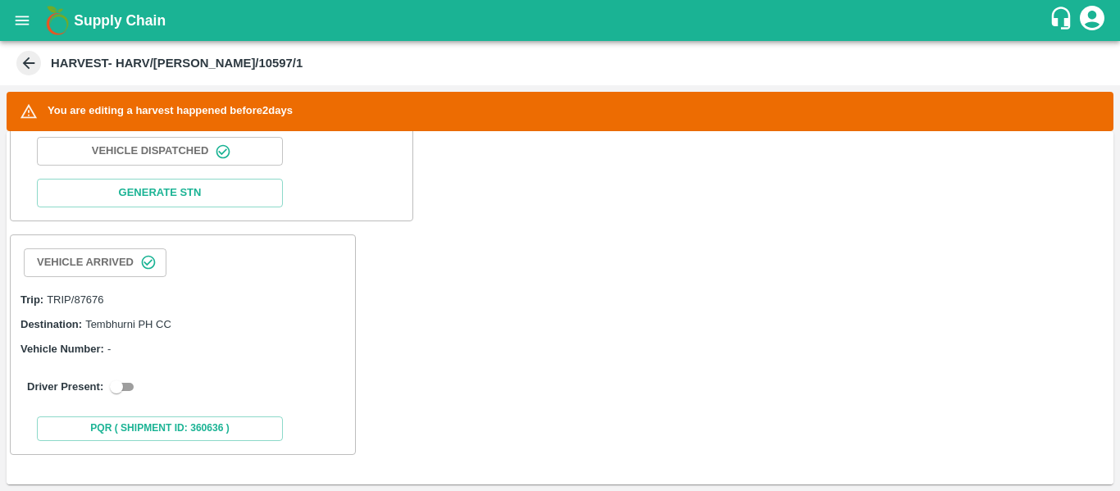
click at [126, 379] on input "checkbox" at bounding box center [116, 387] width 59 height 20
checkbox input "true"
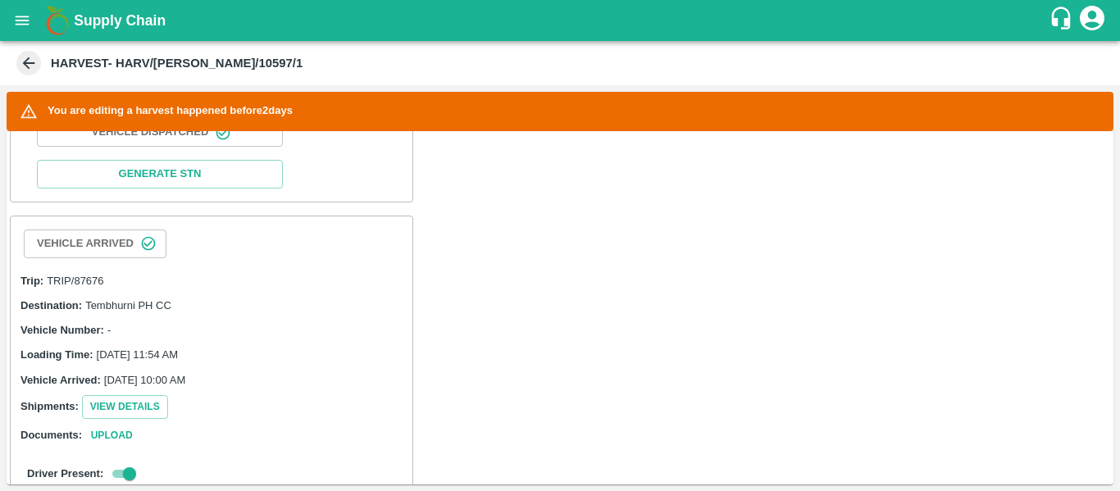
scroll to position [1160, 0]
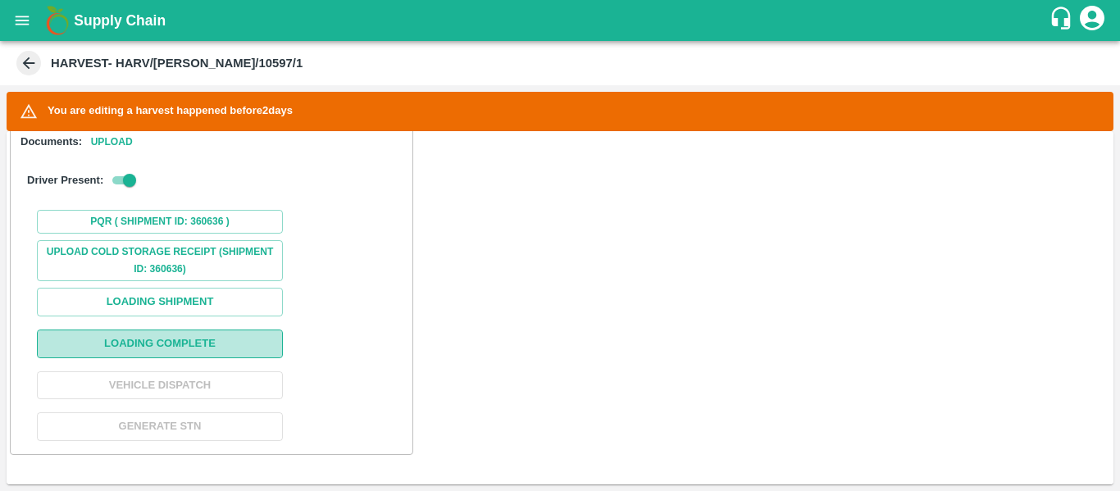
click at [199, 348] on button "Loading Complete" at bounding box center [160, 344] width 246 height 29
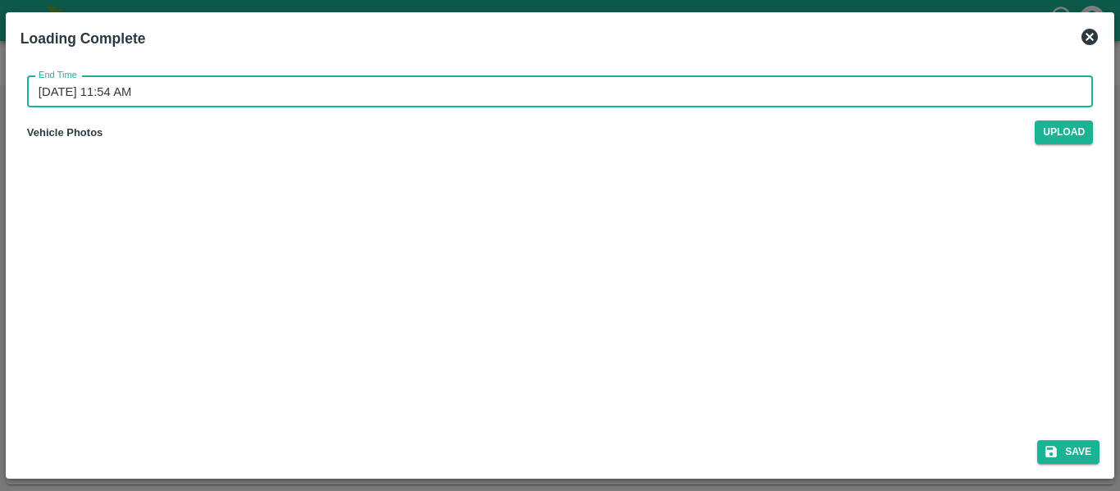
click at [275, 95] on input "[DATE] 11:54 AM" at bounding box center [554, 91] width 1054 height 31
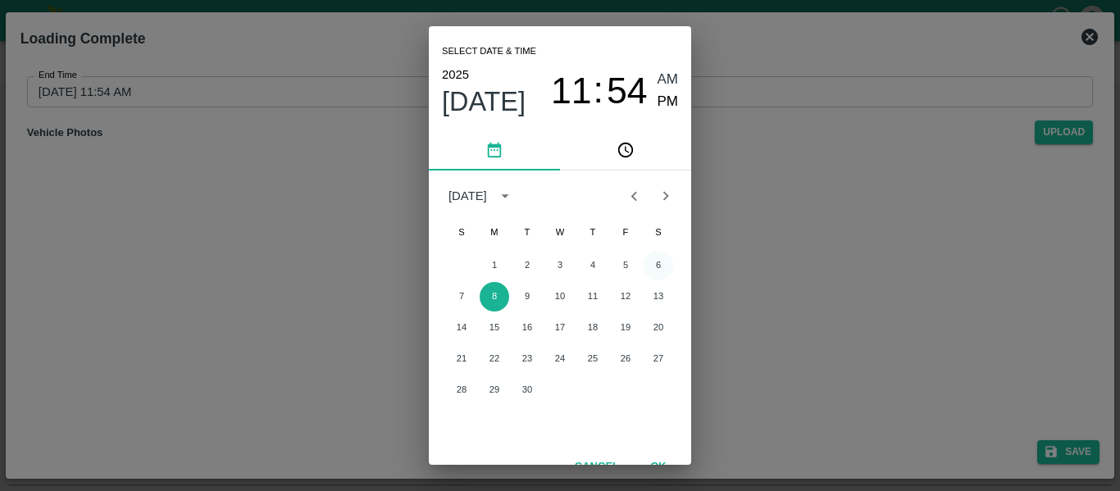
click at [657, 264] on button "6" at bounding box center [659, 266] width 30 height 30
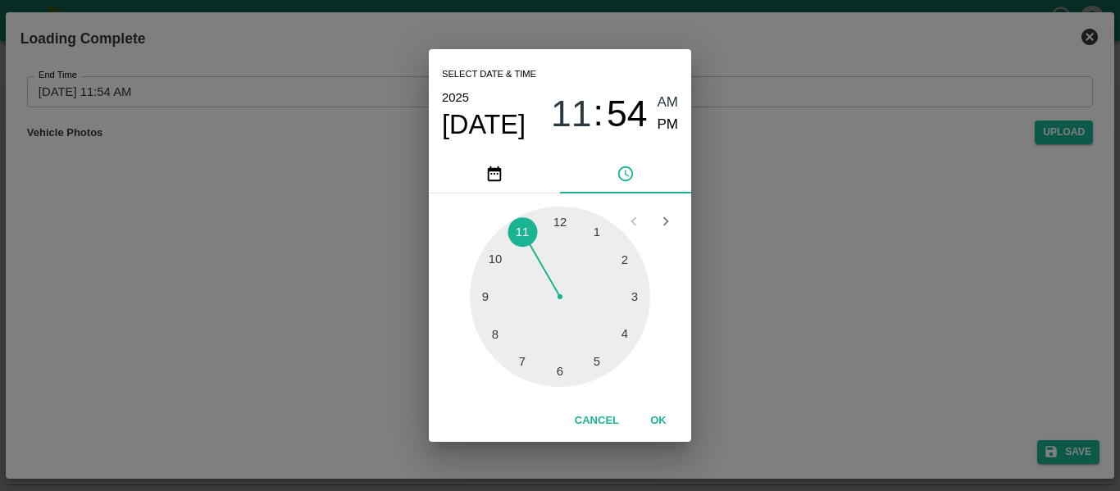
click at [589, 362] on div at bounding box center [560, 297] width 180 height 180
click at [561, 228] on div at bounding box center [560, 297] width 180 height 180
click at [674, 119] on span "PM" at bounding box center [667, 125] width 21 height 22
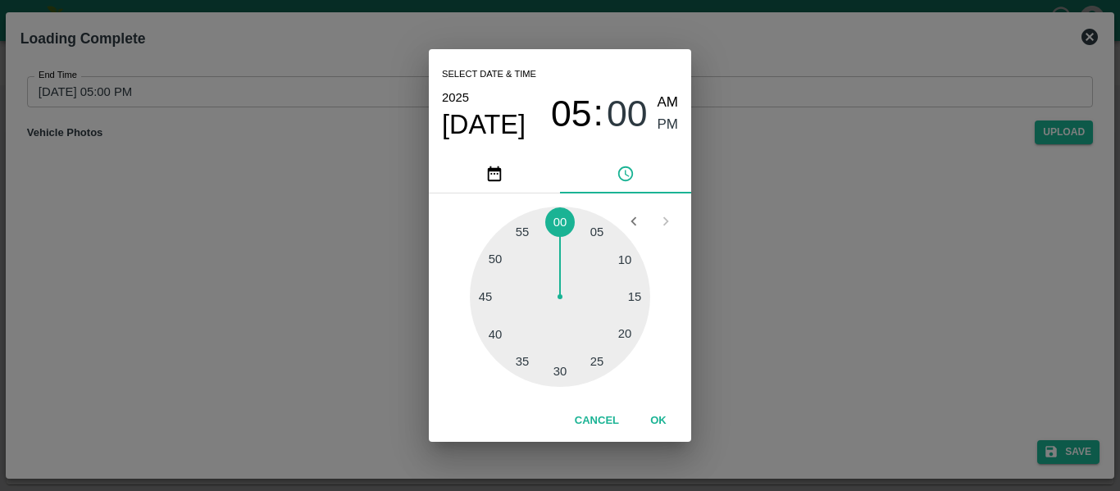
click at [657, 418] on button "OK" at bounding box center [658, 421] width 52 height 29
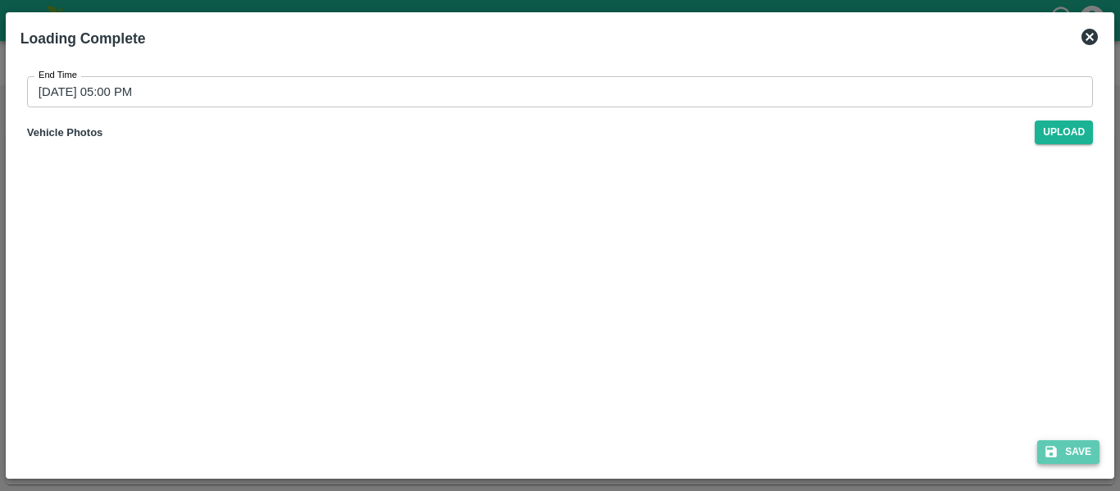
click at [1078, 448] on button "Save" at bounding box center [1068, 452] width 62 height 24
type input "[DATE] 11:54 AM"
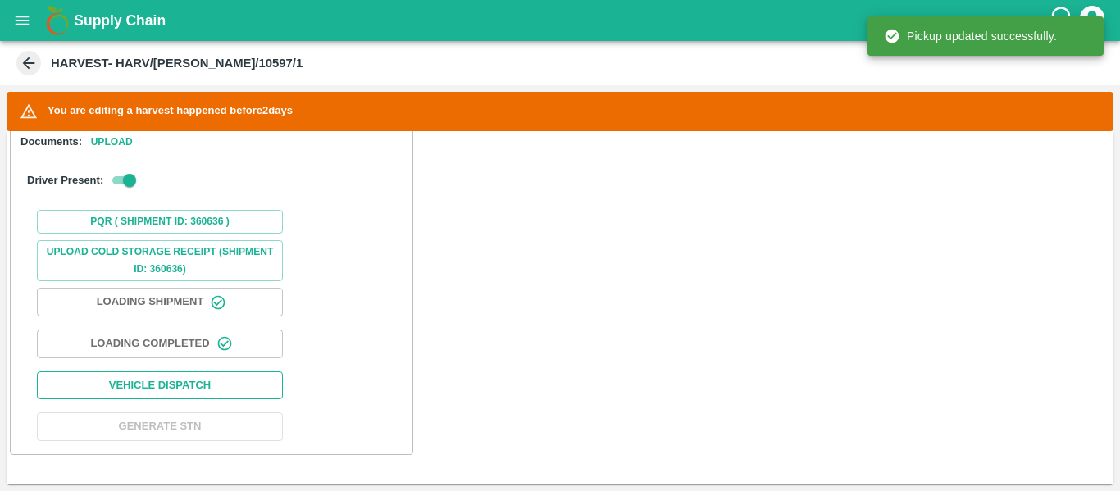
click at [193, 383] on button "Vehicle Dispatch" at bounding box center [160, 385] width 246 height 29
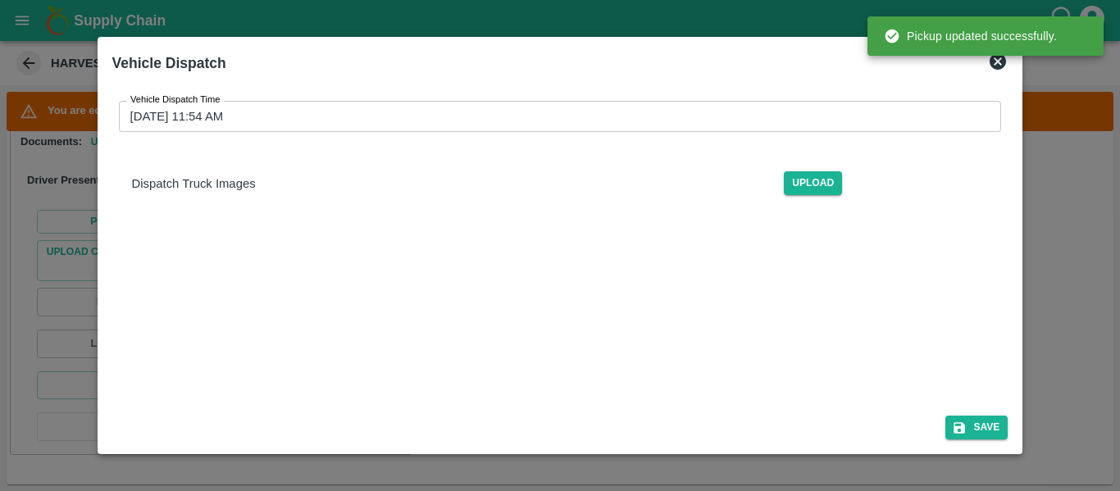
click at [398, 103] on input "[DATE] 11:54 AM" at bounding box center [554, 116] width 871 height 31
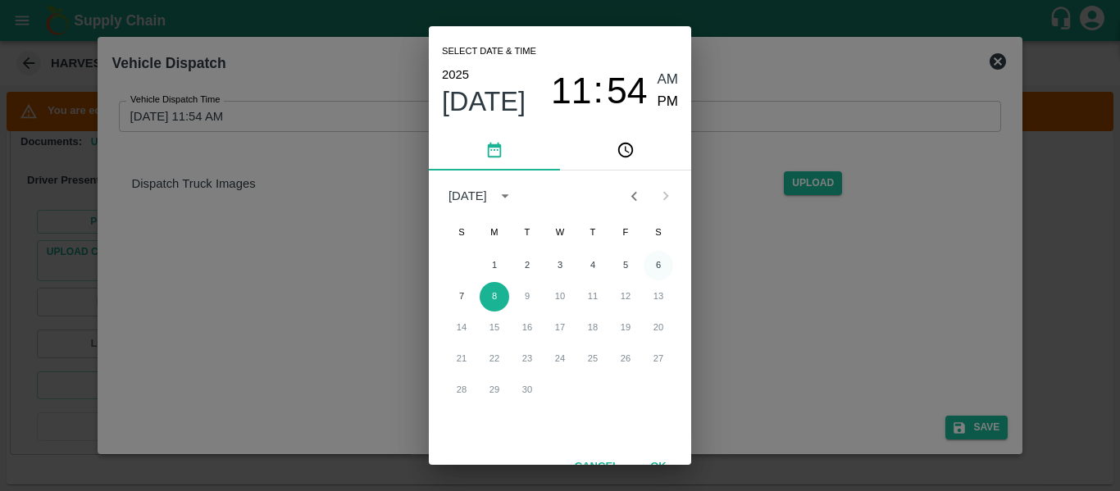
click at [664, 262] on button "6" at bounding box center [659, 266] width 30 height 30
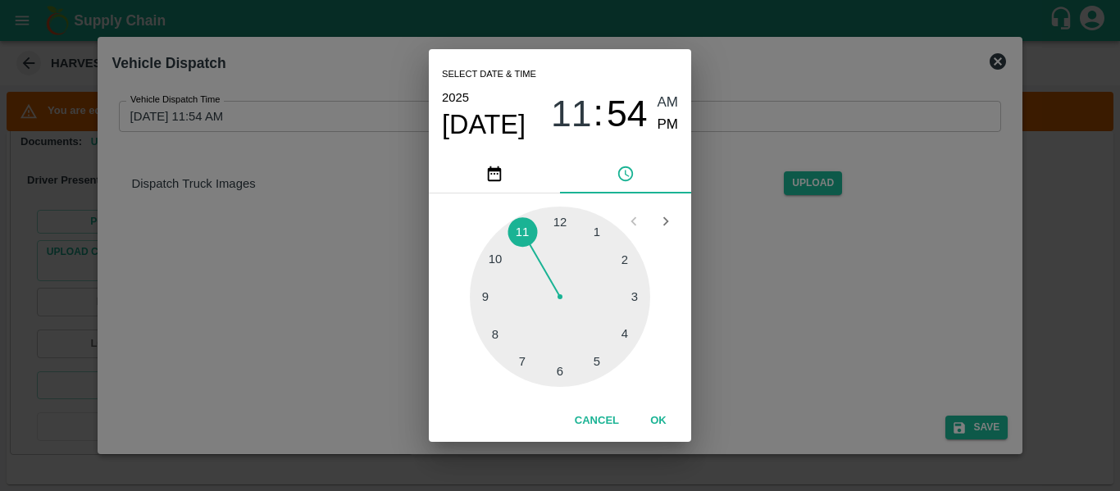
click at [598, 362] on div at bounding box center [560, 297] width 180 height 180
click at [558, 375] on div at bounding box center [560, 297] width 180 height 180
type input "[DATE] 05:30 AM"
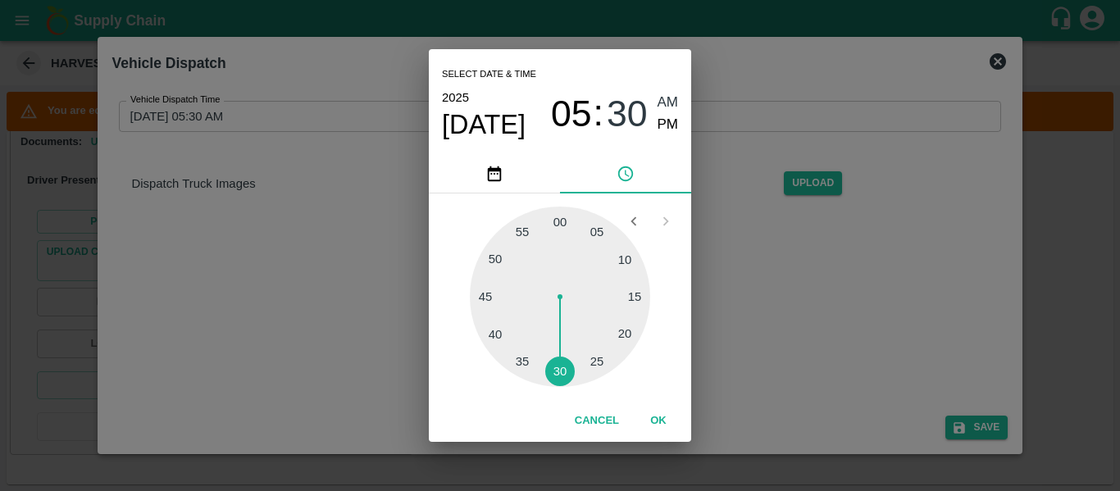
click at [660, 422] on button "OK" at bounding box center [658, 421] width 52 height 29
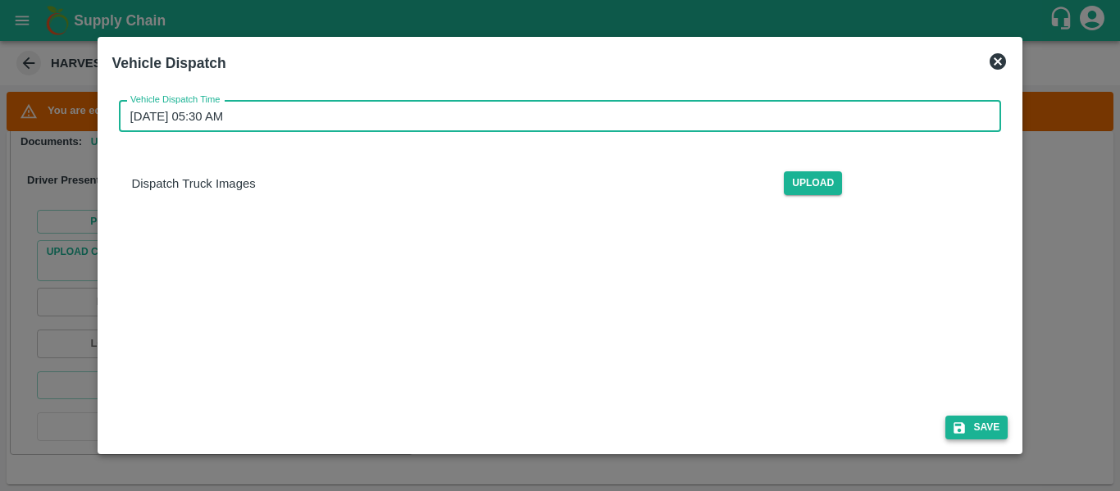
click at [963, 426] on icon "submit" at bounding box center [959, 427] width 11 height 11
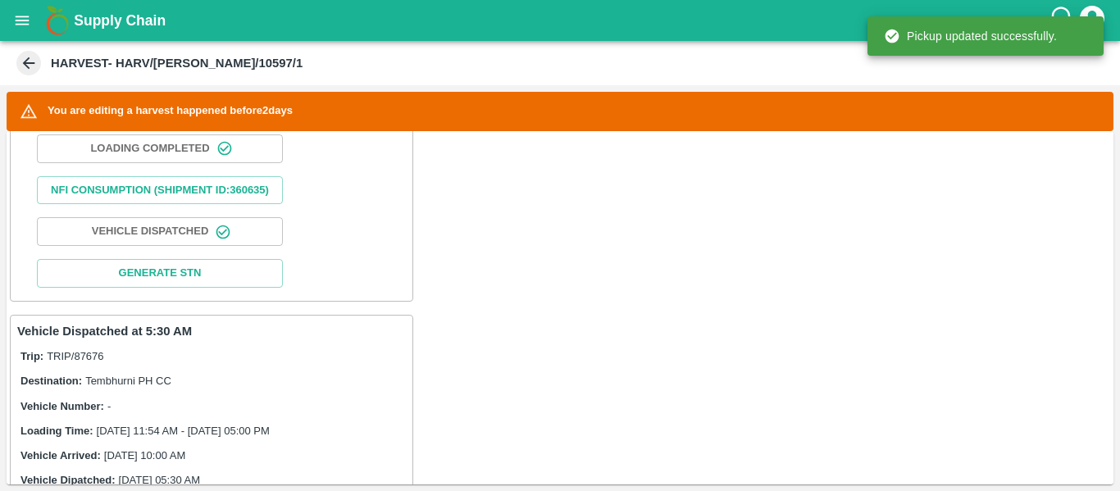
scroll to position [1162, 0]
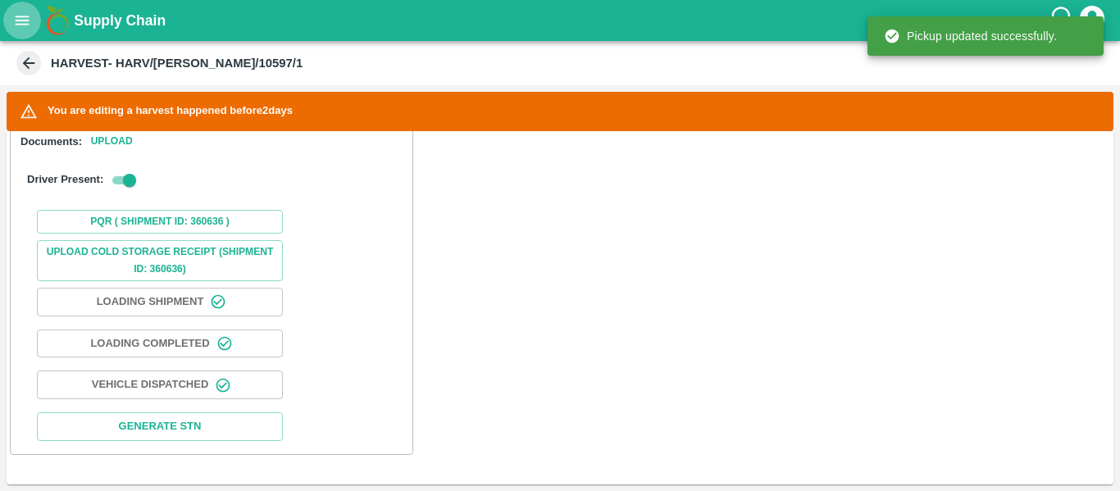
click at [11, 16] on button "open drawer" at bounding box center [22, 21] width 38 height 38
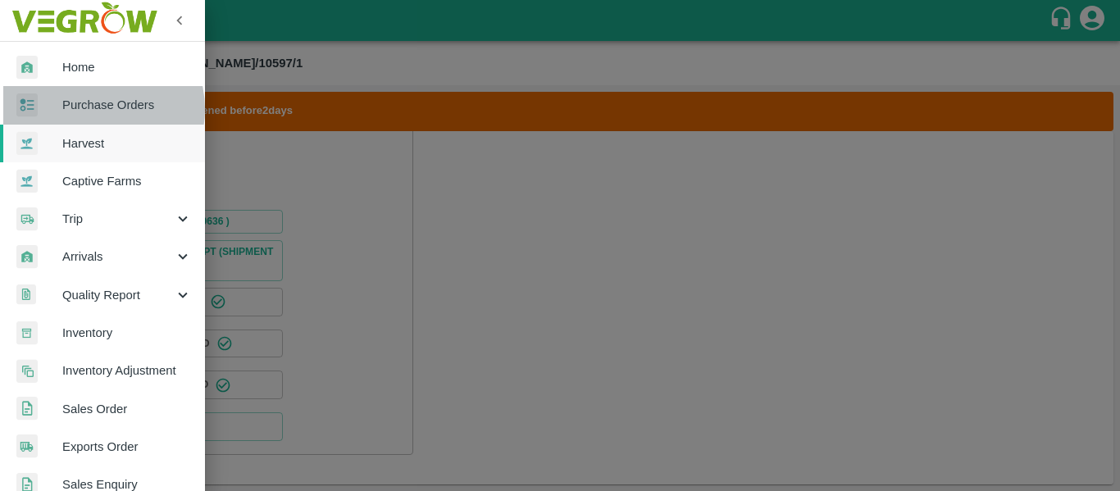
click at [93, 109] on span "Purchase Orders" at bounding box center [127, 105] width 130 height 18
